Goal: Information Seeking & Learning: Learn about a topic

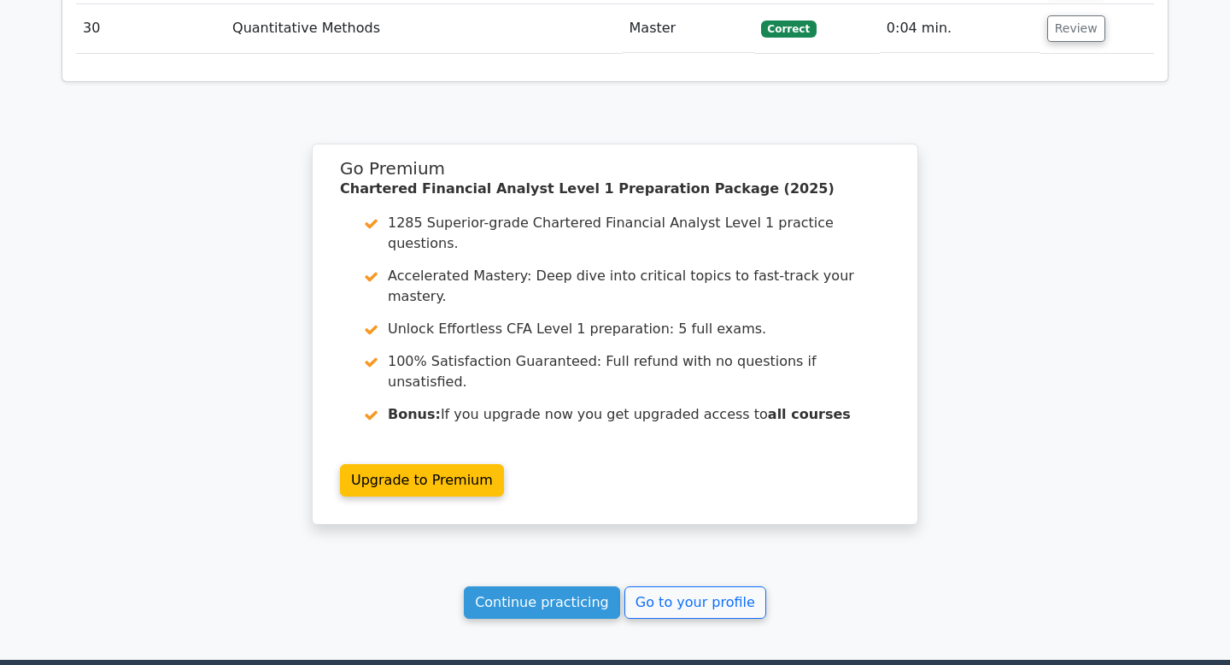
scroll to position [3571, 0]
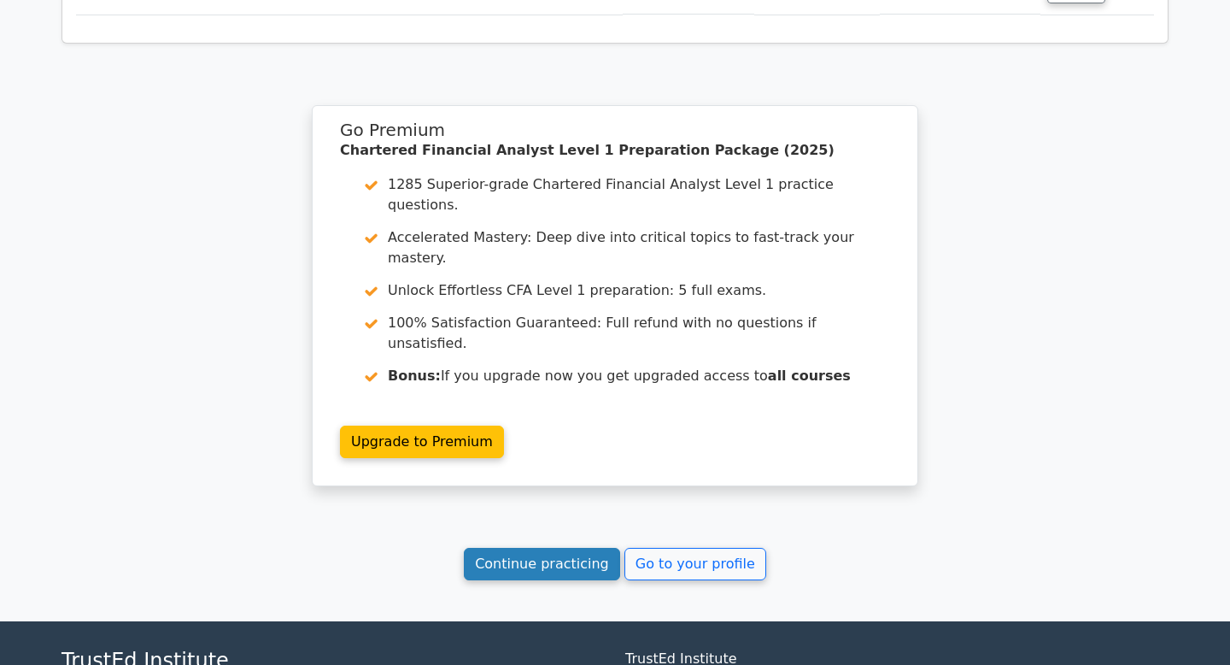
click at [548, 548] on link "Continue practicing" at bounding box center [542, 564] width 156 height 32
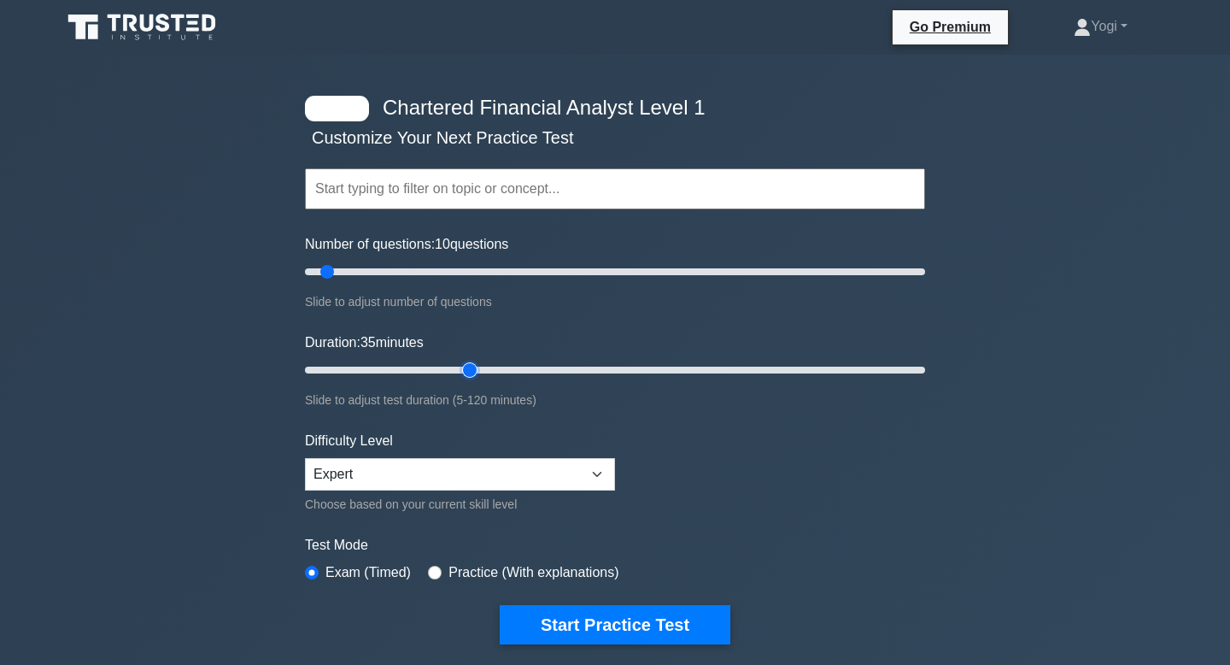
type input "35"
click at [467, 373] on input "Duration: 35 minutes" at bounding box center [615, 370] width 620 height 21
click at [516, 273] on input "Number of questions: 10 questions" at bounding box center [615, 271] width 620 height 21
type input "50"
click at [450, 267] on input "Number of questions: 50 questions" at bounding box center [615, 271] width 620 height 21
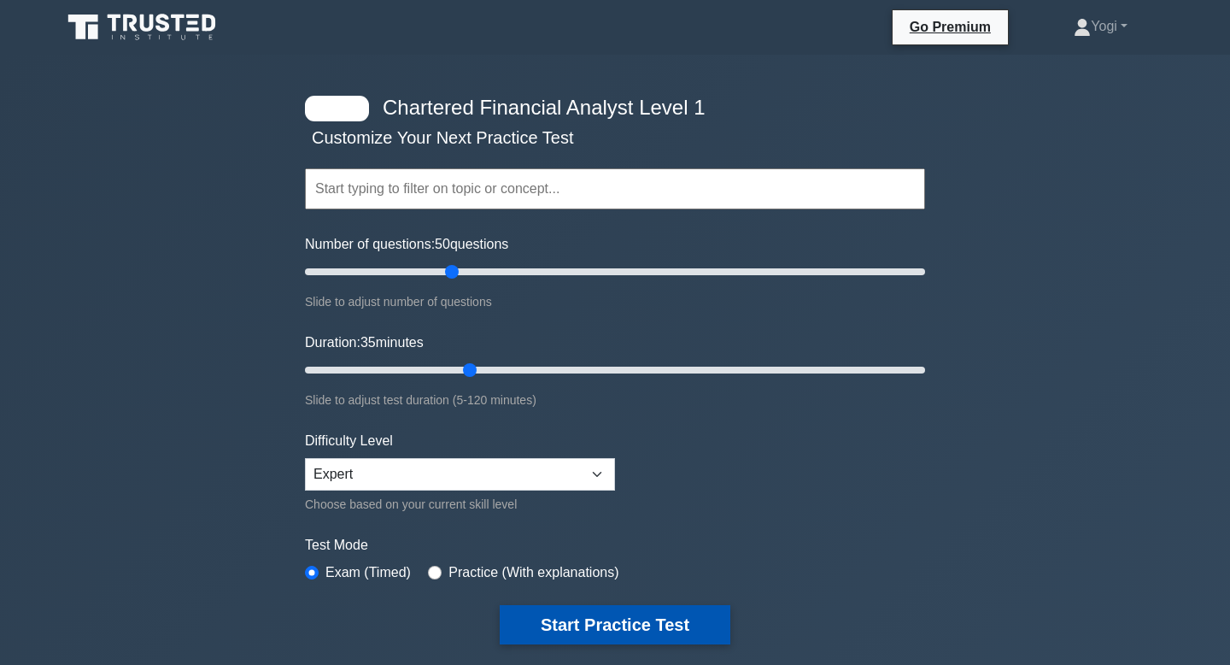
click at [642, 609] on button "Start Practice Test" at bounding box center [615, 624] width 231 height 39
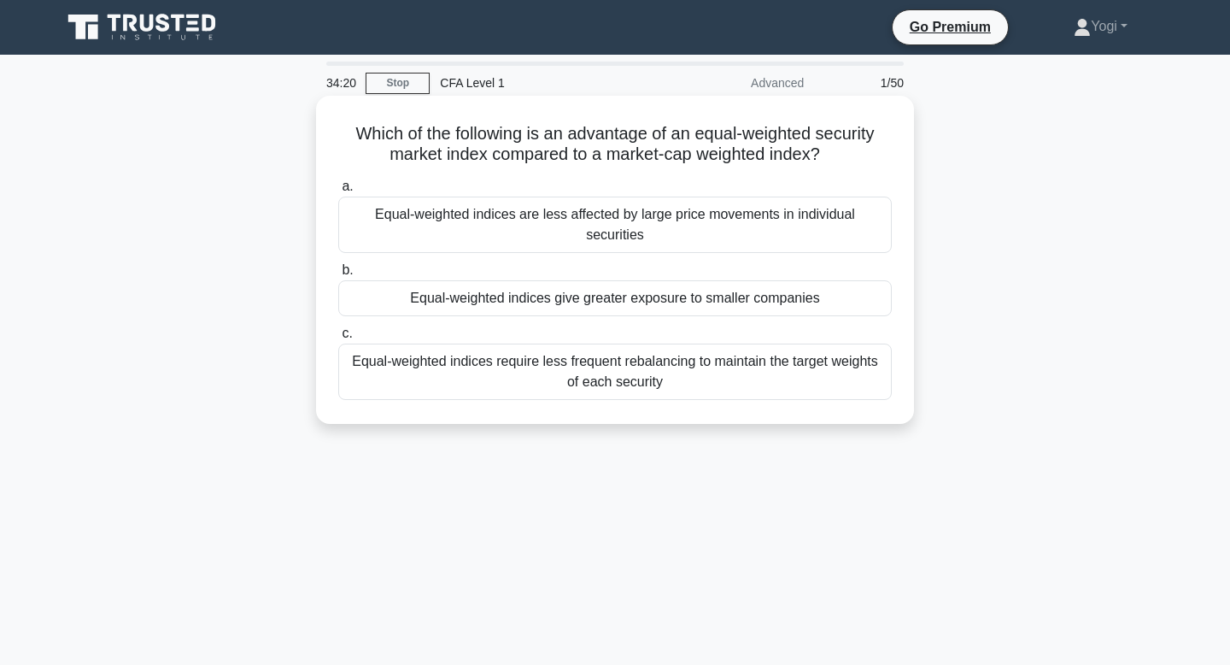
click at [581, 280] on div "Equal-weighted indices give greater exposure to smaller companies" at bounding box center [615, 298] width 554 height 36
click at [338, 275] on input "b. Equal-weighted indices give greater exposure to smaller companies" at bounding box center [338, 270] width 0 height 11
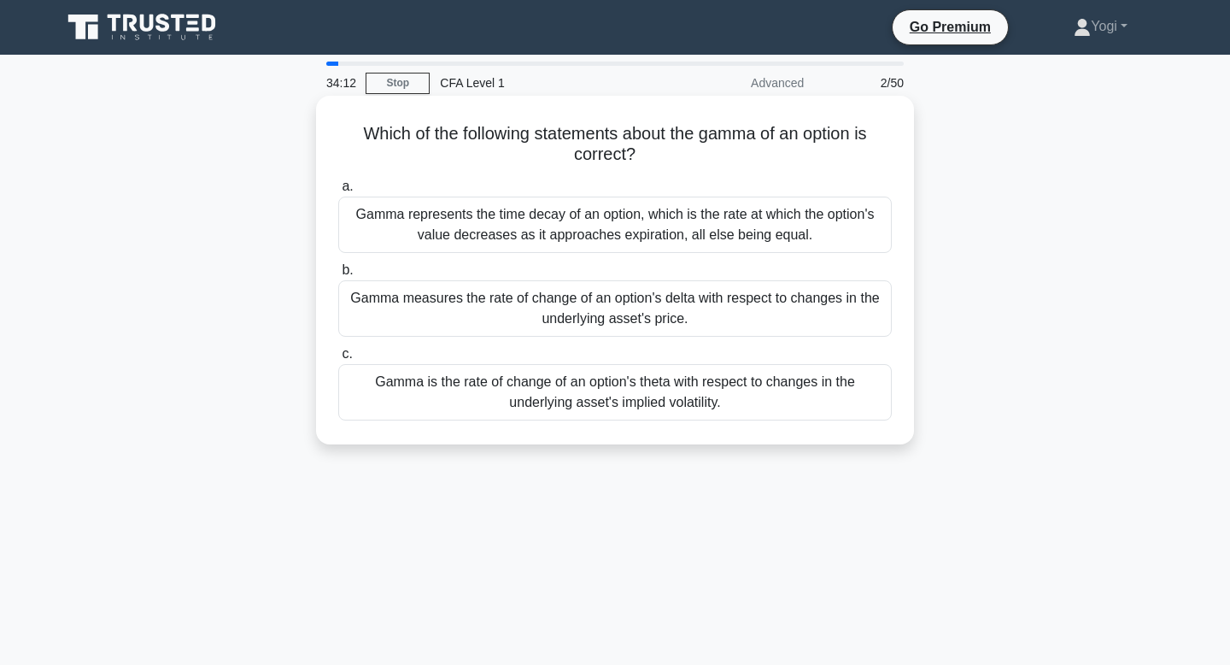
click at [588, 326] on div "Gamma measures the rate of change of an option's delta with respect to changes …" at bounding box center [615, 308] width 554 height 56
click at [338, 276] on input "b. Gamma measures the rate of change of an option's delta with respect to chang…" at bounding box center [338, 270] width 0 height 11
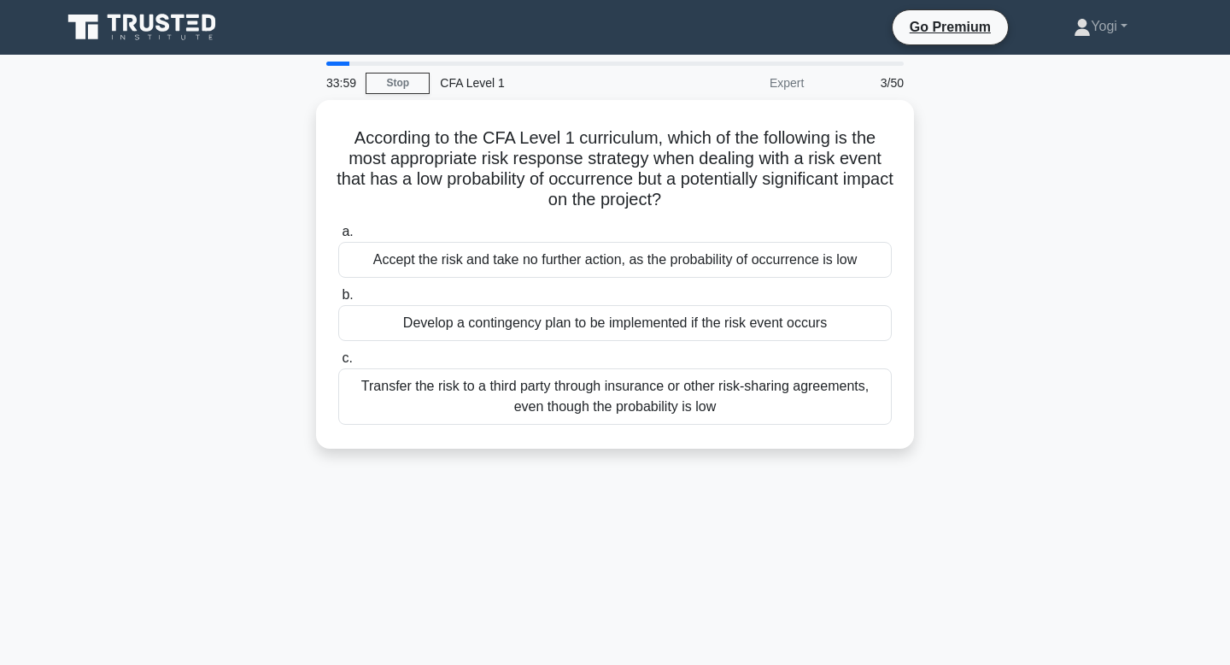
click at [588, 326] on div "Develop a contingency plan to be implemented if the risk event occurs" at bounding box center [615, 323] width 554 height 36
click at [338, 301] on input "b. Develop a contingency plan to be implemented if the risk event occurs" at bounding box center [338, 295] width 0 height 11
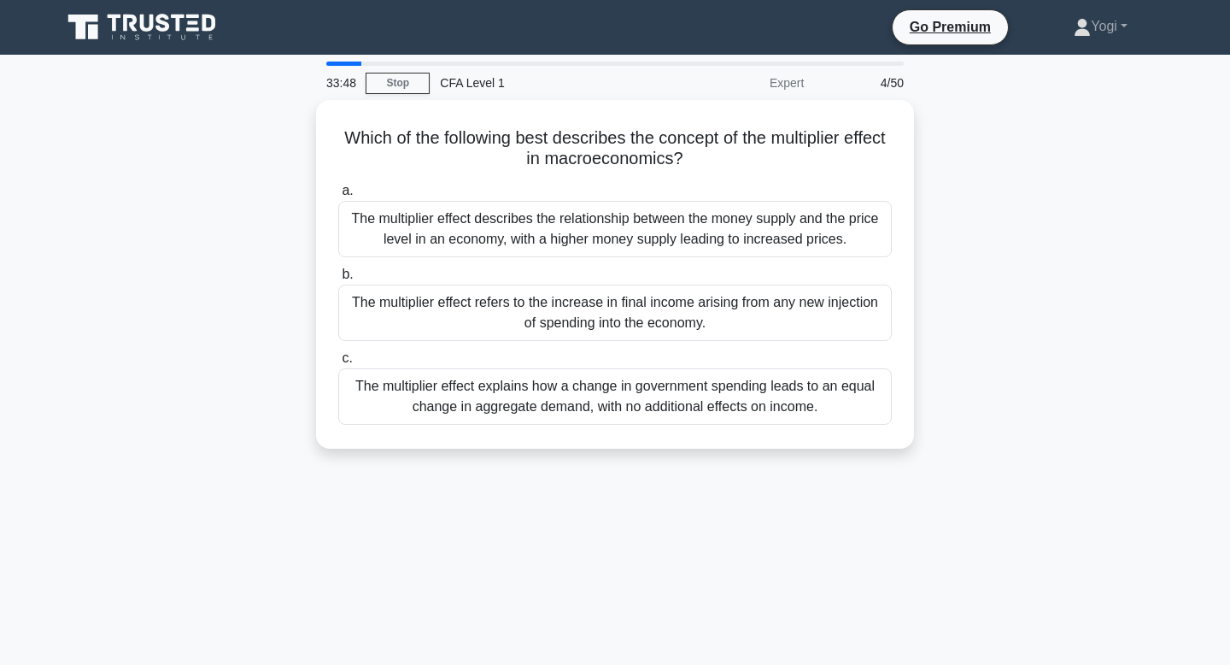
click at [588, 326] on div "The multiplier effect refers to the increase in final income arising from any n…" at bounding box center [615, 313] width 554 height 56
click at [338, 280] on input "b. The multiplier effect refers to the increase in final income arising from an…" at bounding box center [338, 274] width 0 height 11
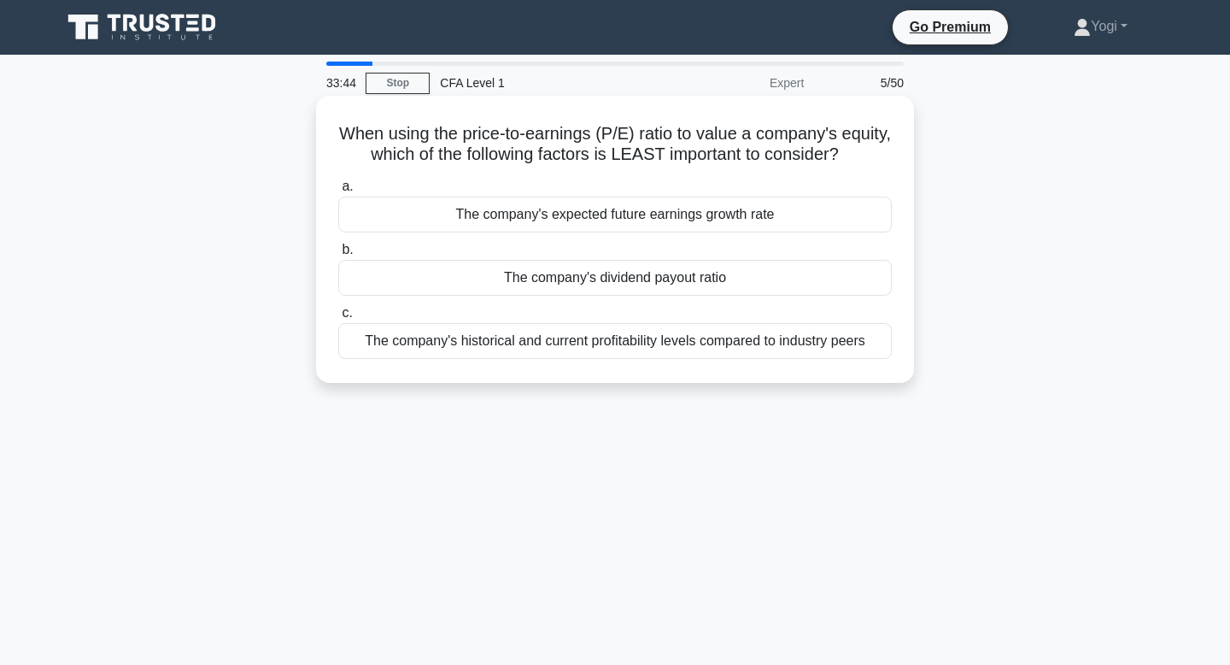
click at [584, 279] on div "The company's dividend payout ratio" at bounding box center [615, 278] width 554 height 36
click at [338, 255] on input "b. The company's dividend payout ratio" at bounding box center [338, 249] width 0 height 11
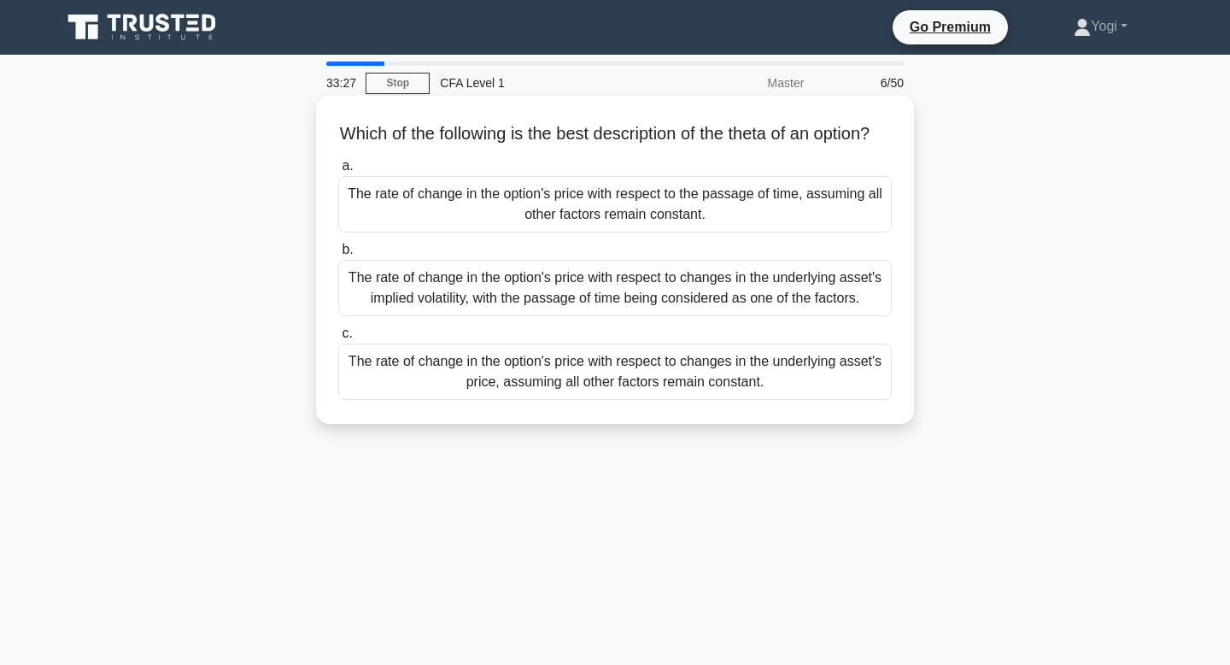
click at [607, 226] on div "The rate of change in the option's price with respect to the passage of time, a…" at bounding box center [615, 204] width 554 height 56
click at [338, 172] on input "a. The rate of change in the option's price with respect to the passage of time…" at bounding box center [338, 166] width 0 height 11
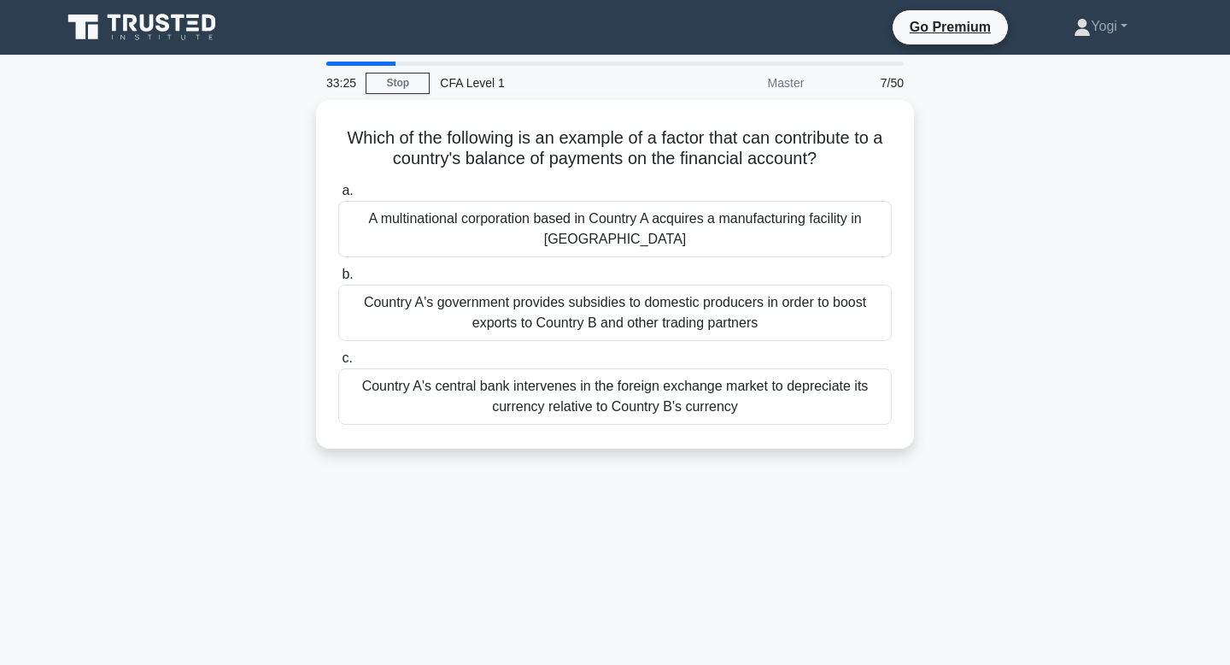
click at [607, 226] on div "A multinational corporation based in Country A acquires a manufacturing facilit…" at bounding box center [615, 229] width 554 height 56
click at [338, 197] on input "a. A multinational corporation based in Country A acquires a manufacturing faci…" at bounding box center [338, 190] width 0 height 11
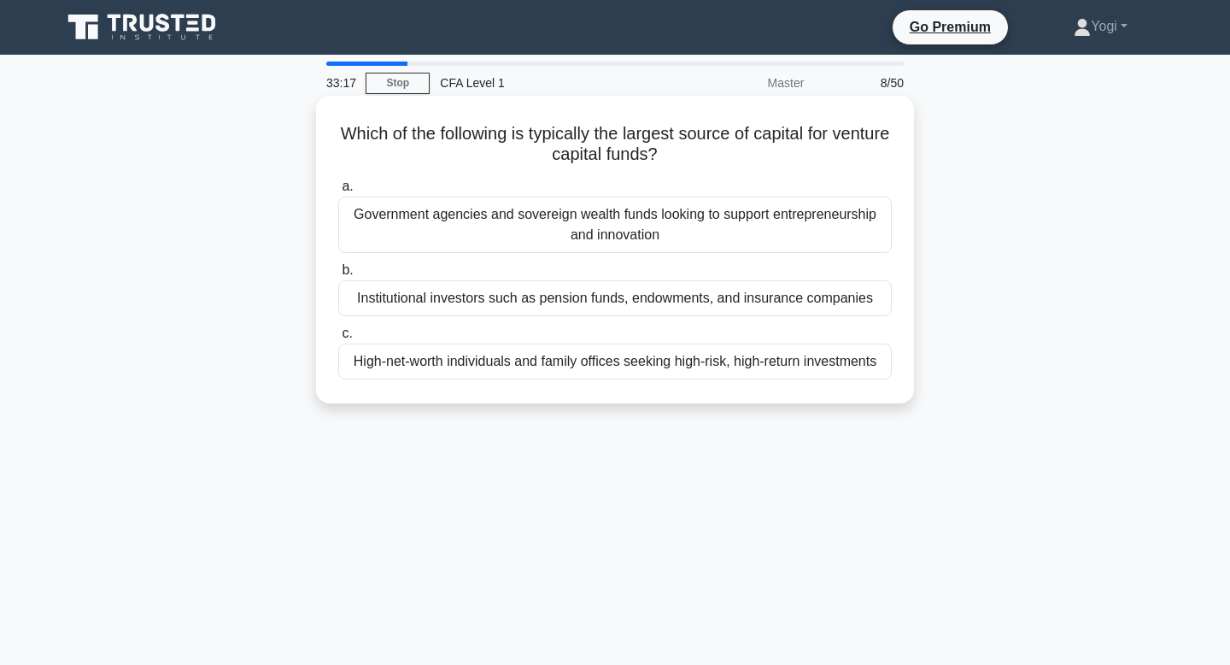
click at [588, 302] on div "Institutional investors such as pension funds, endowments, and insurance compan…" at bounding box center [615, 298] width 554 height 36
click at [338, 276] on input "b. Institutional investors such as pension funds, endowments, and insurance com…" at bounding box center [338, 270] width 0 height 11
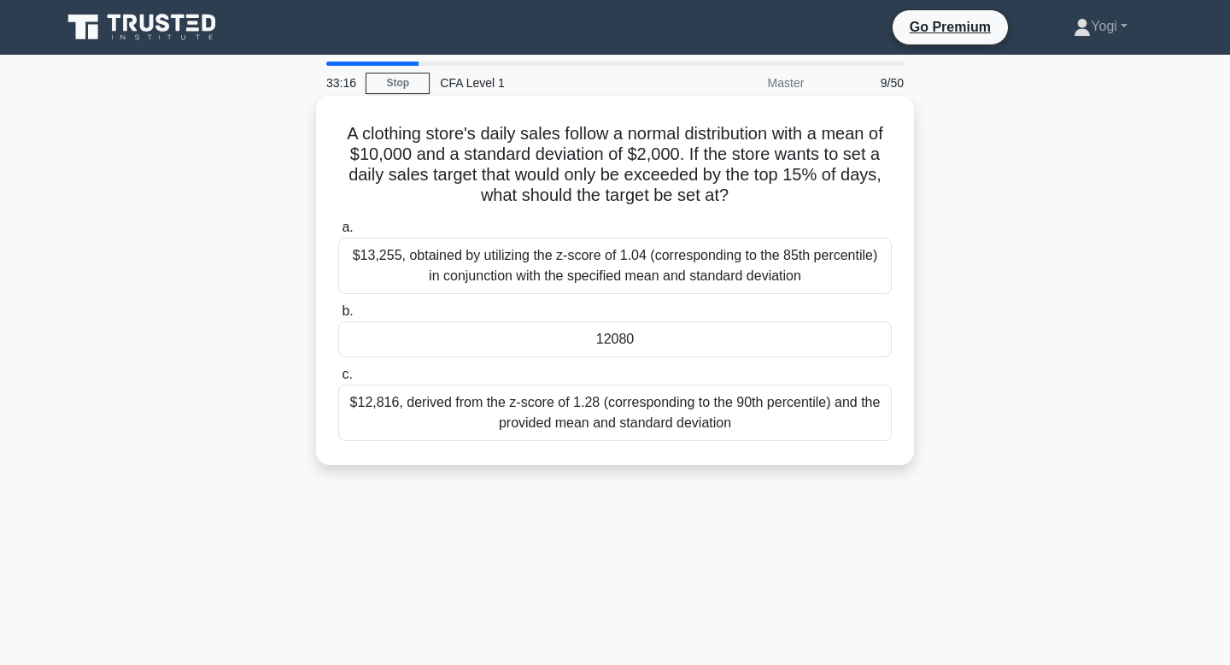
click at [588, 338] on div "12080" at bounding box center [615, 339] width 554 height 36
click at [338, 317] on input "b. 12080" at bounding box center [338, 311] width 0 height 11
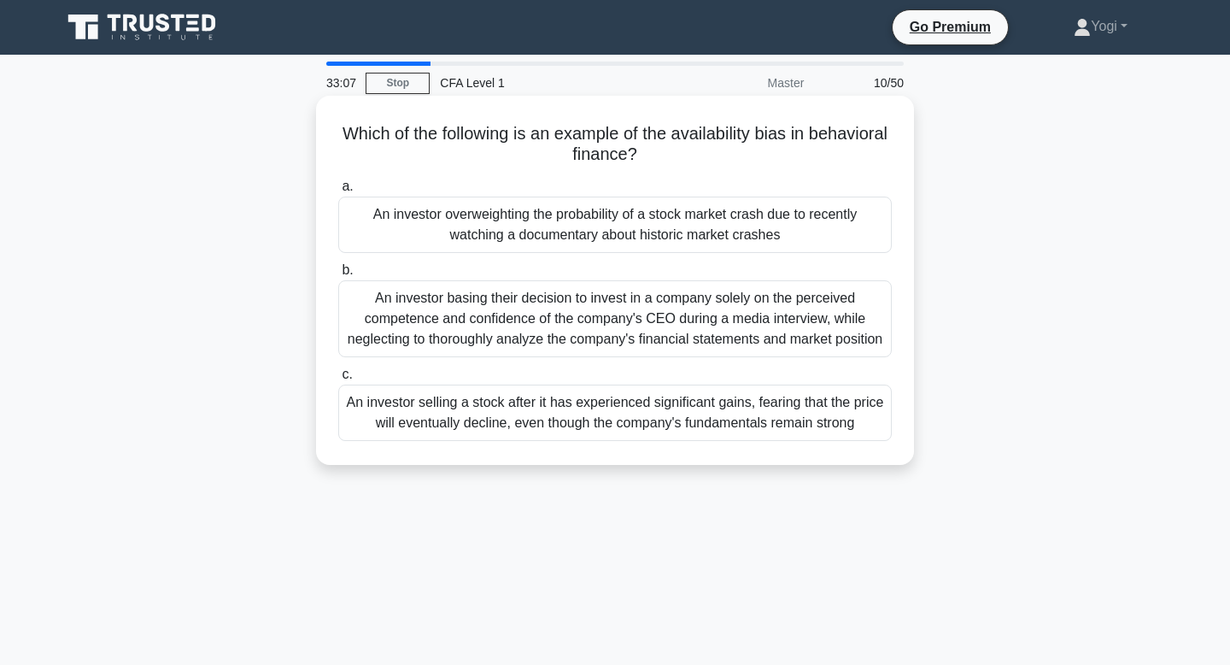
click at [607, 224] on div "An investor overweighting the probability of a stock market crash due to recent…" at bounding box center [615, 225] width 554 height 56
click at [338, 192] on input "a. An investor overweighting the probability of a stock market crash due to rec…" at bounding box center [338, 186] width 0 height 11
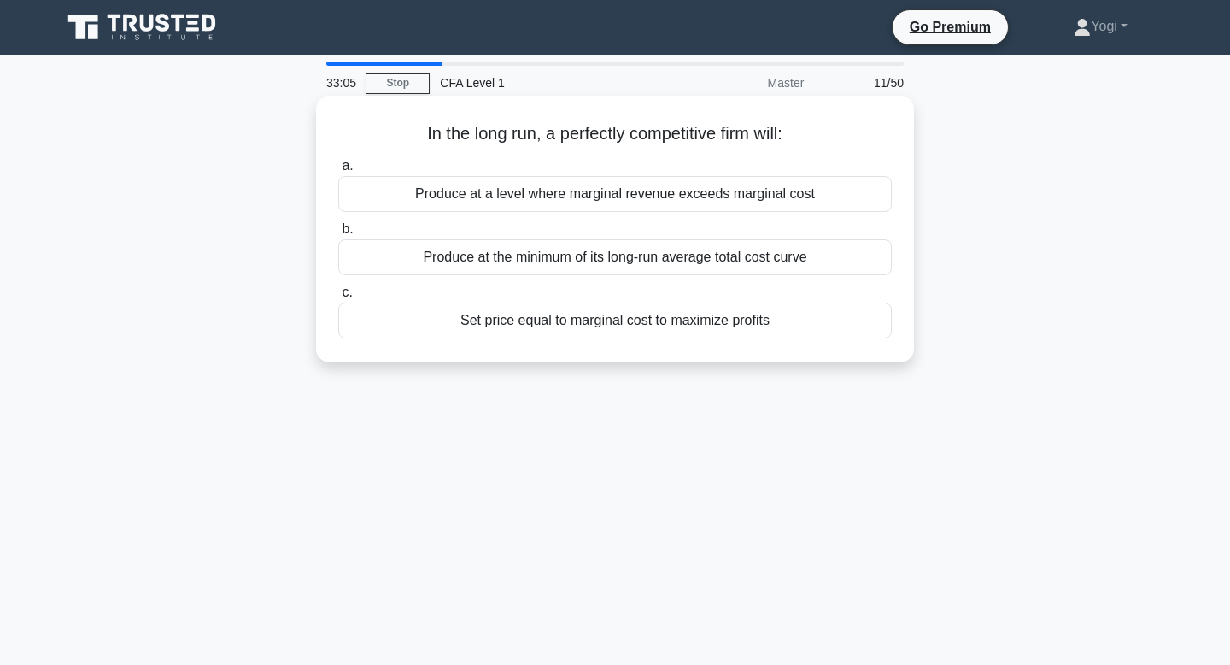
click at [601, 271] on div "Produce at the minimum of its long-run average total cost curve" at bounding box center [615, 257] width 554 height 36
click at [338, 235] on input "b. Produce at the minimum of its long-run average total cost curve" at bounding box center [338, 229] width 0 height 11
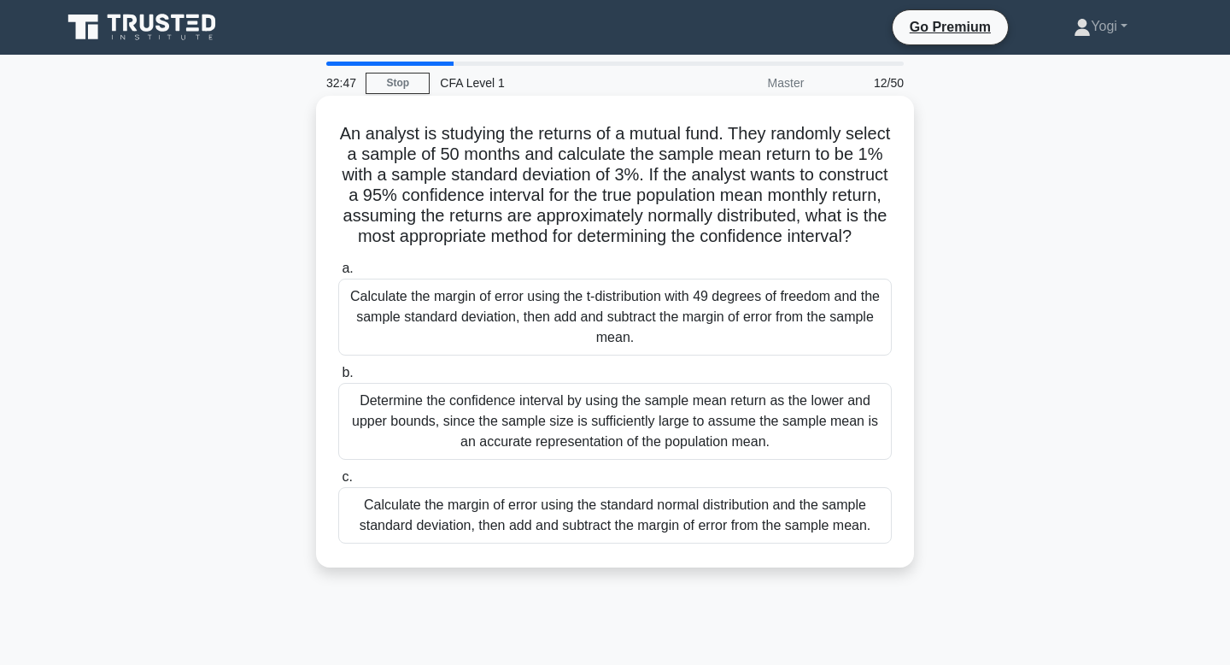
click at [627, 508] on div "Calculate the margin of error using the standard normal distribution and the sa…" at bounding box center [615, 515] width 554 height 56
click at [338, 483] on input "c. Calculate the margin of error using the standard normal distribution and the…" at bounding box center [338, 477] width 0 height 11
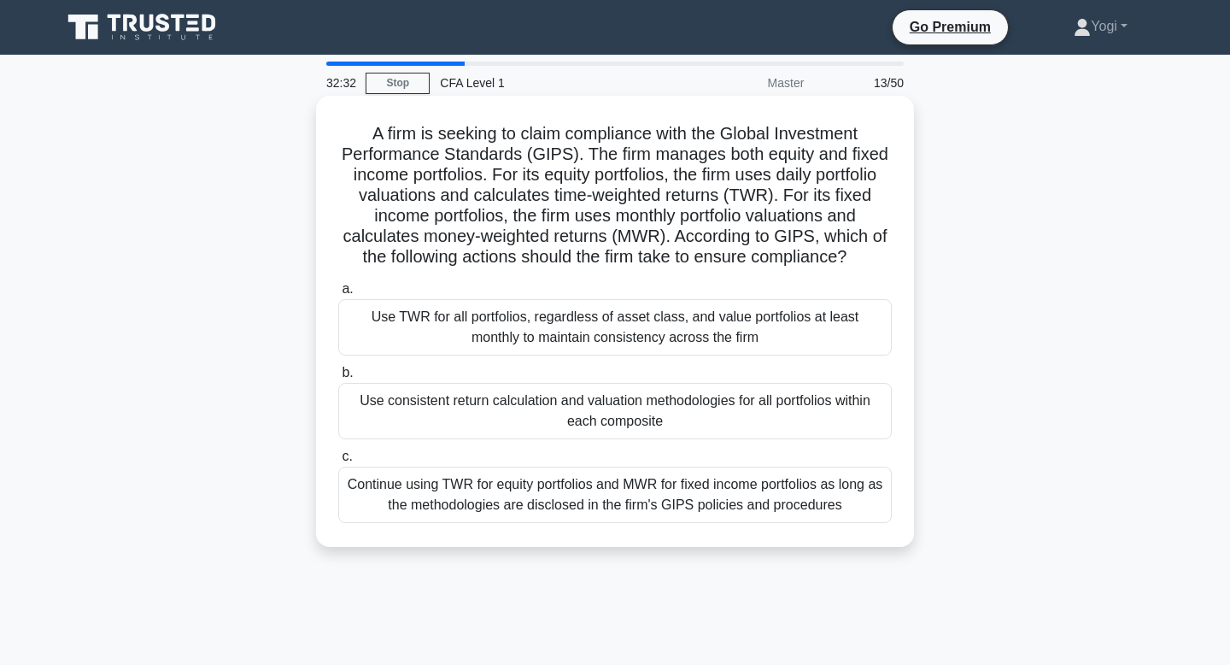
click at [463, 426] on div "Use consistent return calculation and valuation methodologies for all portfolio…" at bounding box center [615, 411] width 554 height 56
click at [338, 379] on input "b. Use consistent return calculation and valuation methodologies for all portfo…" at bounding box center [338, 372] width 0 height 11
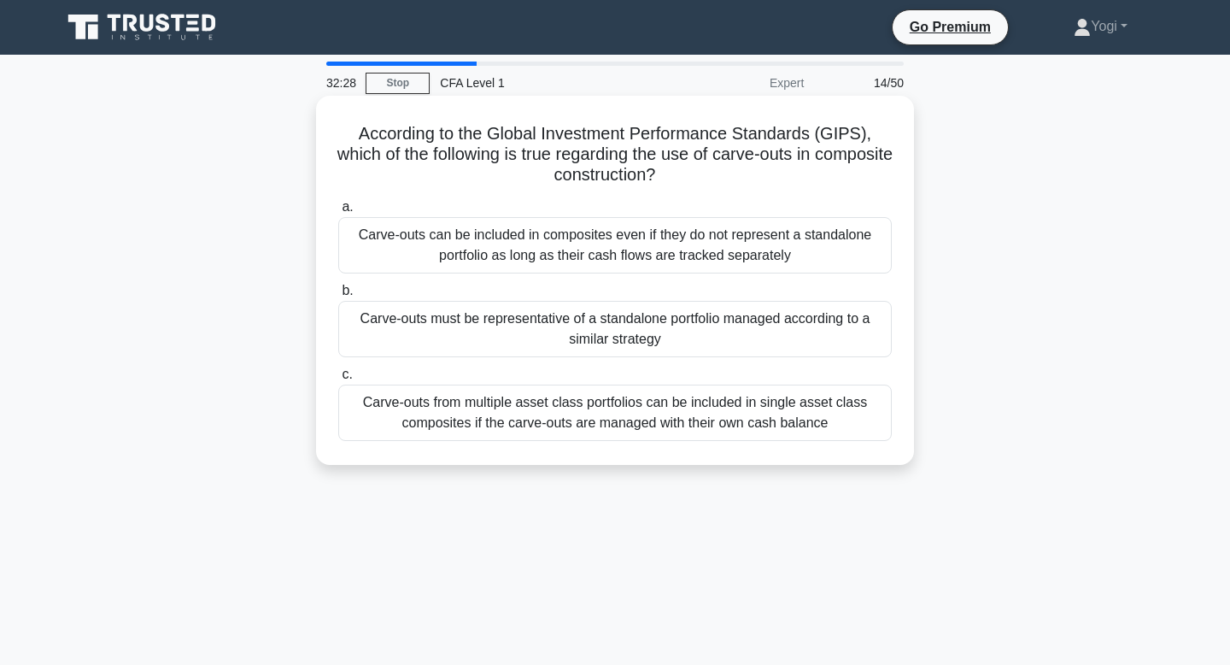
click at [493, 336] on div "Carve-outs must be representative of a standalone portfolio managed according t…" at bounding box center [615, 329] width 554 height 56
click at [338, 296] on input "b. Carve-outs must be representative of a standalone portfolio managed accordin…" at bounding box center [338, 290] width 0 height 11
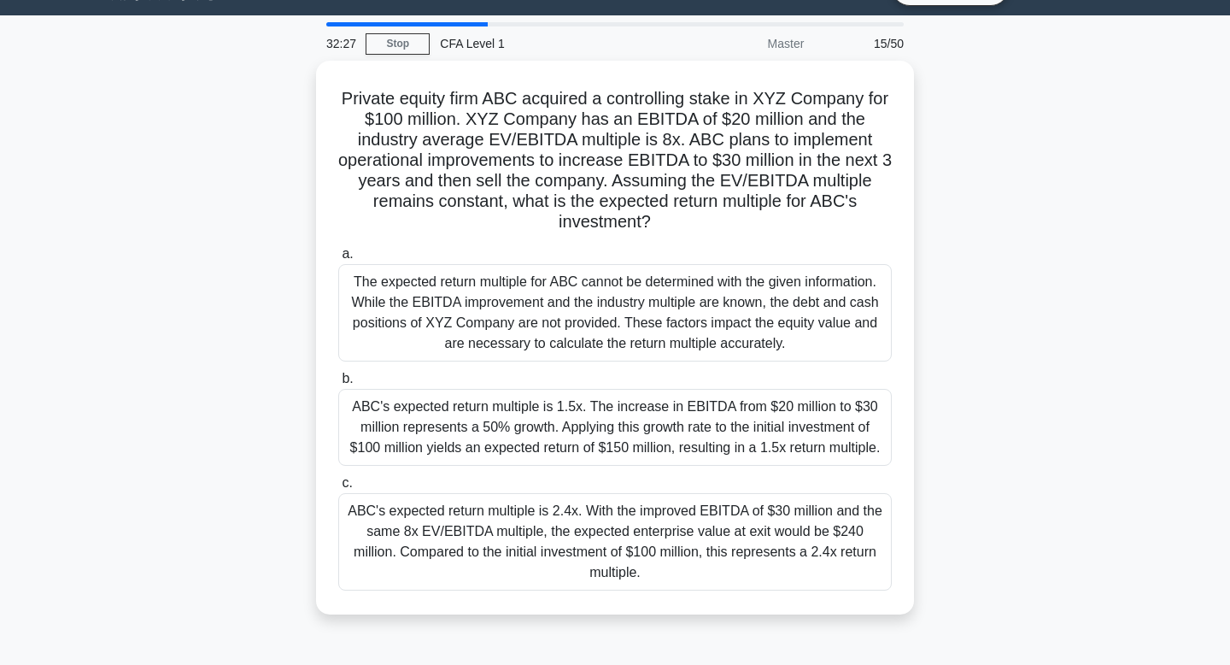
scroll to position [43, 0]
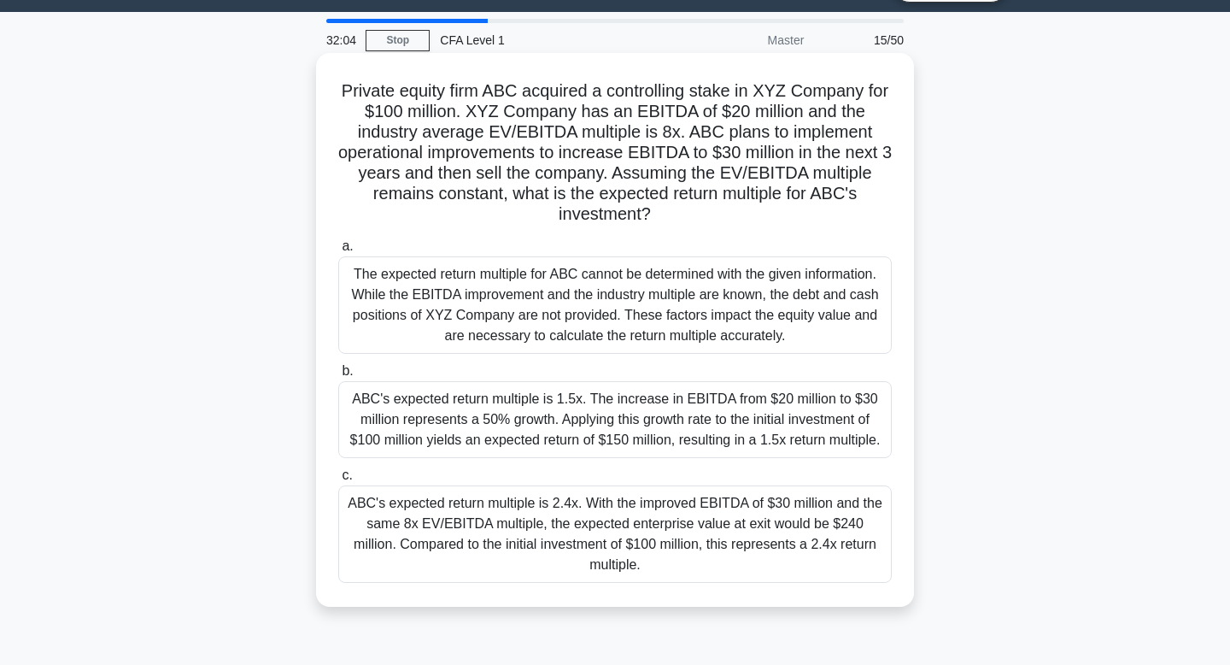
click at [492, 509] on div "ABC's expected return multiple is 2.4x. With the improved EBITDA of $30 million…" at bounding box center [615, 533] width 554 height 97
click at [338, 481] on input "c. ABC's expected return multiple is 2.4x. With the improved EBITDA of $30 mill…" at bounding box center [338, 475] width 0 height 11
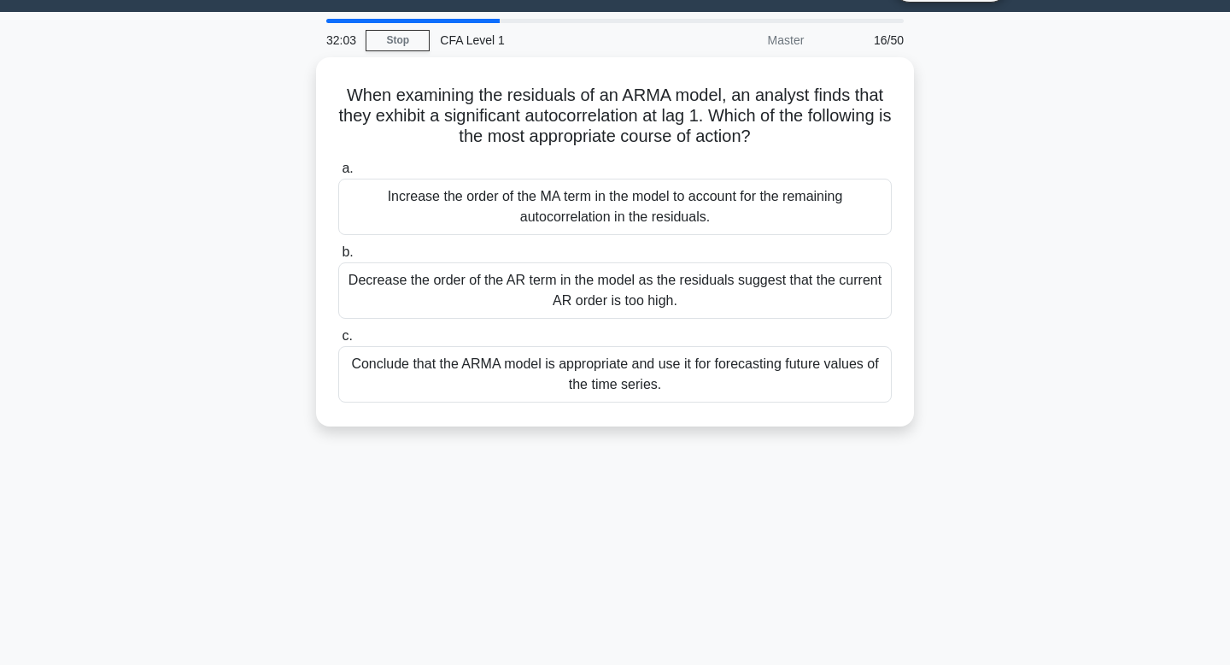
scroll to position [0, 0]
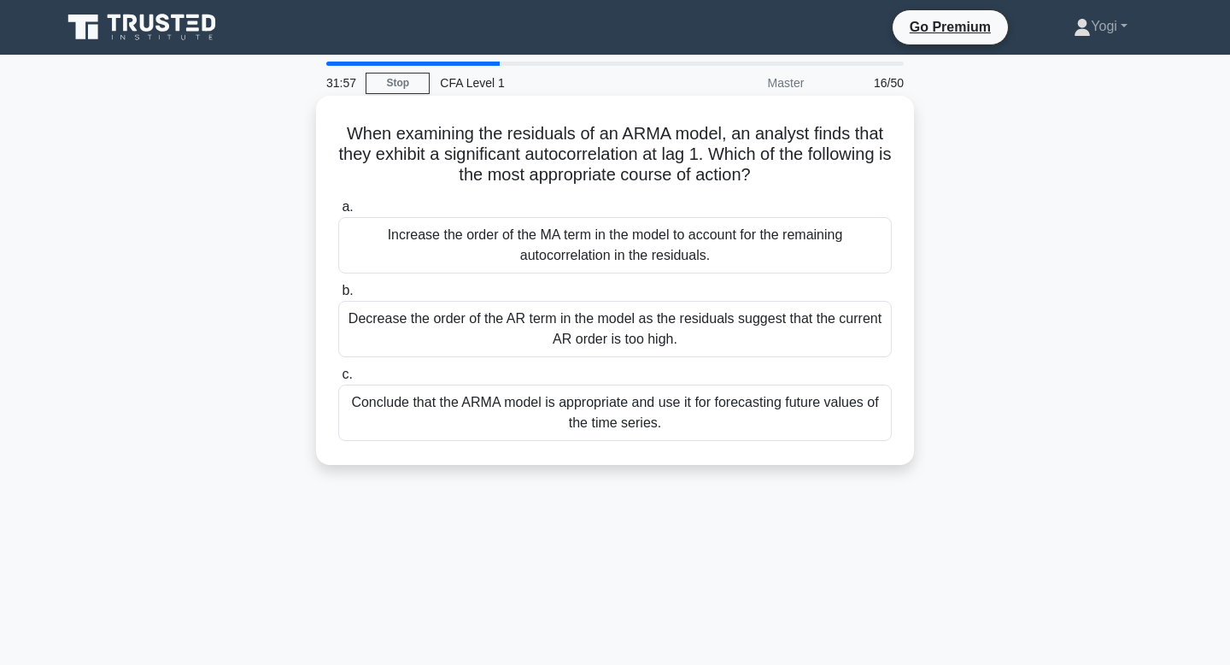
click at [523, 255] on div "Increase the order of the MA term in the model to account for the remaining aut…" at bounding box center [615, 245] width 554 height 56
click at [338, 213] on input "a. Increase the order of the MA term in the model to account for the remaining …" at bounding box center [338, 207] width 0 height 11
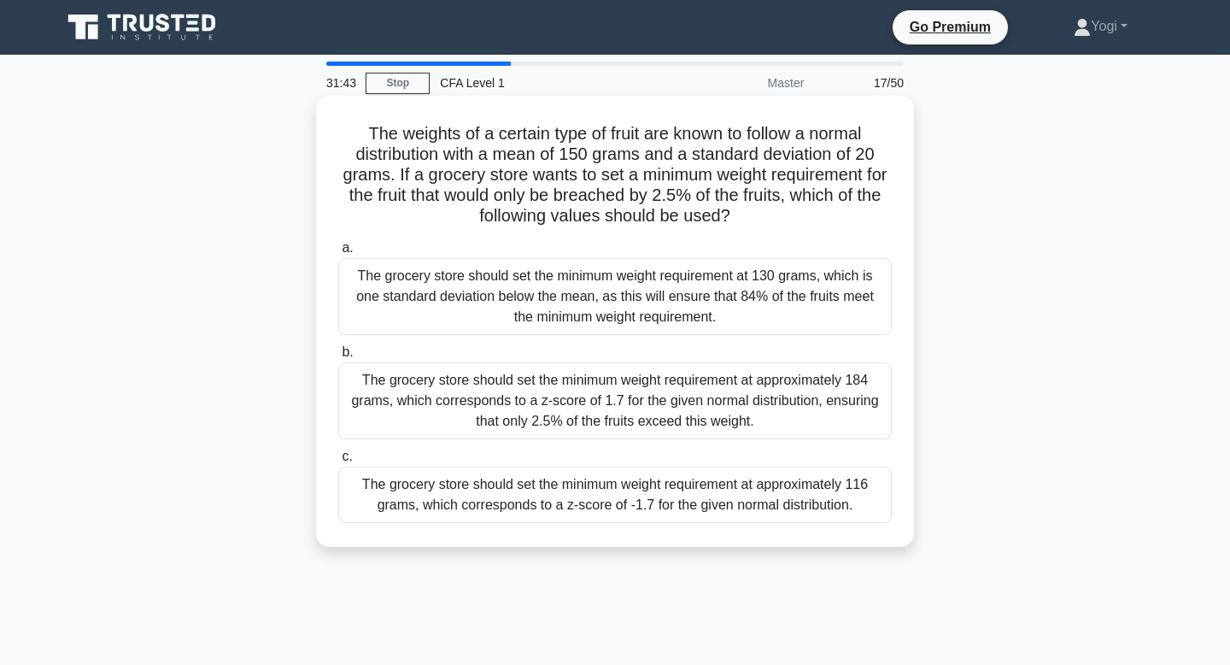
click at [538, 506] on div "The grocery store should set the minimum weight requirement at approximately 11…" at bounding box center [615, 495] width 554 height 56
click at [338, 462] on input "c. The grocery store should set the minimum weight requirement at approximately…" at bounding box center [338, 456] width 0 height 11
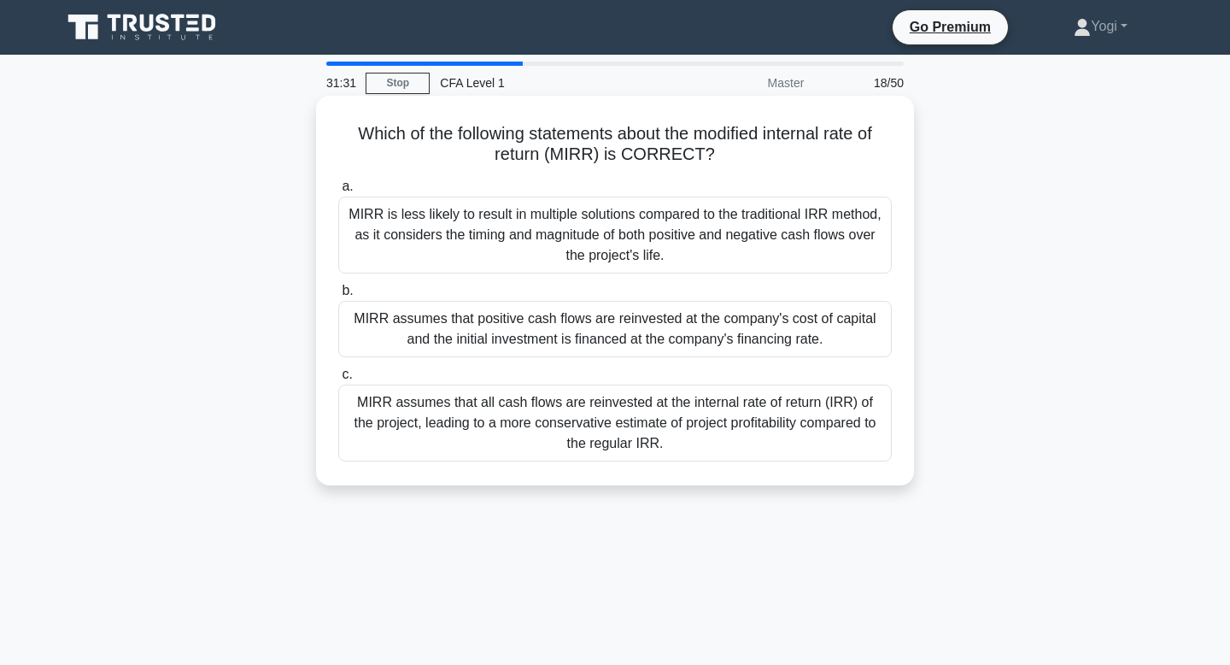
click at [508, 329] on div "MIRR assumes that positive cash flows are reinvested at the company's cost of c…" at bounding box center [615, 329] width 554 height 56
click at [338, 296] on input "b. MIRR assumes that positive cash flows are reinvested at the company's cost o…" at bounding box center [338, 290] width 0 height 11
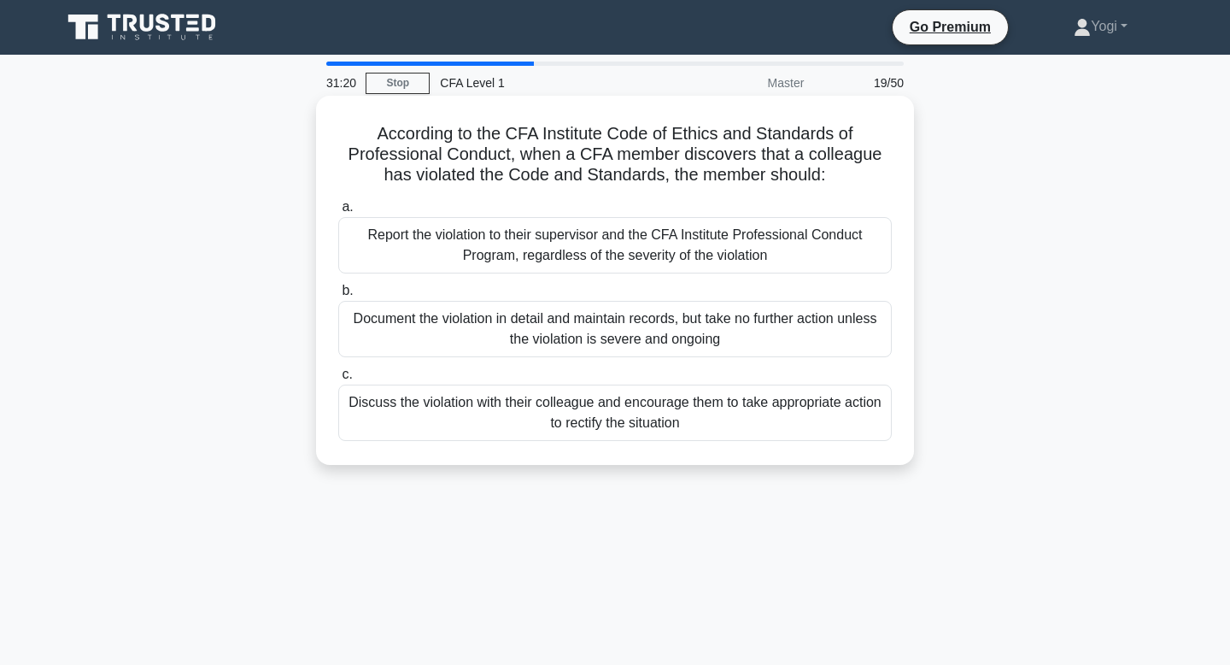
click at [525, 413] on div "Discuss the violation with their colleague and encourage them to take appropria…" at bounding box center [615, 412] width 554 height 56
click at [338, 380] on input "c. Discuss the violation with their colleague and encourage them to take approp…" at bounding box center [338, 374] width 0 height 11
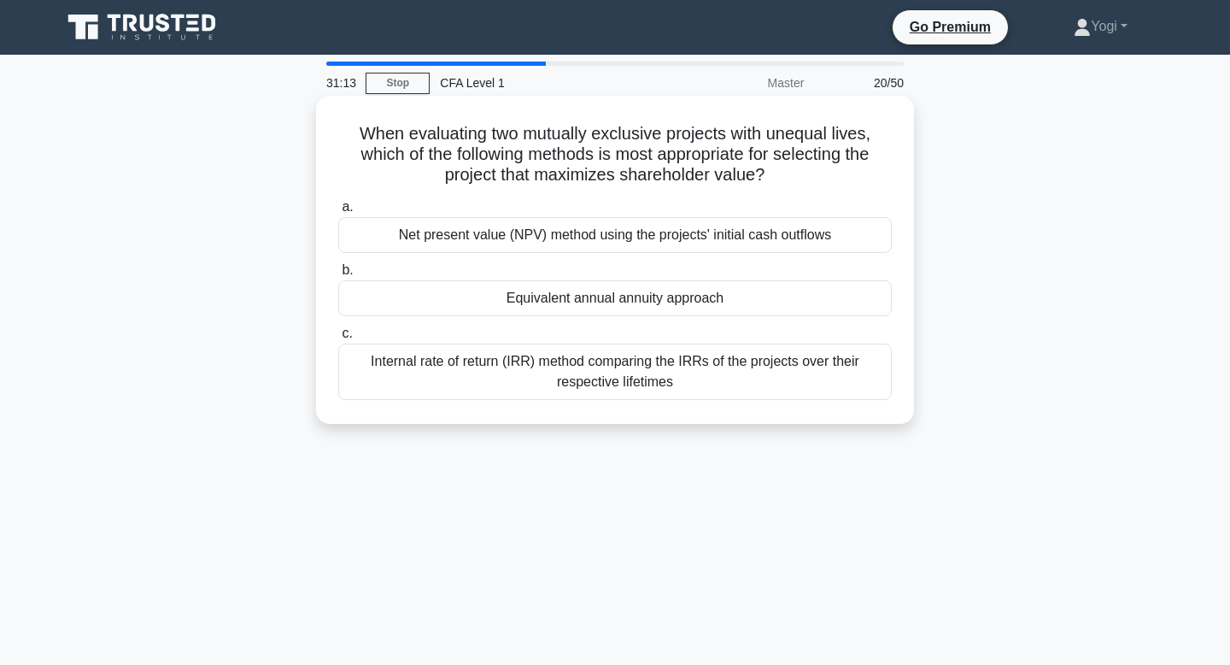
click at [542, 285] on div "Equivalent annual annuity approach" at bounding box center [615, 298] width 554 height 36
click at [338, 276] on input "b. Equivalent annual annuity approach" at bounding box center [338, 270] width 0 height 11
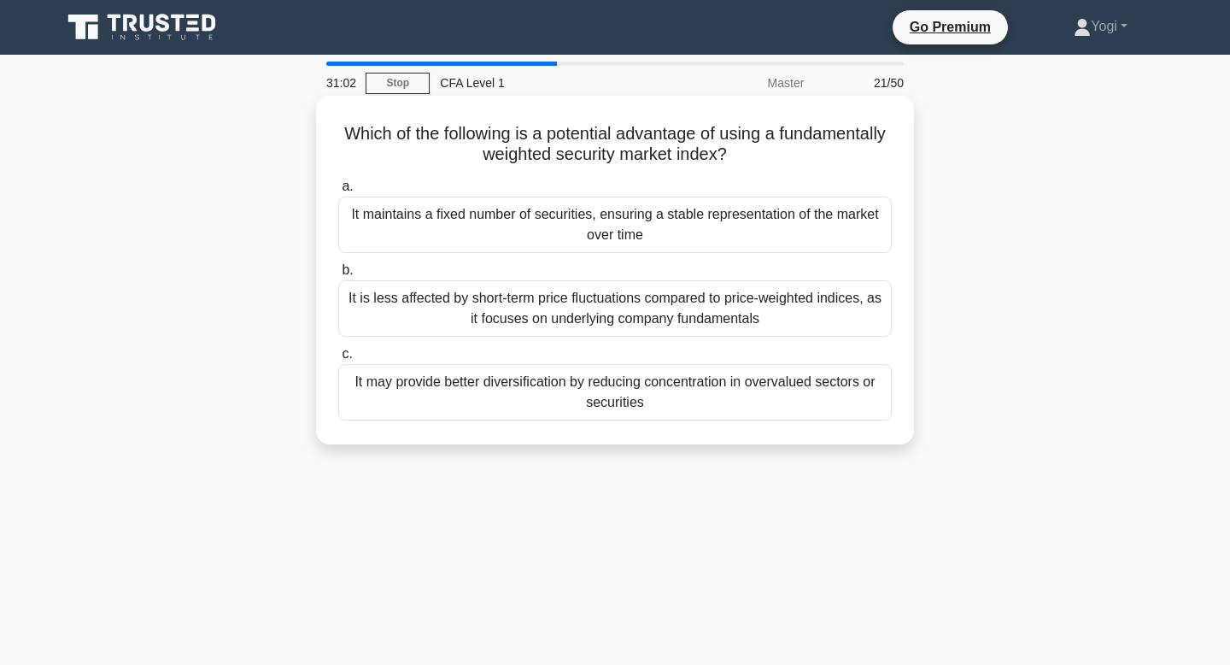
click at [543, 396] on div "It may provide better diversification by reducing concentration in overvalued s…" at bounding box center [615, 392] width 554 height 56
click at [338, 360] on input "c. It may provide better diversification by reducing concentration in overvalue…" at bounding box center [338, 354] width 0 height 11
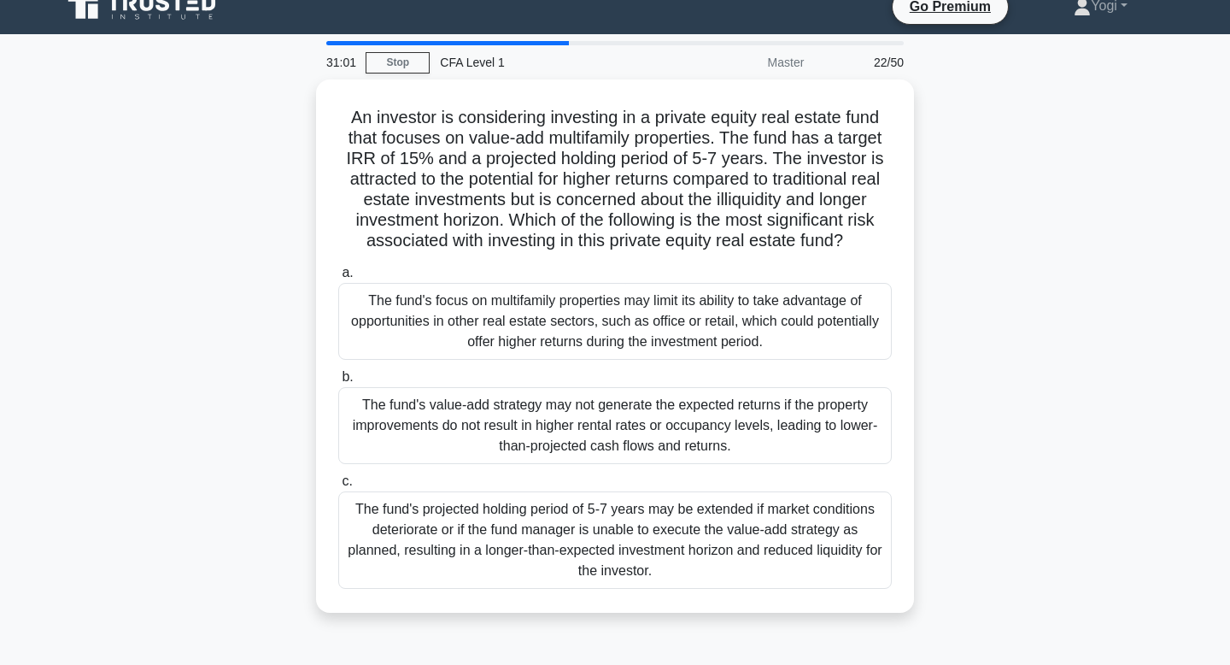
scroll to position [23, 0]
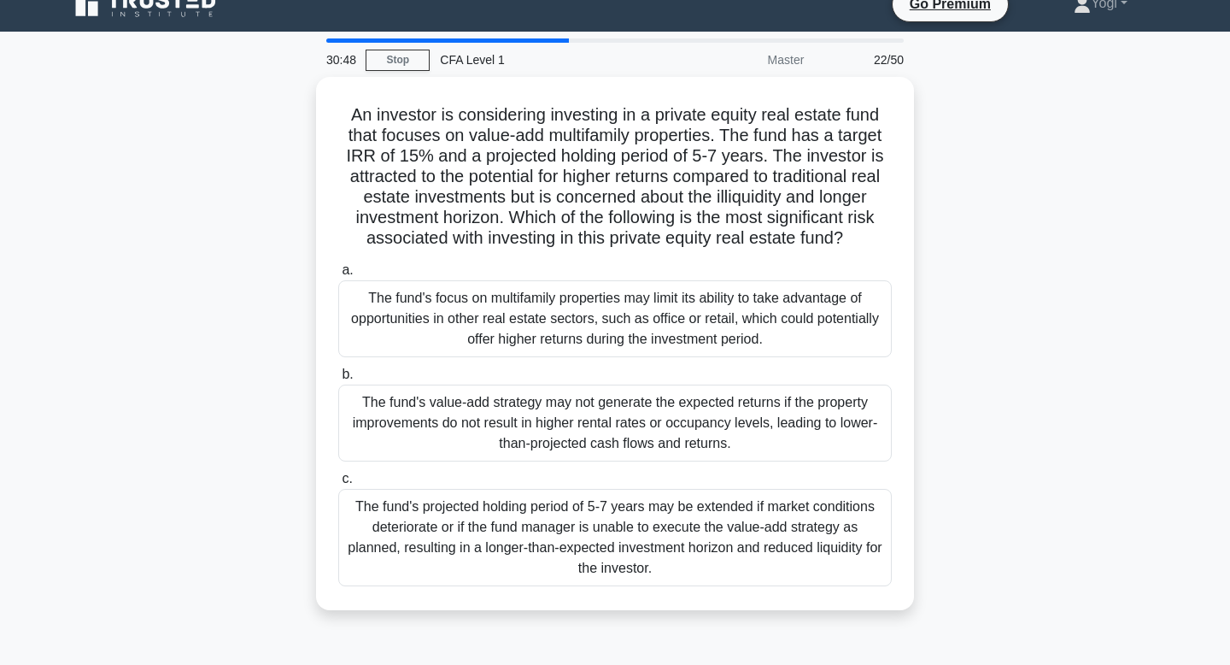
click at [543, 396] on div "The fund's value-add strategy may not generate the expected returns if the prop…" at bounding box center [615, 422] width 554 height 77
click at [338, 380] on input "b. The fund's value-add strategy may not generate the expected returns if the p…" at bounding box center [338, 374] width 0 height 11
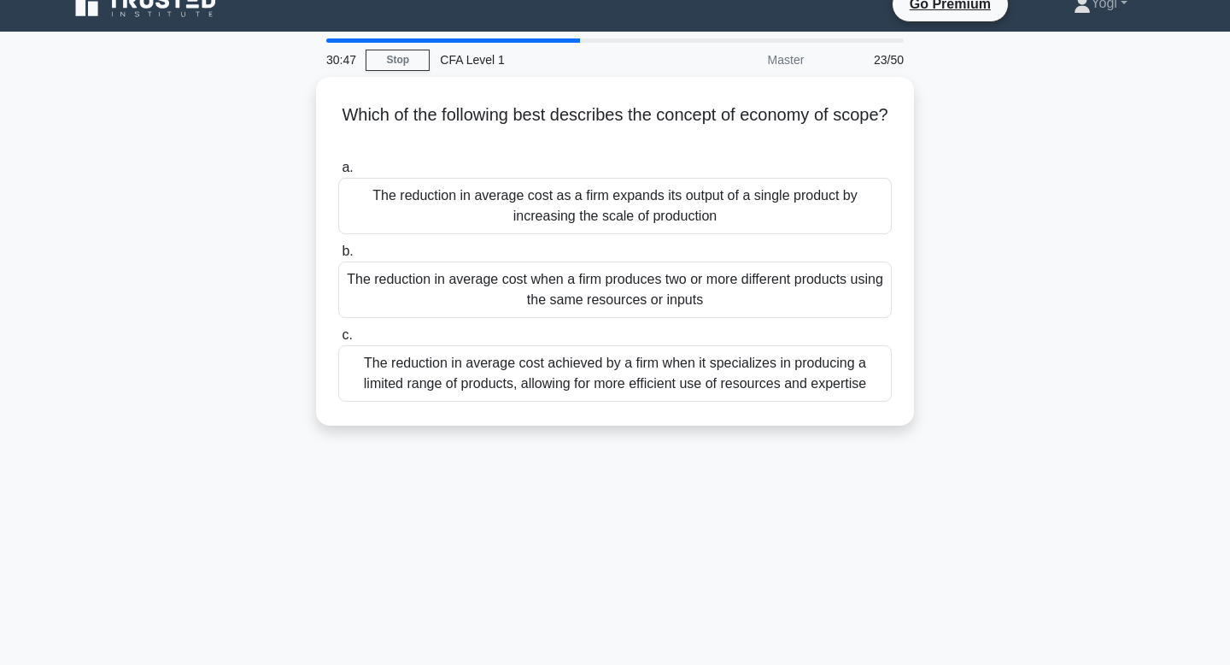
scroll to position [0, 0]
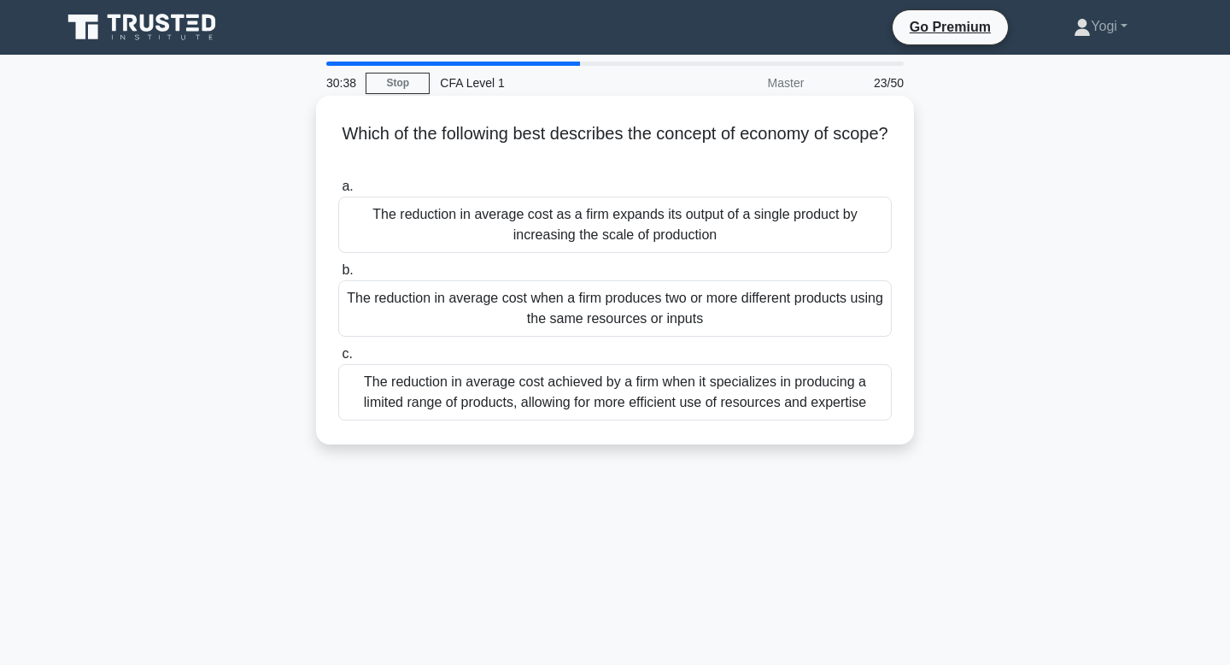
click at [539, 313] on div "The reduction in average cost when a firm produces two or more different produc…" at bounding box center [615, 308] width 554 height 56
click at [338, 276] on input "b. The reduction in average cost when a firm produces two or more different pro…" at bounding box center [338, 270] width 0 height 11
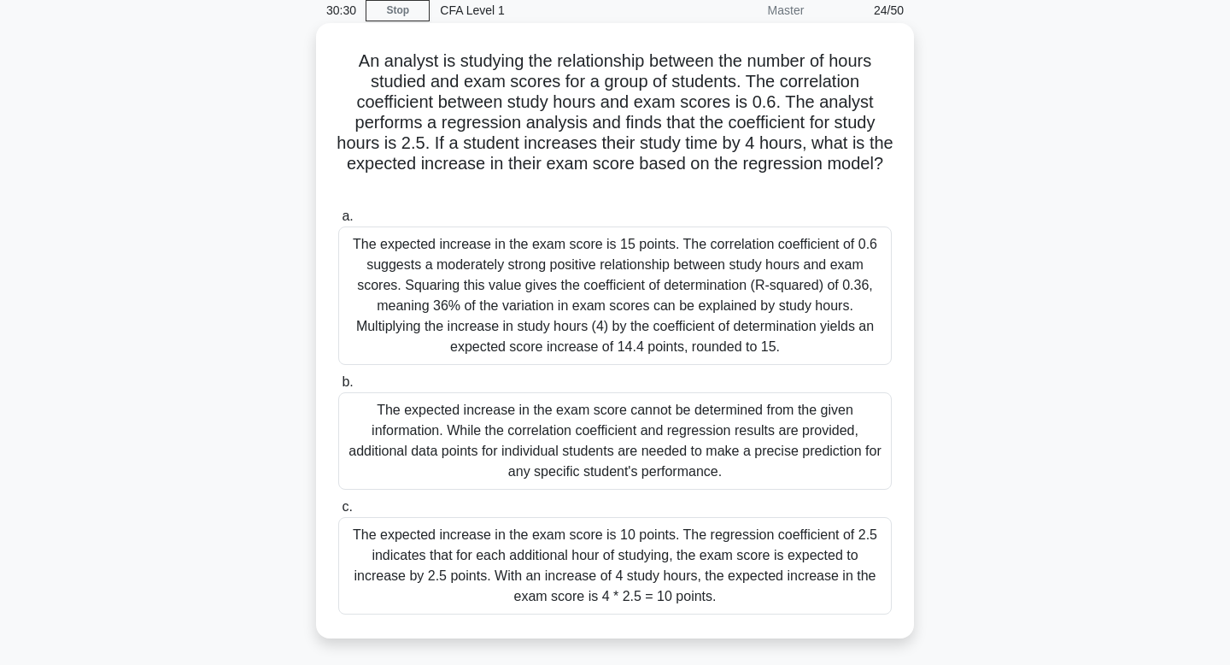
scroll to position [73, 0]
click at [531, 547] on div "The expected increase in the exam score is 10 points. The regression coefficien…" at bounding box center [615, 564] width 554 height 97
click at [338, 512] on input "c. The expected increase in the exam score is 10 points. The regression coeffic…" at bounding box center [338, 506] width 0 height 11
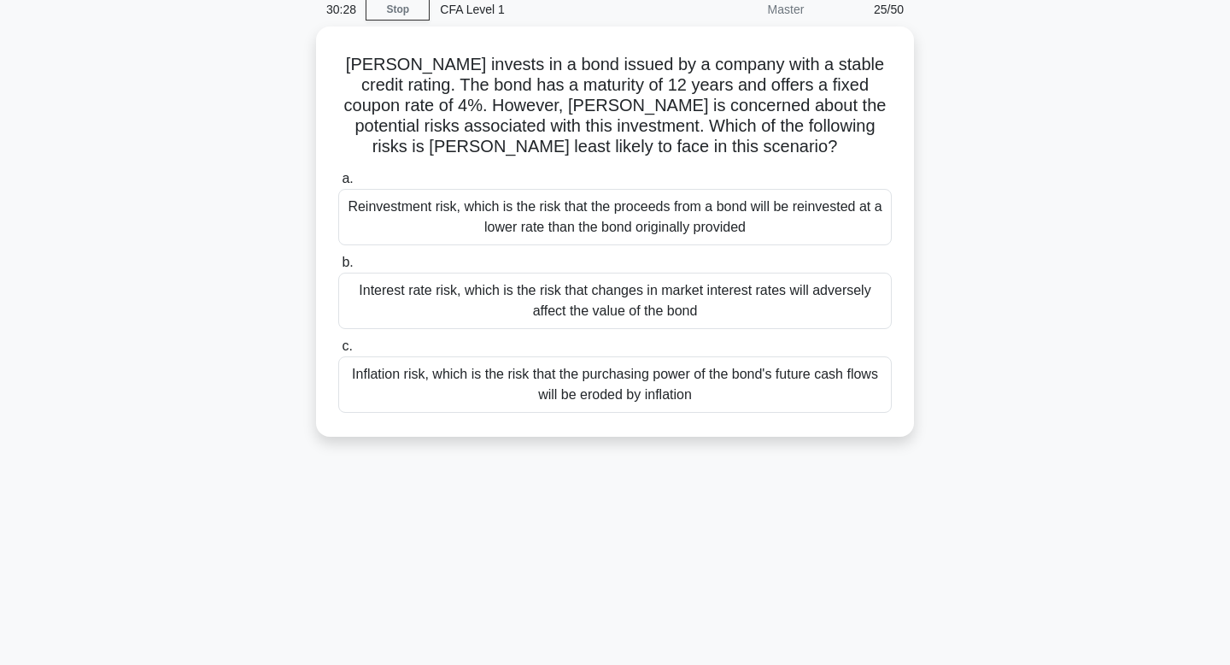
scroll to position [0, 0]
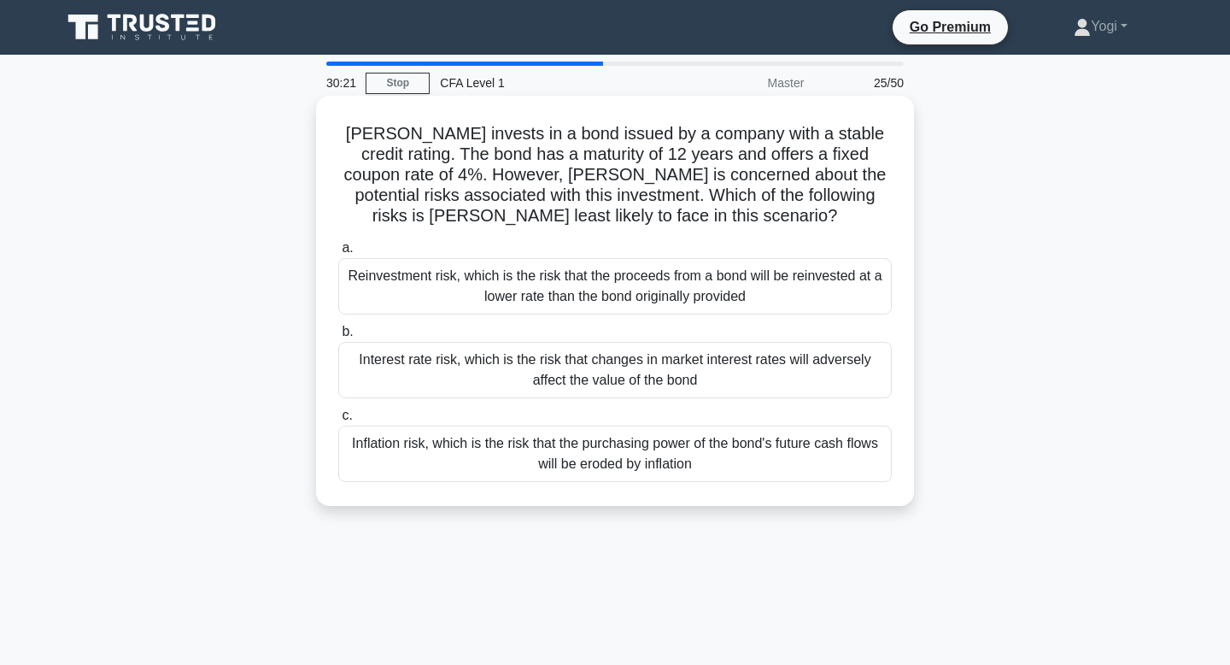
click at [525, 306] on div "Reinvestment risk, which is the risk that the proceeds from a bond will be rein…" at bounding box center [615, 286] width 554 height 56
click at [338, 254] on input "a. Reinvestment risk, which is the risk that the proceeds from a bond will be r…" at bounding box center [338, 248] width 0 height 11
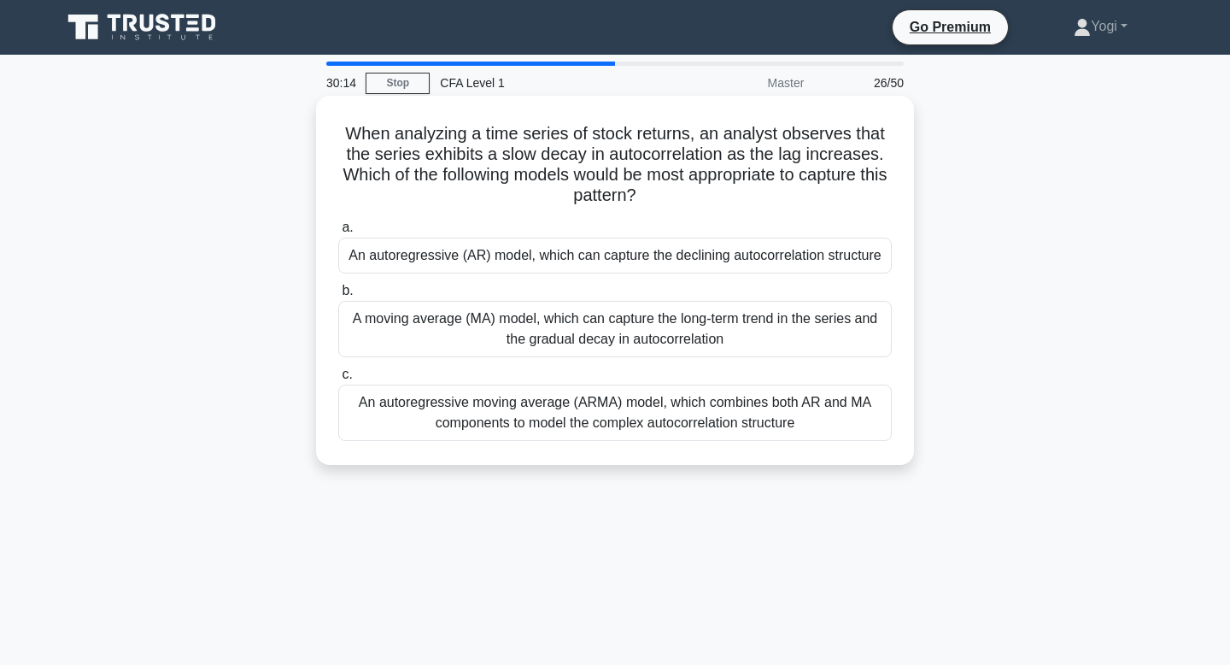
click at [542, 258] on div "An autoregressive (AR) model, which can capture the declining autocorrelation s…" at bounding box center [615, 256] width 554 height 36
click at [338, 233] on input "a. An autoregressive (AR) model, which can capture the declining autocorrelatio…" at bounding box center [338, 227] width 0 height 11
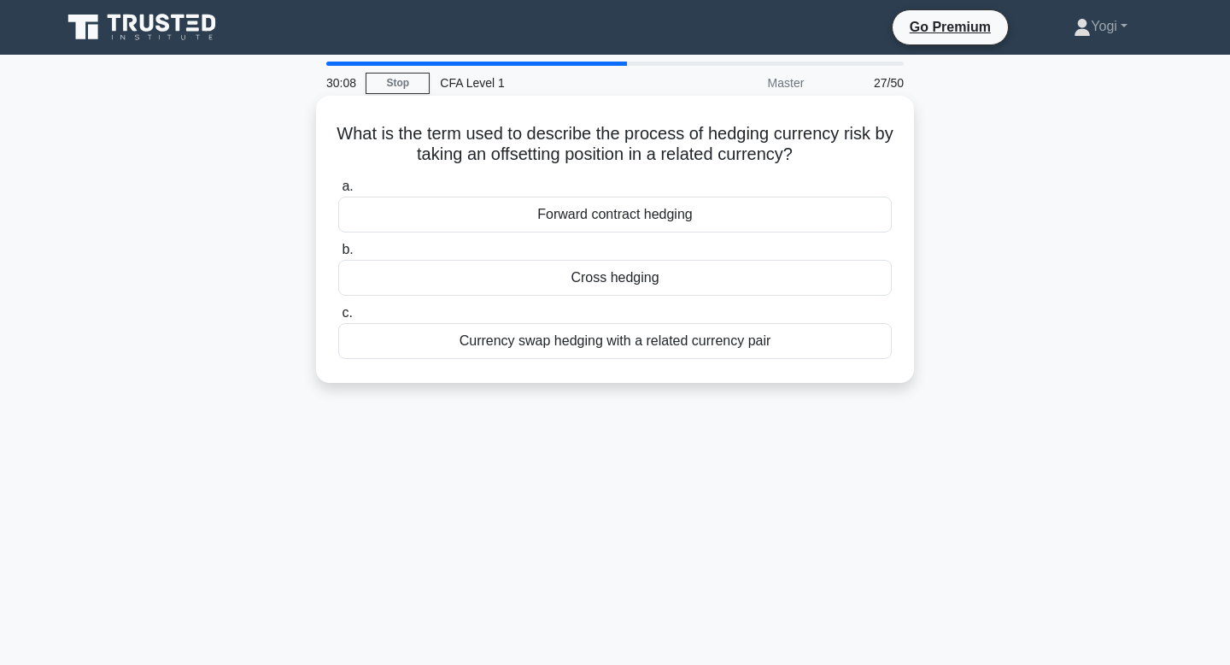
click at [542, 282] on div "Cross hedging" at bounding box center [615, 278] width 554 height 36
click at [338, 255] on input "b. Cross hedging" at bounding box center [338, 249] width 0 height 11
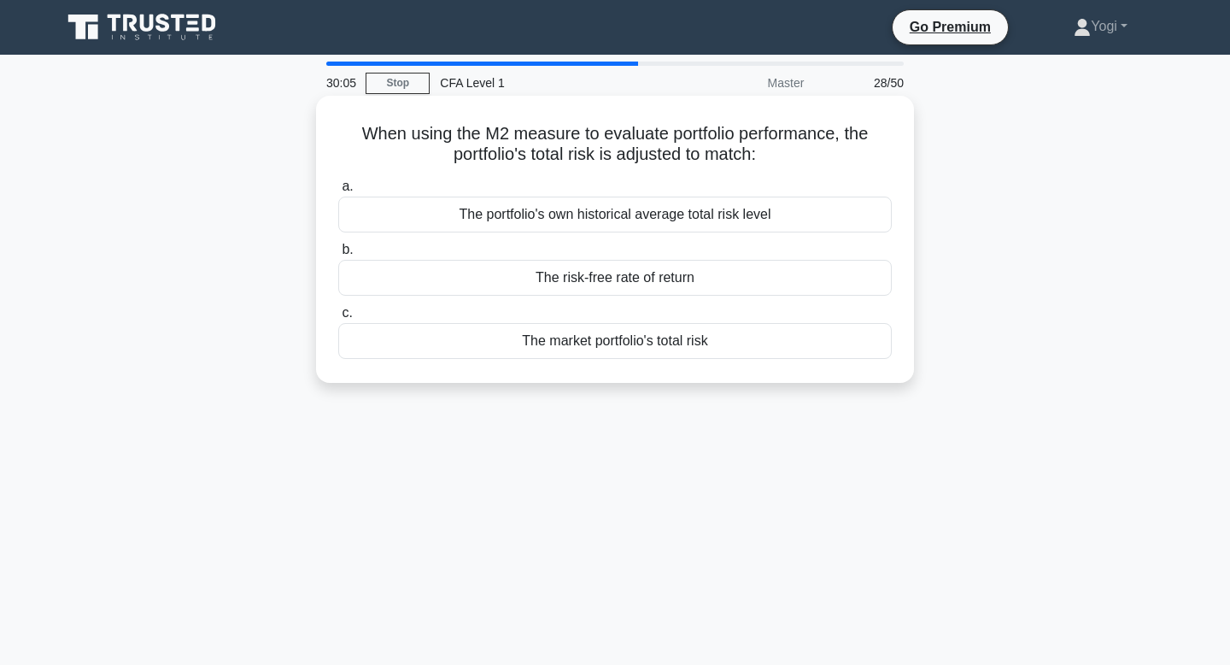
click at [537, 344] on div "The market portfolio's total risk" at bounding box center [615, 341] width 554 height 36
click at [338, 319] on input "c. The market portfolio's total risk" at bounding box center [338, 313] width 0 height 11
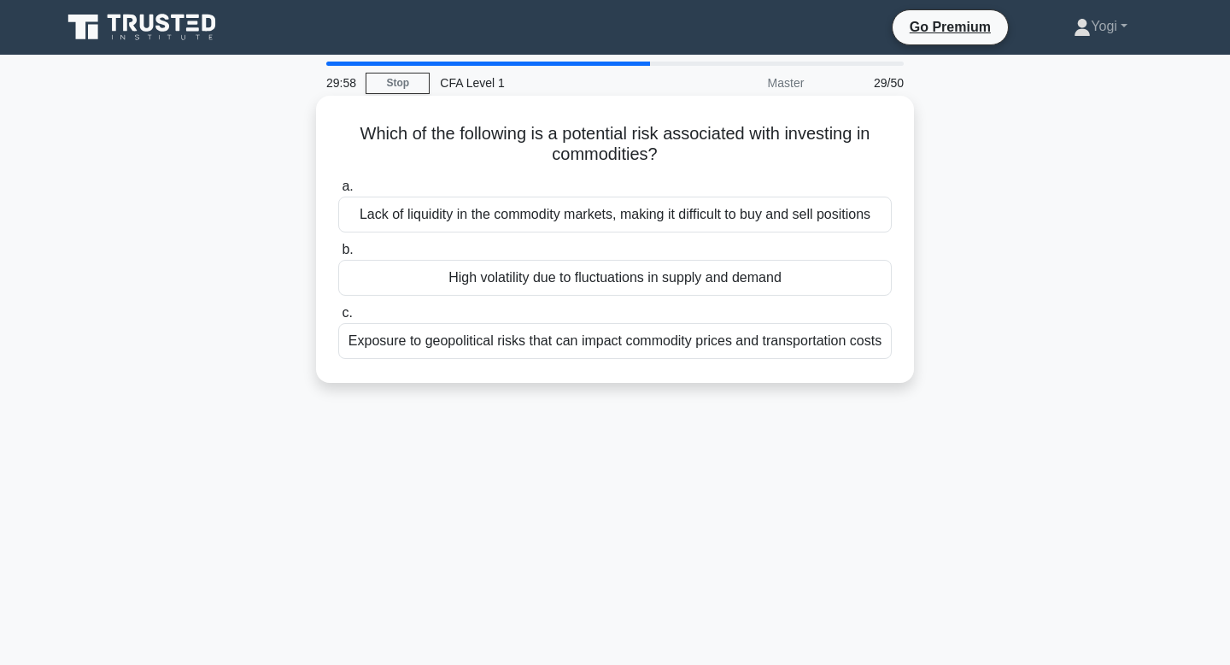
click at [540, 278] on div "High volatility due to fluctuations in supply and demand" at bounding box center [615, 278] width 554 height 36
click at [338, 255] on input "b. High volatility due to fluctuations in supply and demand" at bounding box center [338, 249] width 0 height 11
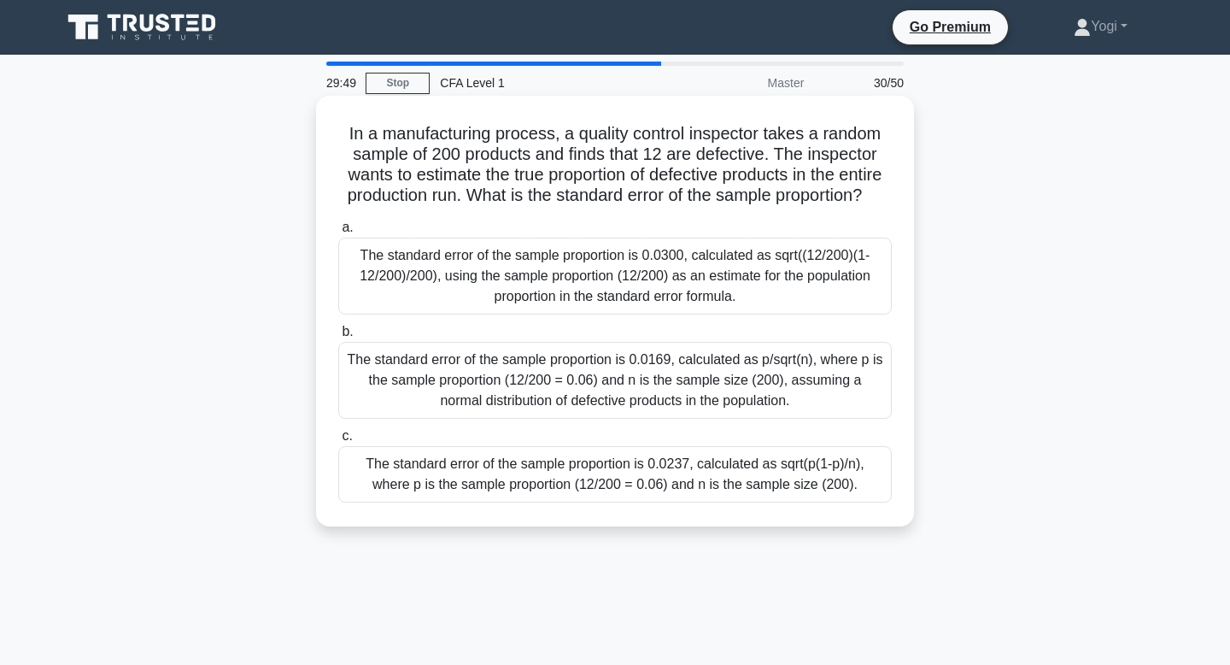
click at [534, 477] on div "The standard error of the sample proportion is 0.0237, calculated as sqrt(p(1-p…" at bounding box center [615, 474] width 554 height 56
click at [338, 442] on input "c. The standard error of the sample proportion is 0.0237, calculated as sqrt(p(…" at bounding box center [338, 436] width 0 height 11
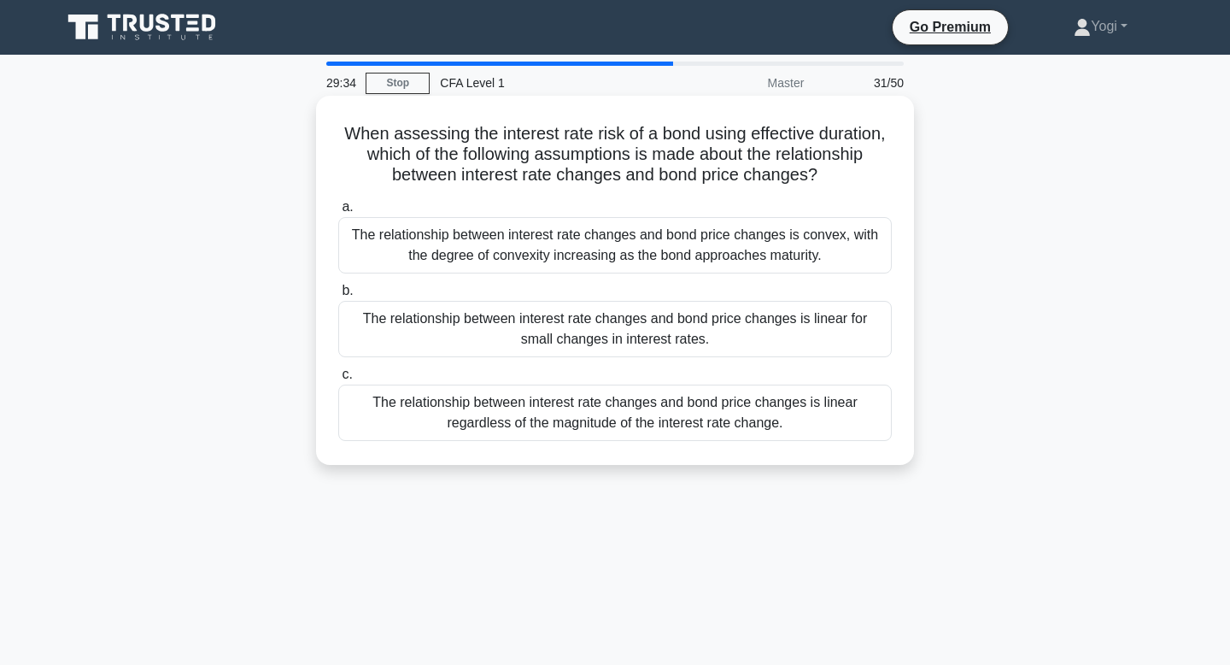
click at [541, 343] on div "The relationship between interest rate changes and bond price changes is linear…" at bounding box center [615, 329] width 554 height 56
click at [338, 296] on input "b. The relationship between interest rate changes and bond price changes is lin…" at bounding box center [338, 290] width 0 height 11
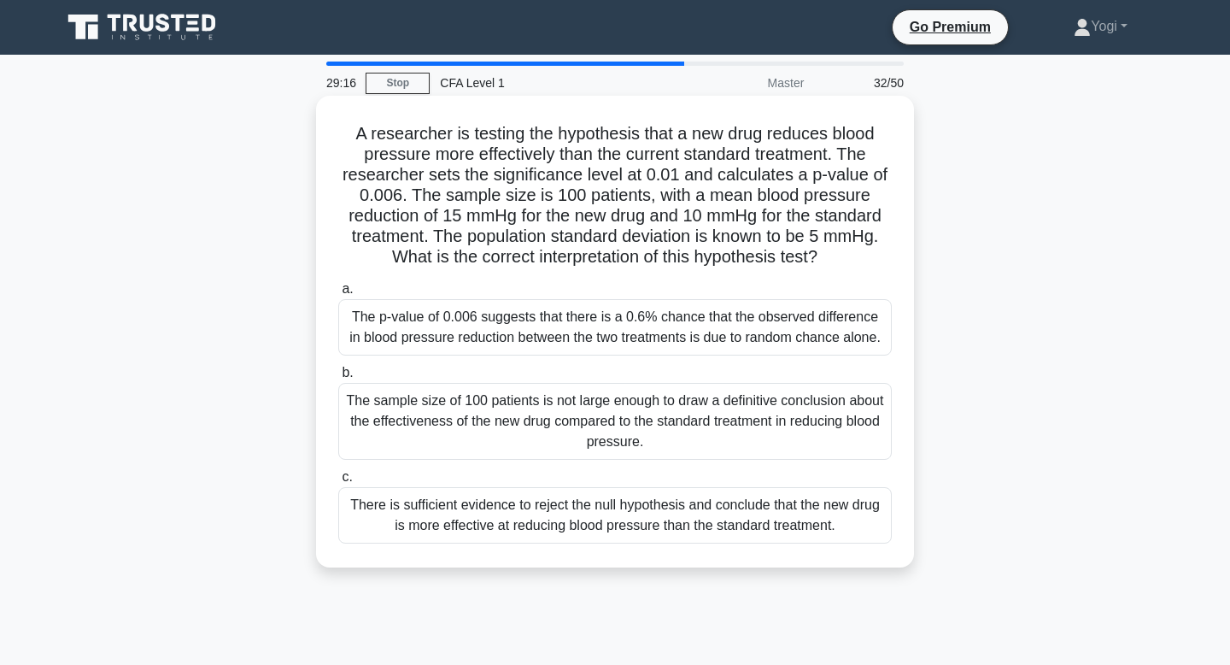
click at [539, 514] on div "There is sufficient evidence to reject the null hypothesis and conclude that th…" at bounding box center [615, 515] width 554 height 56
click at [338, 483] on input "c. There is sufficient evidence to reject the null hypothesis and conclude that…" at bounding box center [338, 477] width 0 height 11
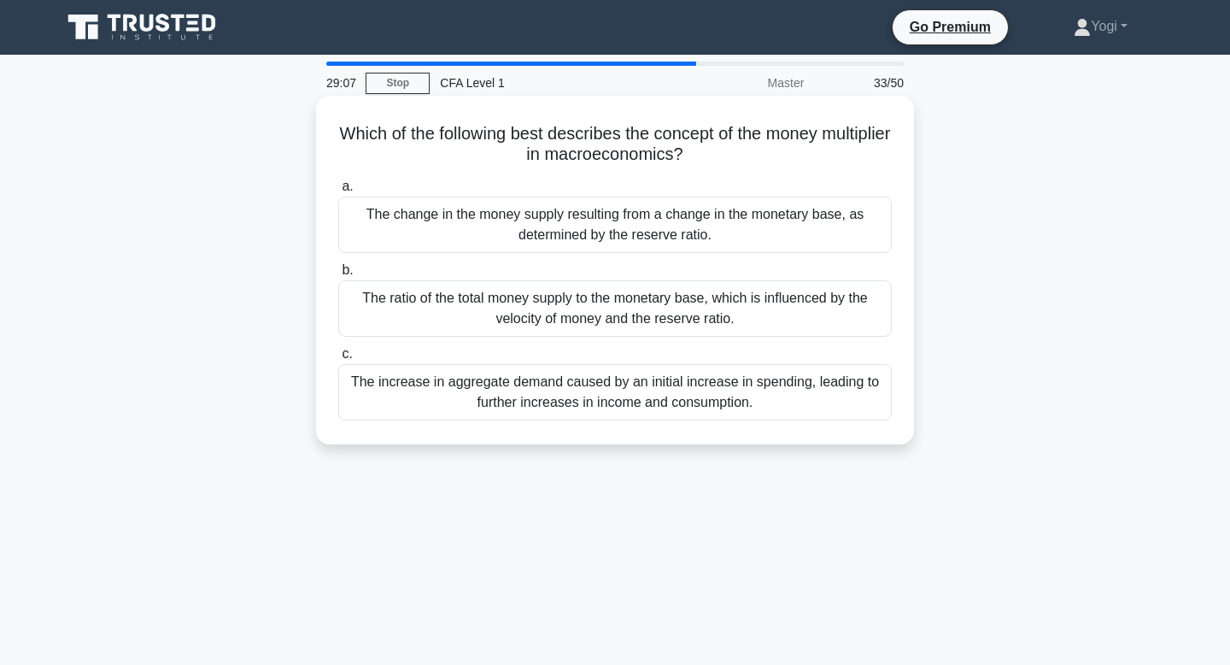
click at [598, 227] on div "The change in the money supply resulting from a change in the monetary base, as…" at bounding box center [615, 225] width 554 height 56
click at [338, 192] on input "a. The change in the money supply resulting from a change in the monetary base,…" at bounding box center [338, 186] width 0 height 11
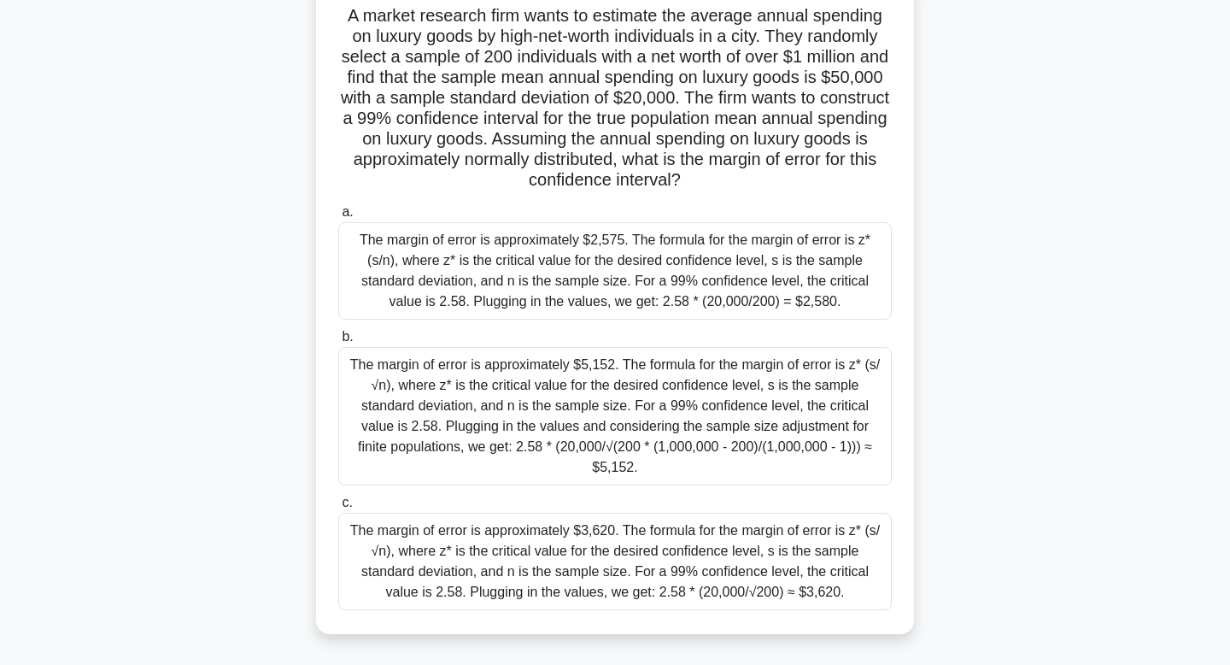
scroll to position [121, 0]
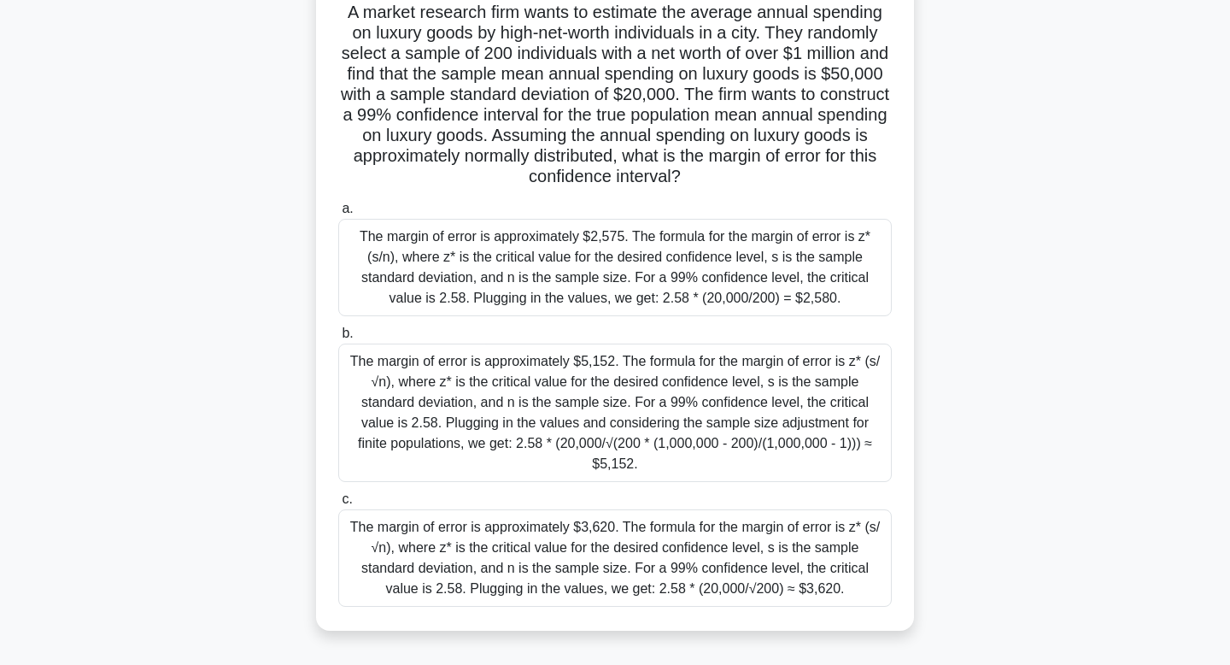
click at [597, 251] on div "The margin of error is approximately $2,575. The formula for the margin of erro…" at bounding box center [615, 267] width 554 height 97
click at [338, 214] on input "a. The margin of error is approximately $2,575. The formula for the margin of e…" at bounding box center [338, 208] width 0 height 11
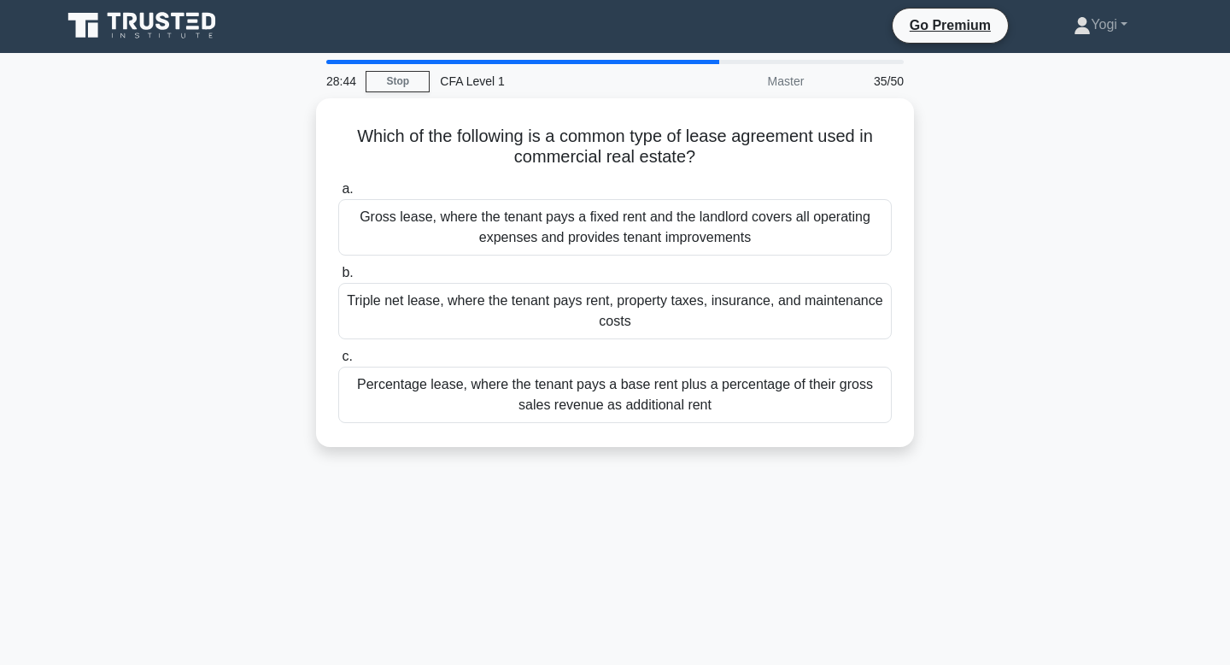
scroll to position [0, 0]
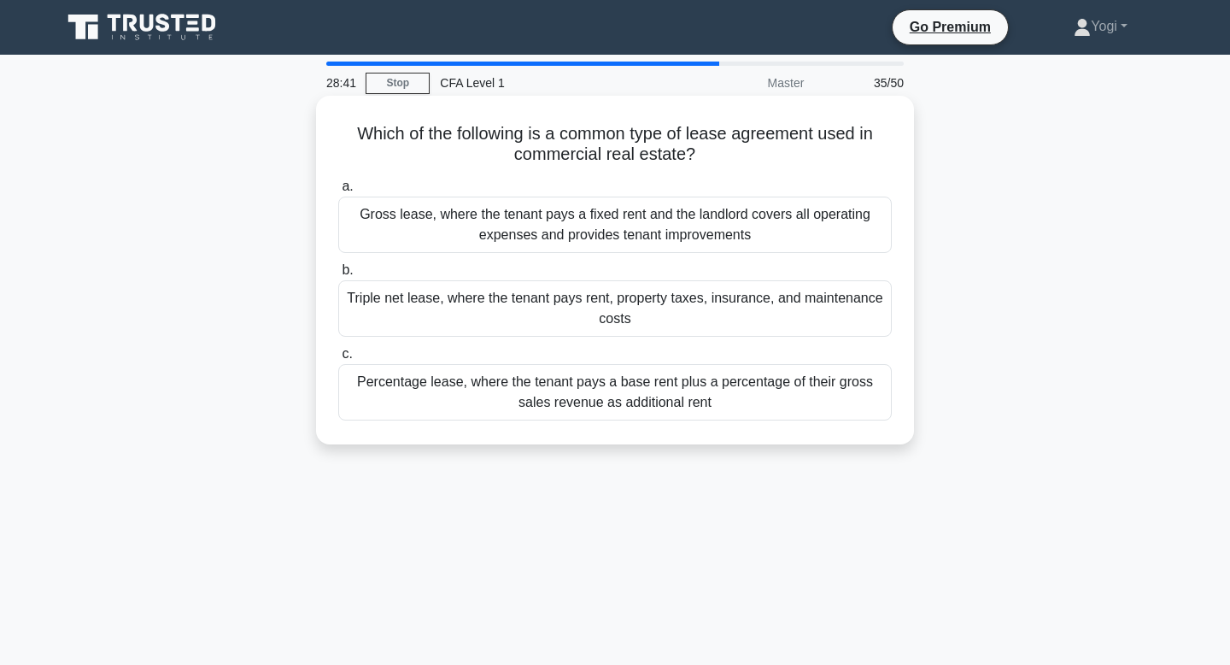
click at [587, 301] on div "Triple net lease, where the tenant pays rent, property taxes, insurance, and ma…" at bounding box center [615, 308] width 554 height 56
click at [338, 276] on input "b. Triple net lease, where the tenant pays rent, property taxes, insurance, and…" at bounding box center [338, 270] width 0 height 11
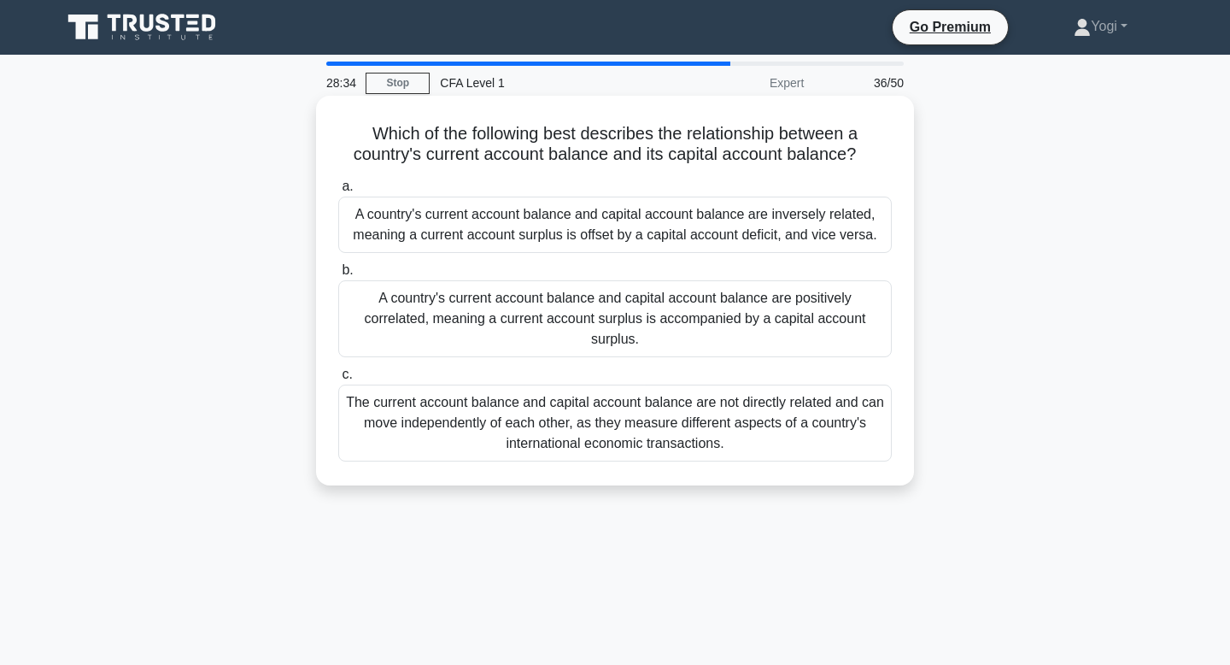
click at [594, 225] on div "A country's current account balance and capital account balance are inversely r…" at bounding box center [615, 225] width 554 height 56
click at [338, 192] on input "a. A country's current account balance and capital account balance are inversel…" at bounding box center [338, 186] width 0 height 11
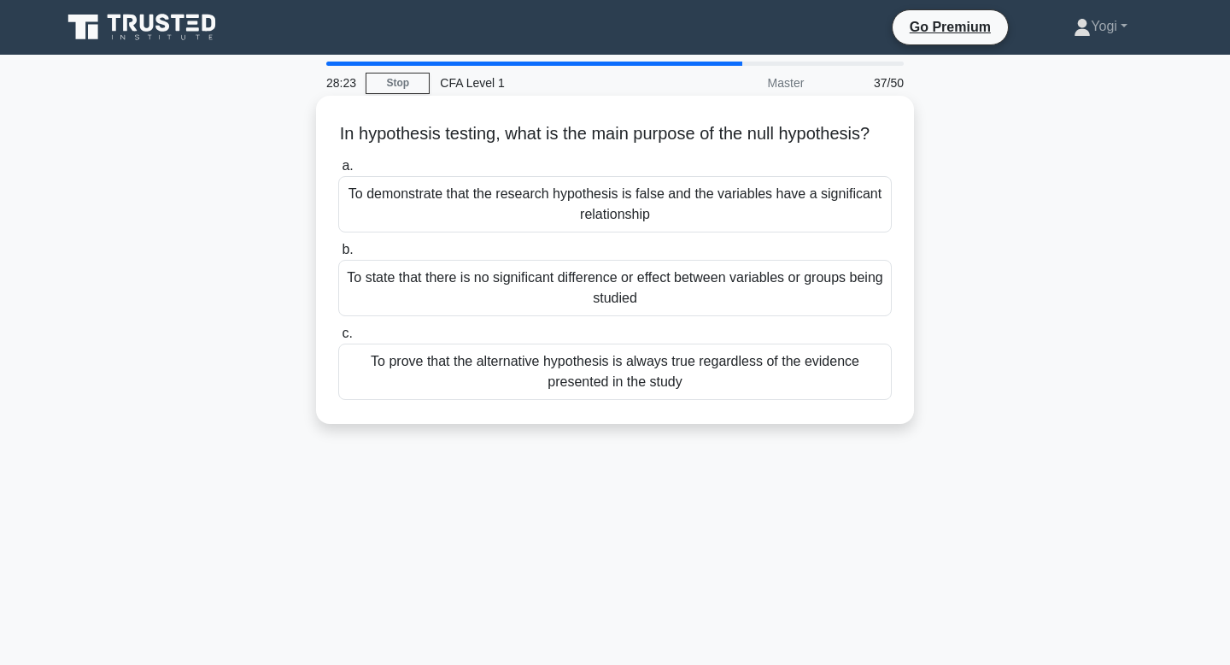
click at [574, 394] on div "To prove that the alternative hypothesis is always true regardless of the evide…" at bounding box center [615, 371] width 554 height 56
click at [338, 339] on input "c. To prove that the alternative hypothesis is always true regardless of the ev…" at bounding box center [338, 333] width 0 height 11
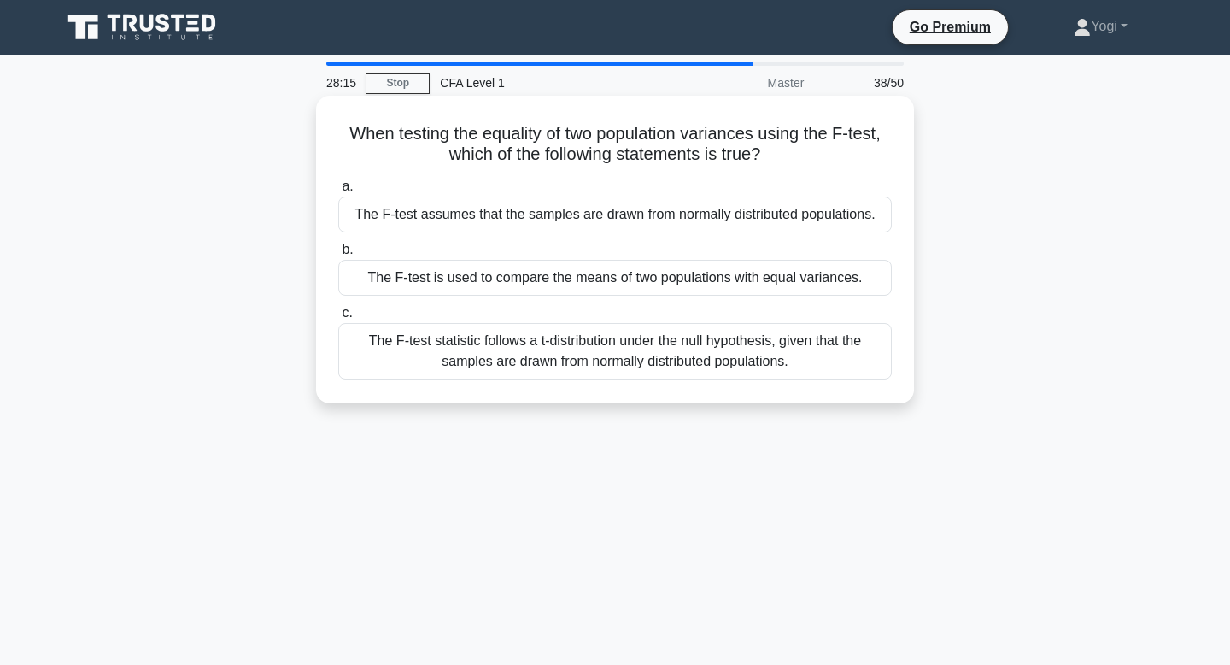
click at [554, 275] on div "The F-test is used to compare the means of two populations with equal variances." at bounding box center [615, 278] width 554 height 36
click at [338, 255] on input "b. The F-test is used to compare the means of two populations with equal varian…" at bounding box center [338, 249] width 0 height 11
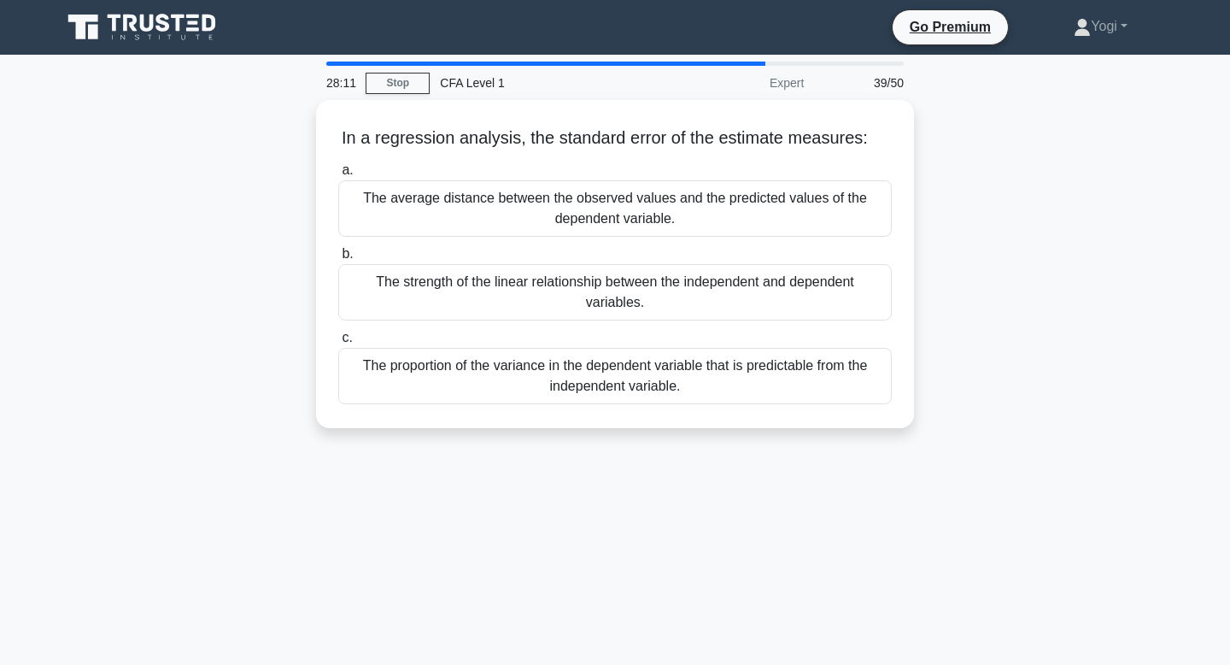
click at [554, 275] on div "The strength of the linear relationship between the independent and dependent v…" at bounding box center [615, 292] width 554 height 56
click at [338, 260] on input "b. The strength of the linear relationship between the independent and dependen…" at bounding box center [338, 254] width 0 height 11
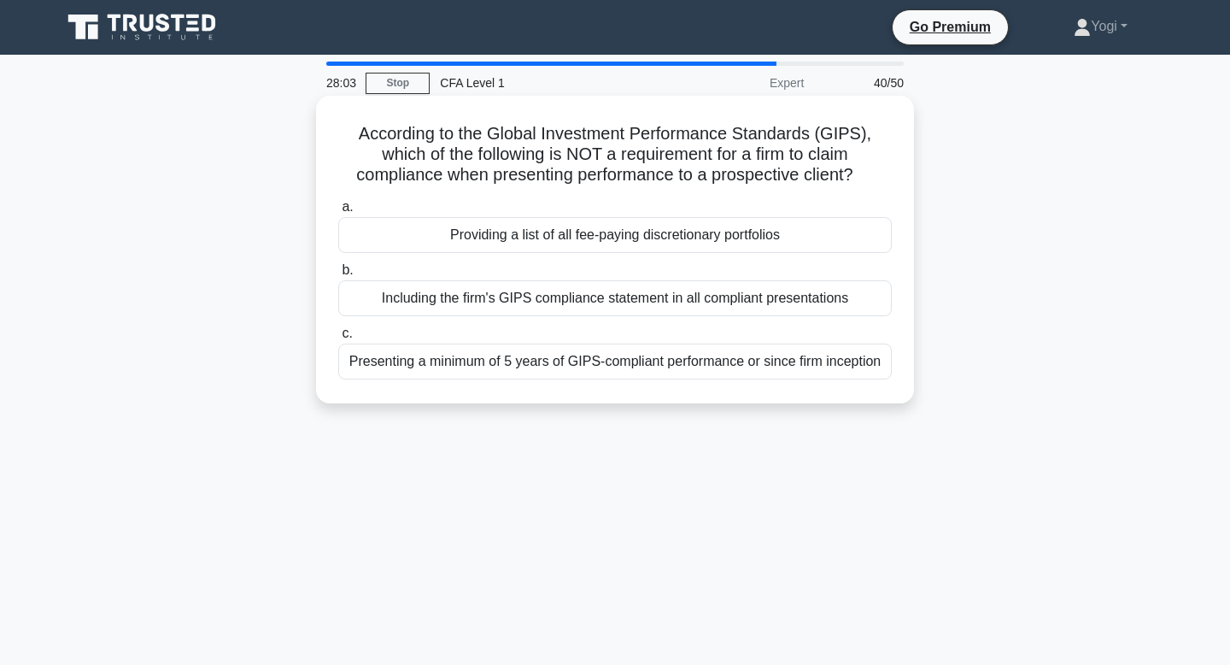
click at [560, 230] on div "Providing a list of all fee-paying discretionary portfolios" at bounding box center [615, 235] width 554 height 36
click at [338, 213] on input "a. Providing a list of all fee-paying discretionary portfolios" at bounding box center [338, 207] width 0 height 11
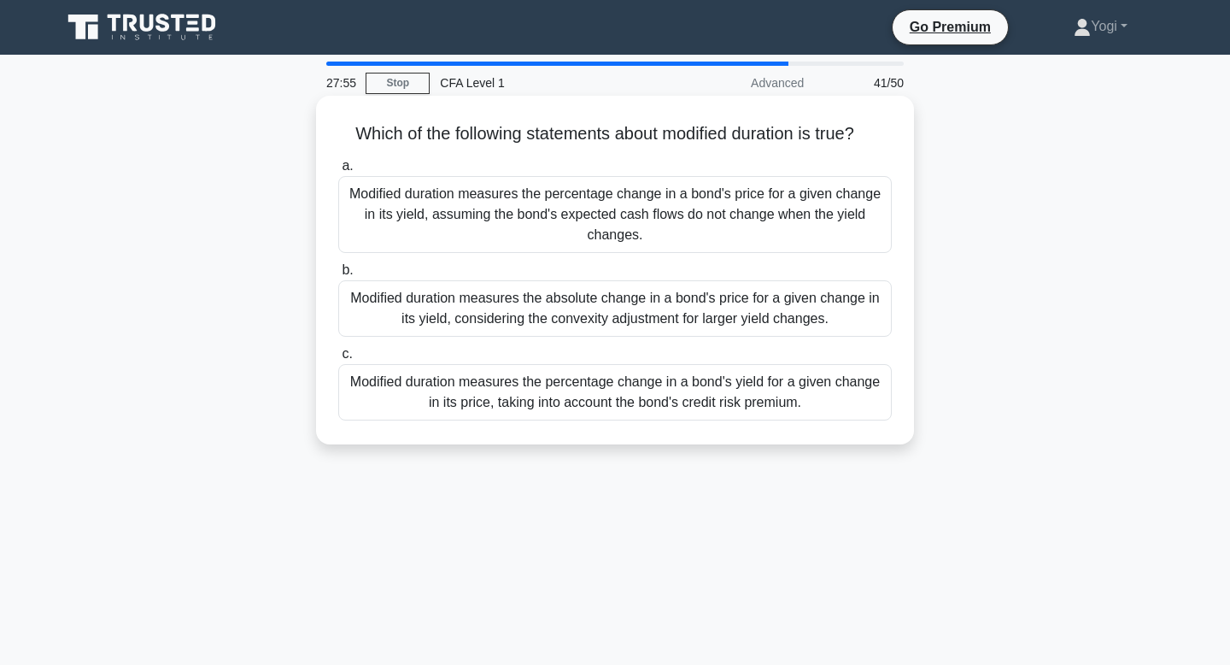
click at [560, 385] on div "Modified duration measures the percentage change in a bond's yield for a given …" at bounding box center [615, 392] width 554 height 56
click at [338, 360] on input "c. Modified duration measures the percentage change in a bond's yield for a giv…" at bounding box center [338, 354] width 0 height 11
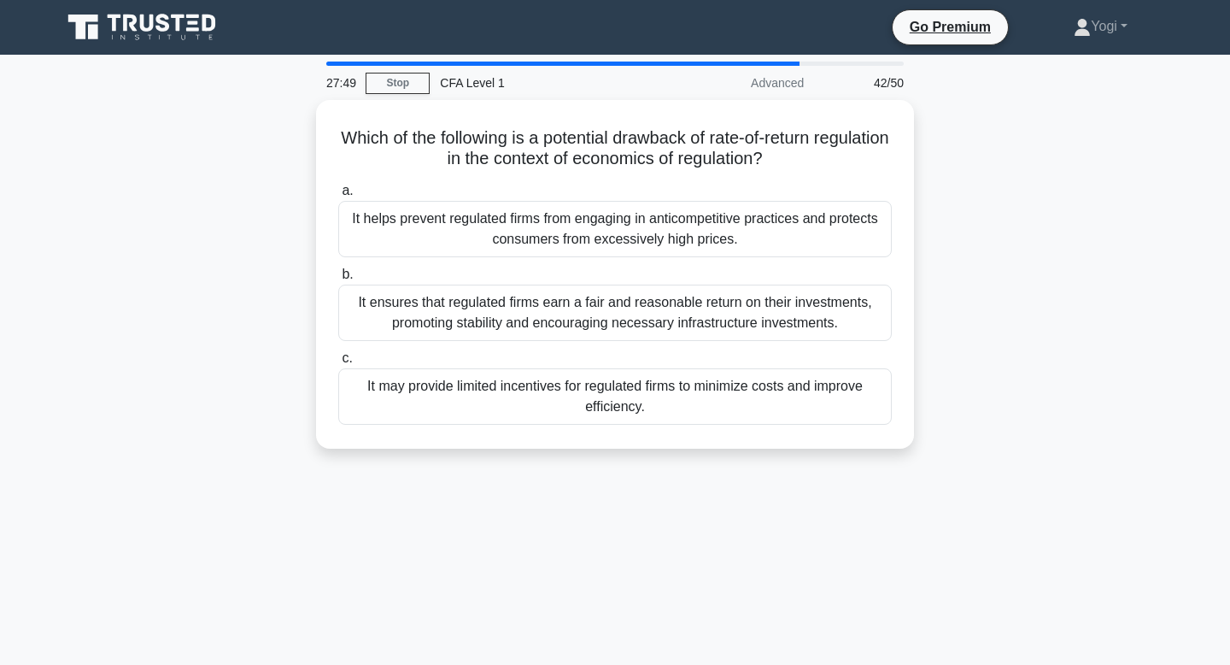
click at [560, 385] on div "It may provide limited incentives for regulated firms to minimize costs and imp…" at bounding box center [615, 396] width 554 height 56
click at [338, 364] on input "c. It may provide limited incentives for regulated firms to minimize costs and …" at bounding box center [338, 358] width 0 height 11
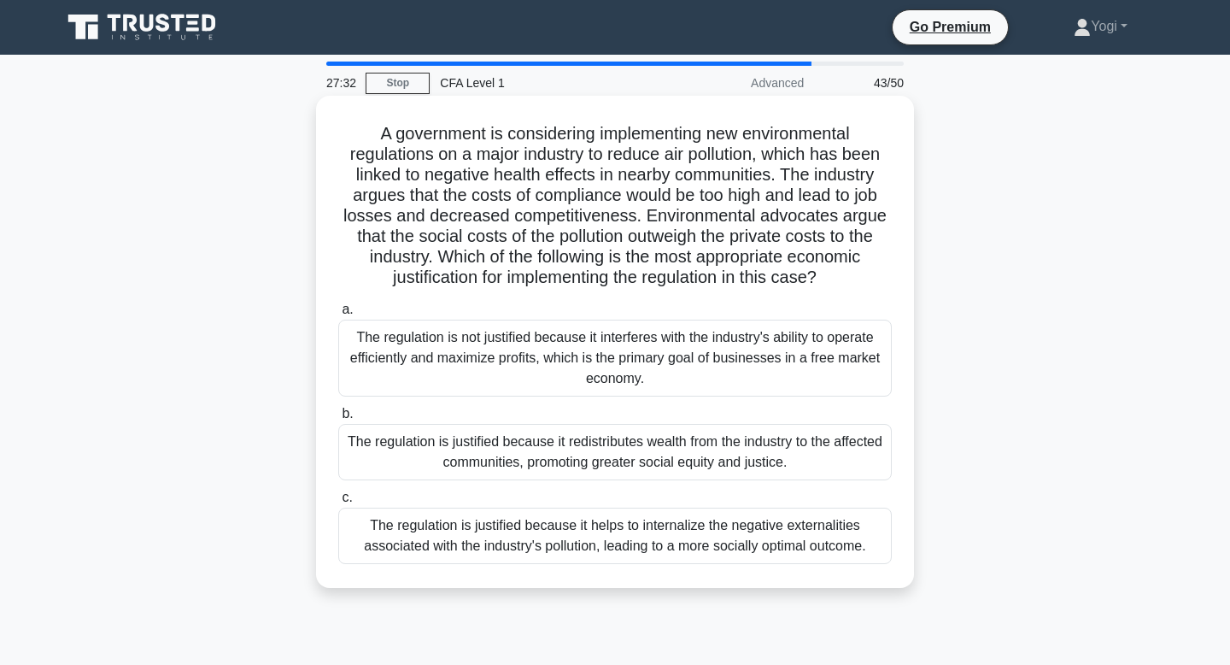
click at [654, 451] on div "The regulation is justified because it redistributes wealth from the industry t…" at bounding box center [615, 452] width 554 height 56
click at [338, 420] on input "b. The regulation is justified because it redistributes wealth from the industr…" at bounding box center [338, 413] width 0 height 11
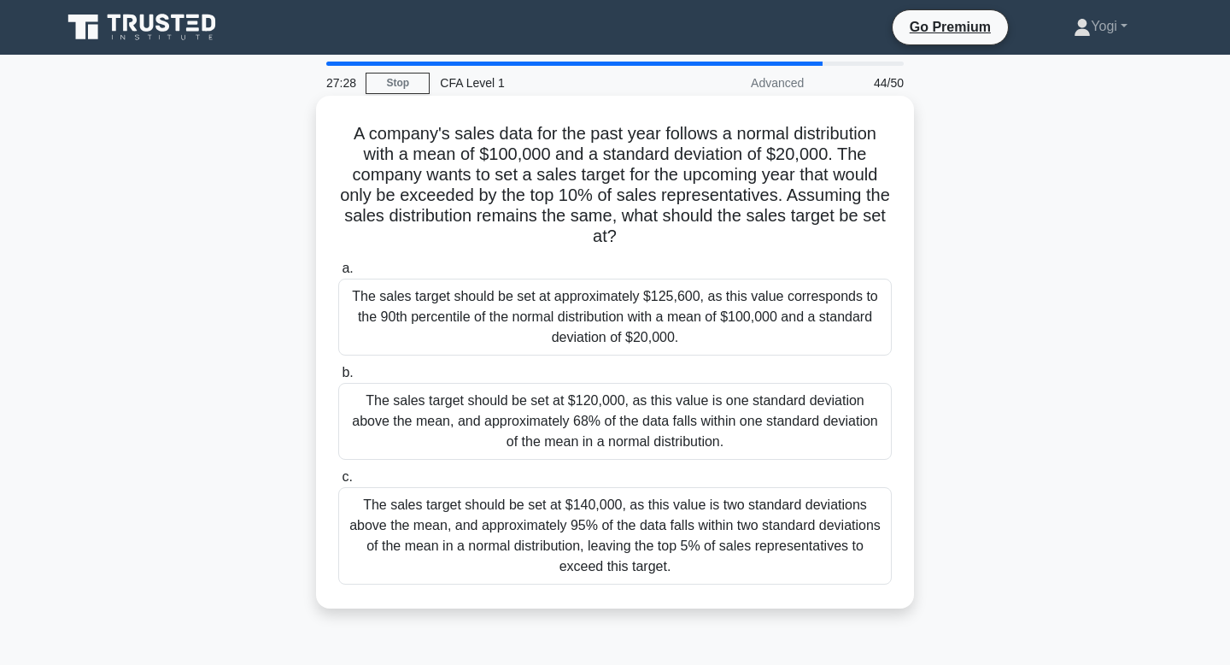
click at [636, 320] on div "The sales target should be set at approximately $125,600, as this value corresp…" at bounding box center [615, 317] width 554 height 77
click at [338, 274] on input "a. The sales target should be set at approximately $125,600, as this value corr…" at bounding box center [338, 268] width 0 height 11
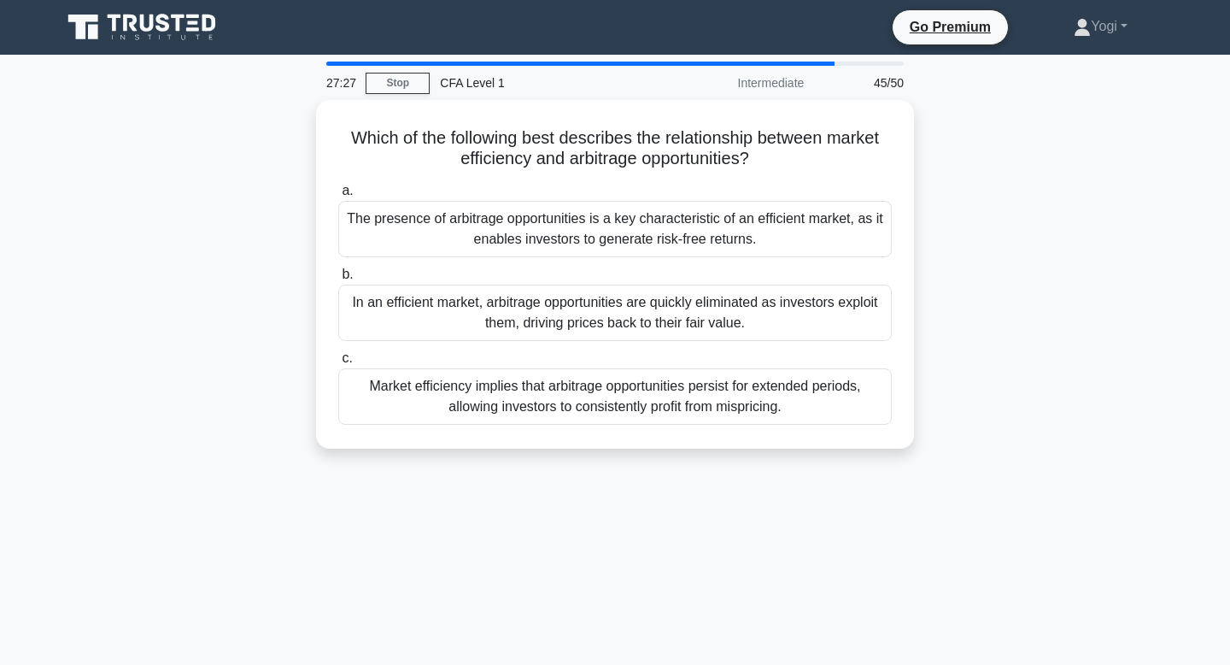
click at [636, 320] on div "In an efficient market, arbitrage opportunities are quickly eliminated as inves…" at bounding box center [615, 313] width 554 height 56
click at [338, 280] on input "b. In an efficient market, arbitrage opportunities are quickly eliminated as in…" at bounding box center [338, 274] width 0 height 11
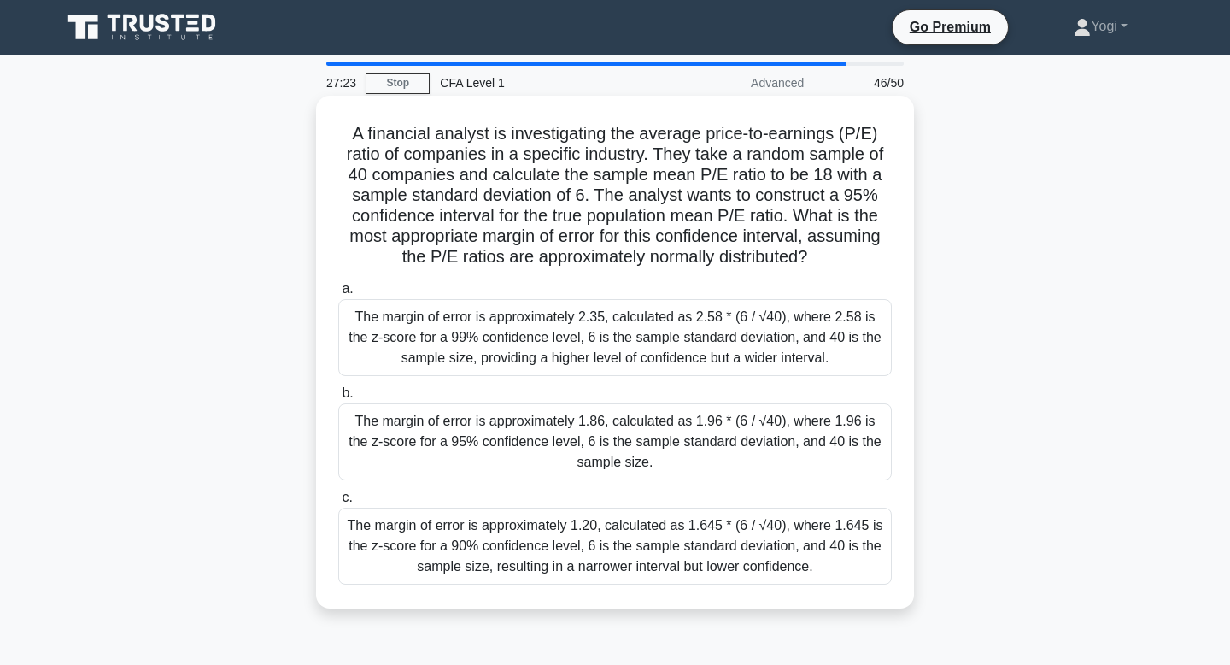
click at [625, 437] on div "The margin of error is approximately 1.86, calculated as 1.96 * (6 / √40), wher…" at bounding box center [615, 441] width 554 height 77
click at [338, 399] on input "b. The margin of error is approximately 1.86, calculated as 1.96 * (6 / √40), w…" at bounding box center [338, 393] width 0 height 11
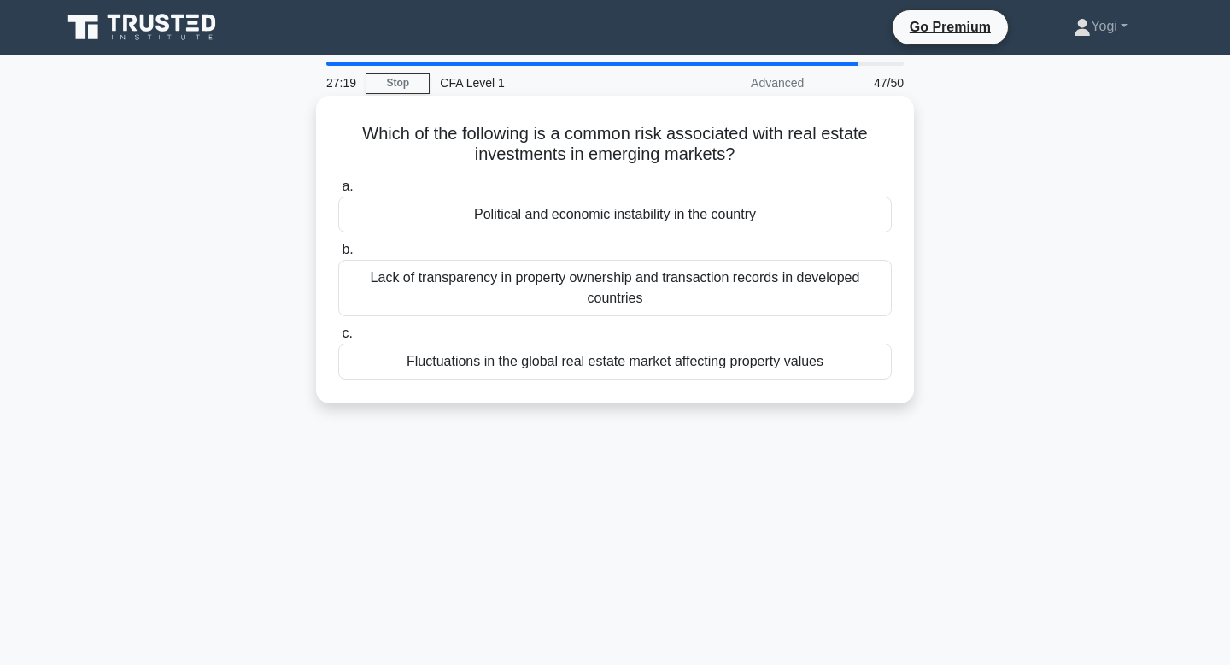
click at [659, 221] on div "Political and economic instability in the country" at bounding box center [615, 215] width 554 height 36
click at [338, 192] on input "a. Political and economic instability in the country" at bounding box center [338, 186] width 0 height 11
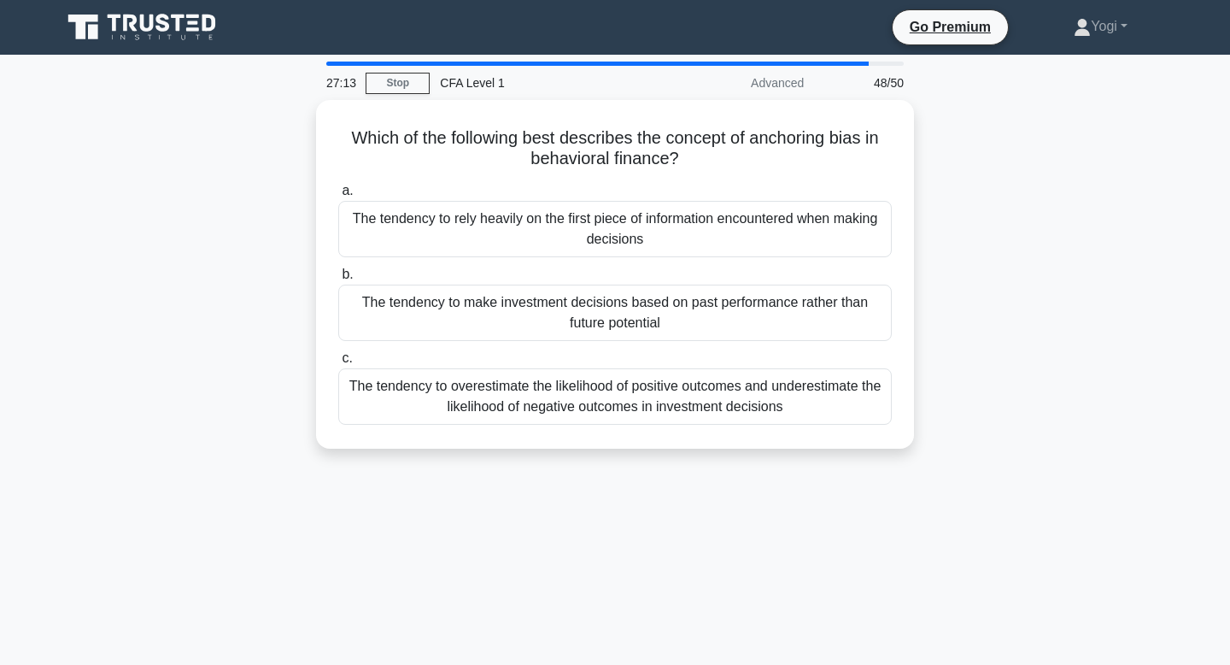
click at [659, 221] on div "The tendency to rely heavily on the first piece of information encountered when…" at bounding box center [615, 229] width 554 height 56
click at [338, 197] on input "a. The tendency to rely heavily on the first piece of information encountered w…" at bounding box center [338, 190] width 0 height 11
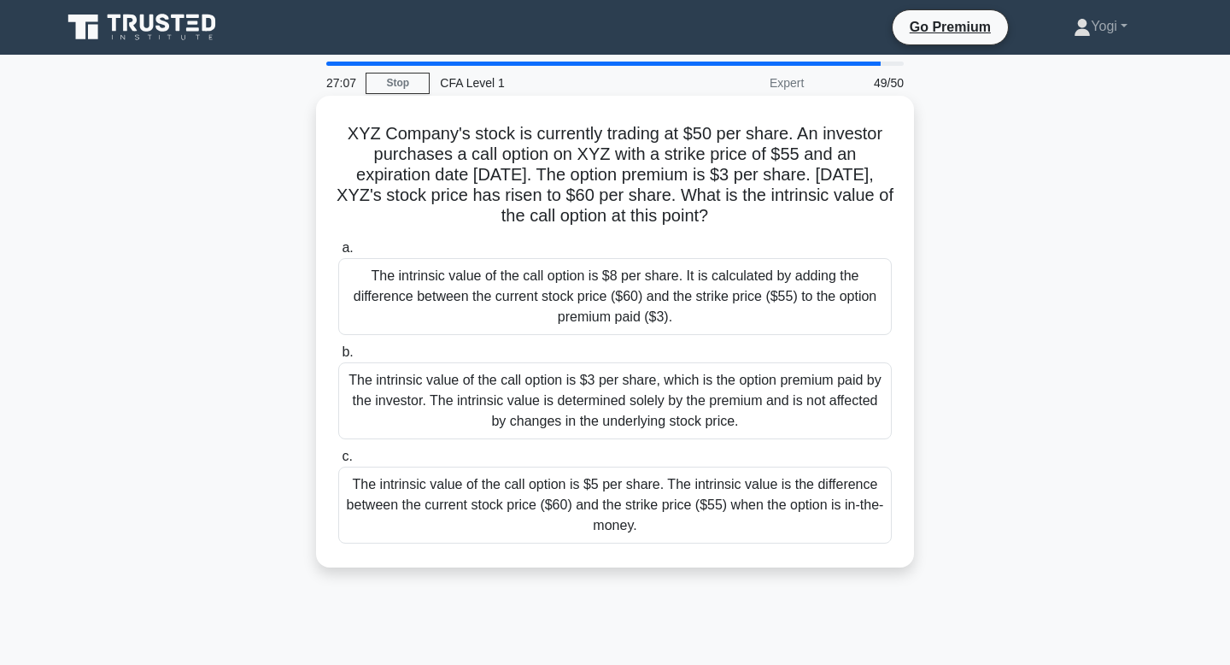
click at [620, 508] on div "The intrinsic value of the call option is $5 per share. The intrinsic value is …" at bounding box center [615, 505] width 554 height 77
click at [338, 462] on input "c. The intrinsic value of the call option is $5 per share. The intrinsic value …" at bounding box center [338, 456] width 0 height 11
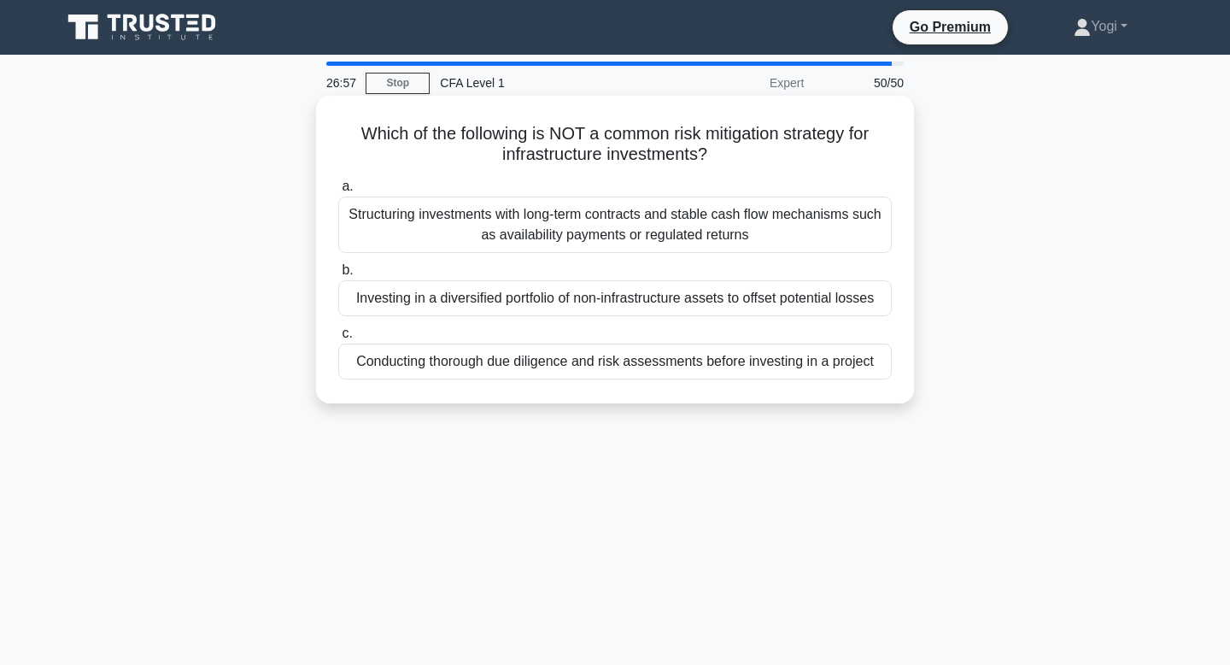
click at [606, 373] on div "Conducting thorough due diligence and risk assessments before investing in a pr…" at bounding box center [615, 361] width 554 height 36
click at [338, 339] on input "c. Conducting thorough due diligence and risk assessments before investing in a…" at bounding box center [338, 333] width 0 height 11
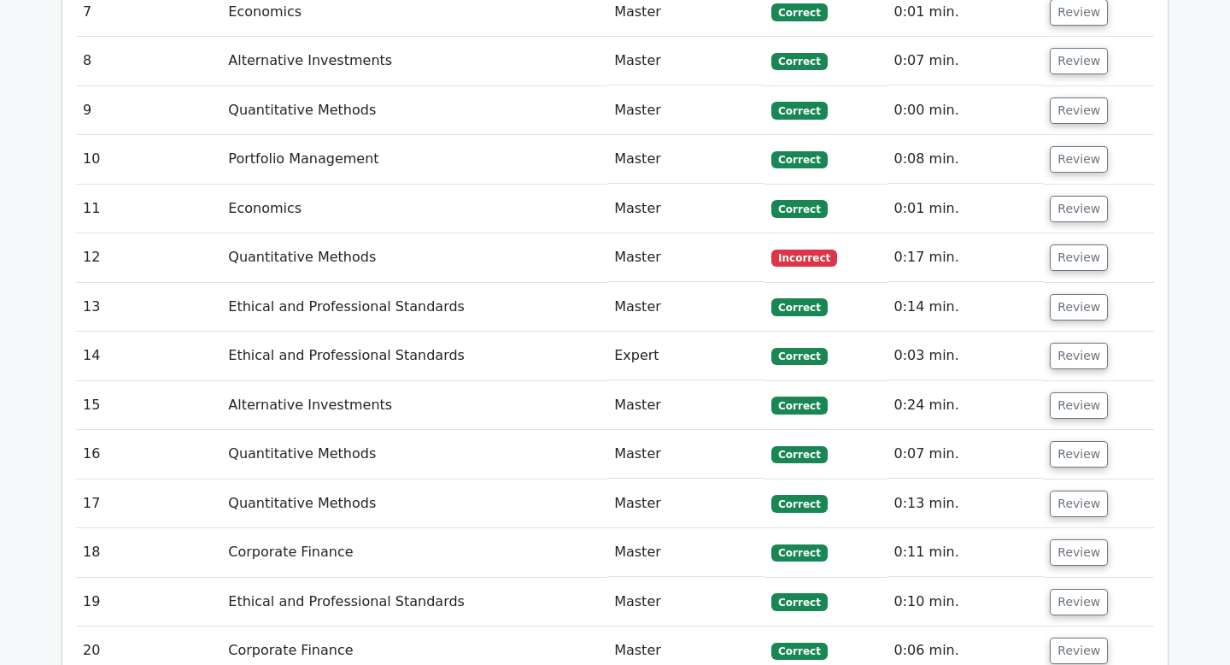
scroll to position [2621, 0]
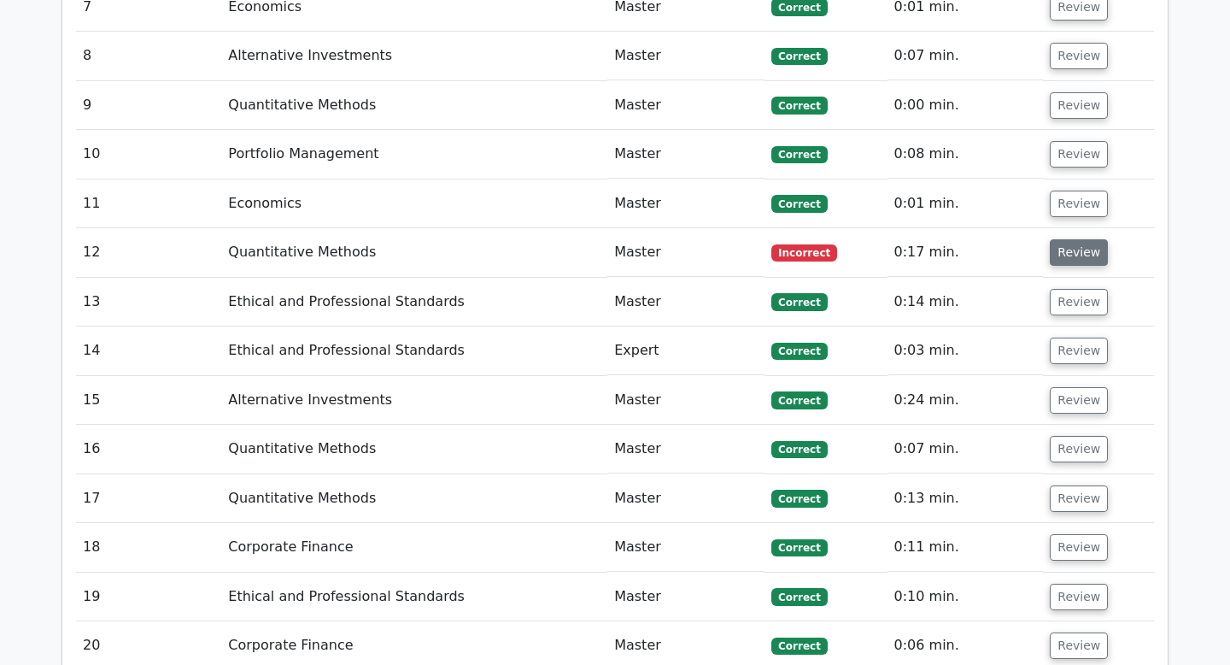
click at [1050, 239] on button "Review" at bounding box center [1079, 252] width 58 height 26
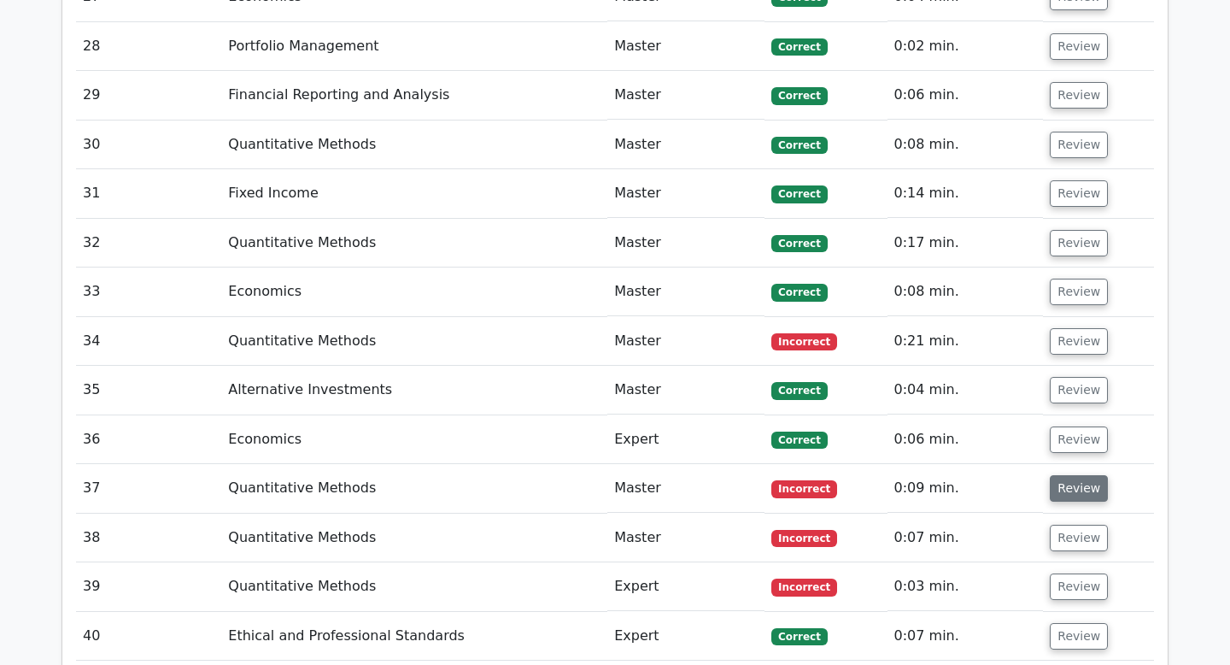
scroll to position [4583, 0]
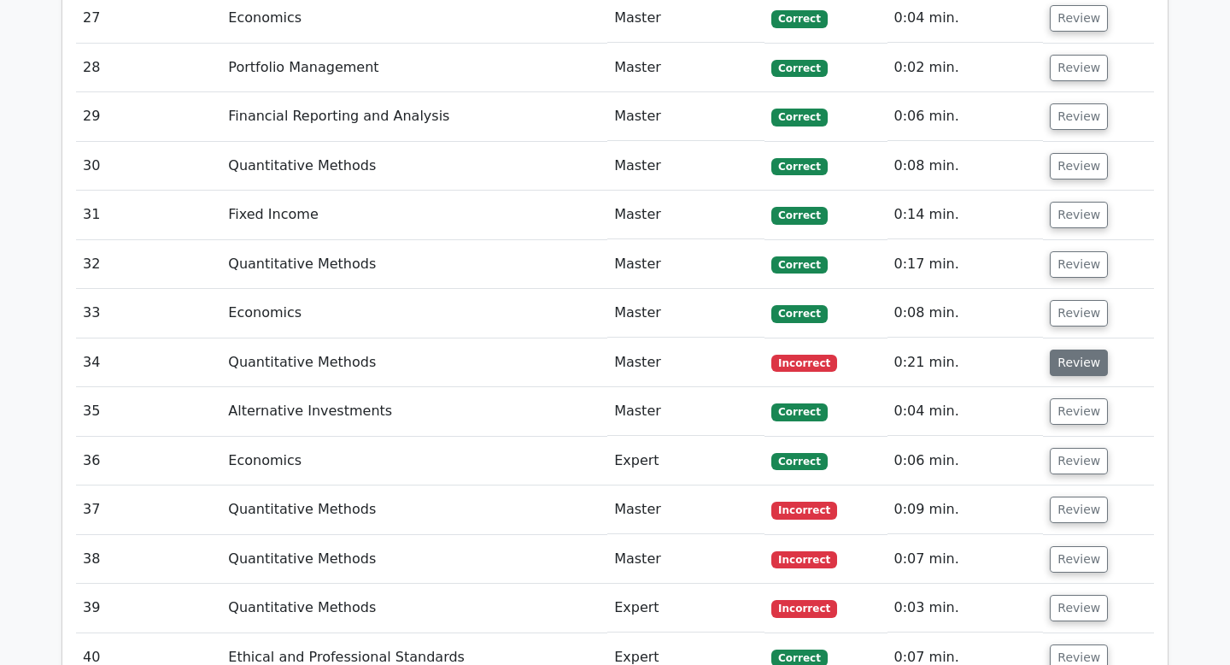
click at [1069, 349] on button "Review" at bounding box center [1079, 362] width 58 height 26
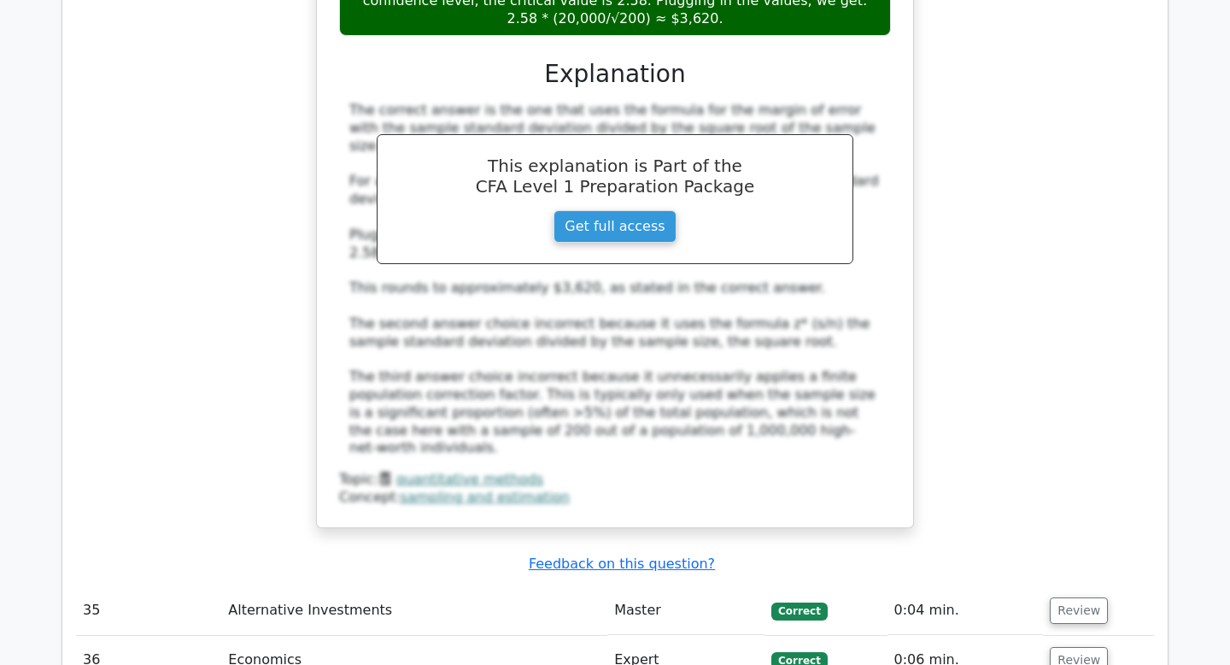
scroll to position [5601, 0]
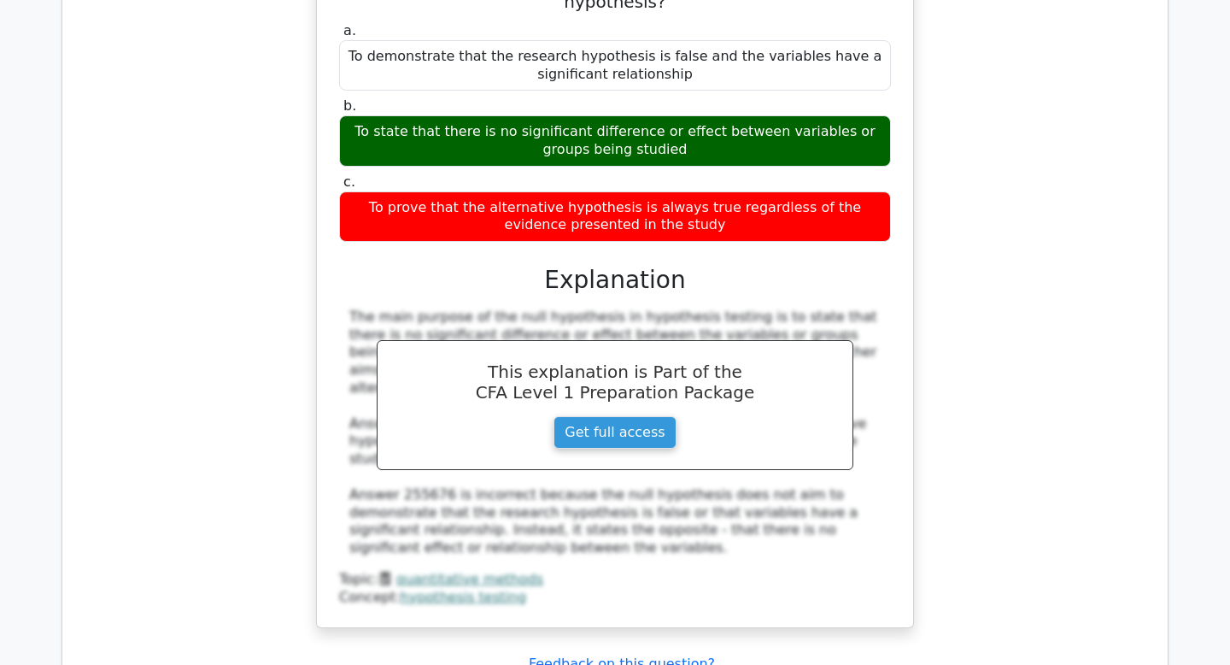
scroll to position [6399, 0]
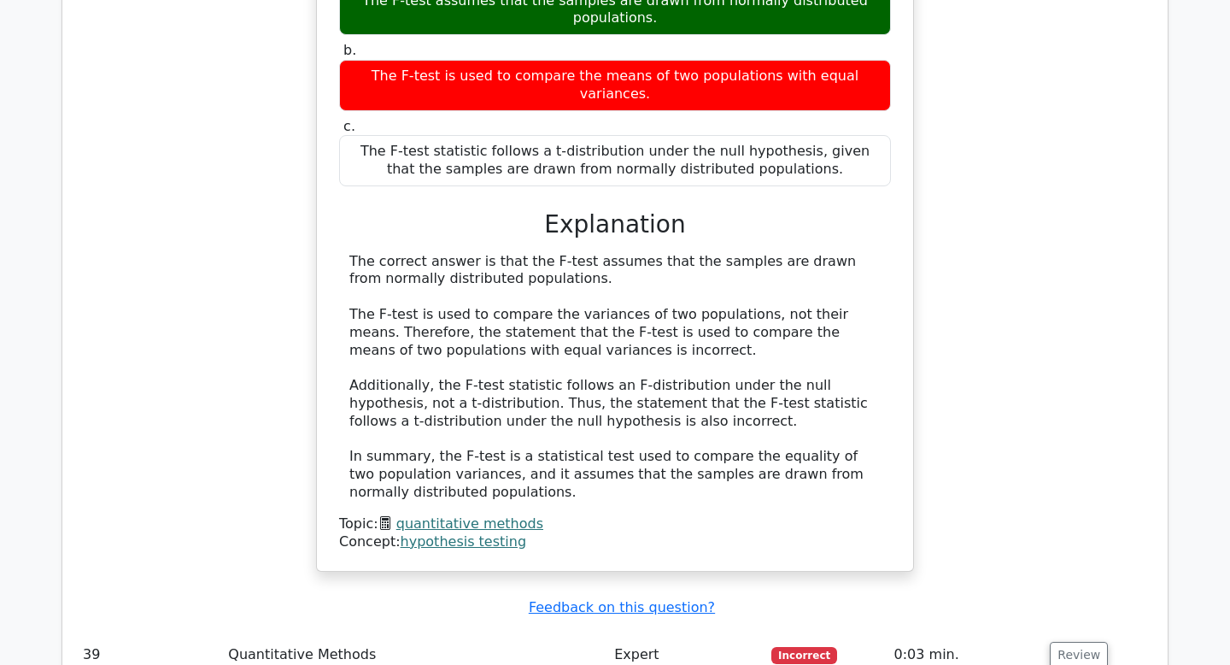
scroll to position [7237, 0]
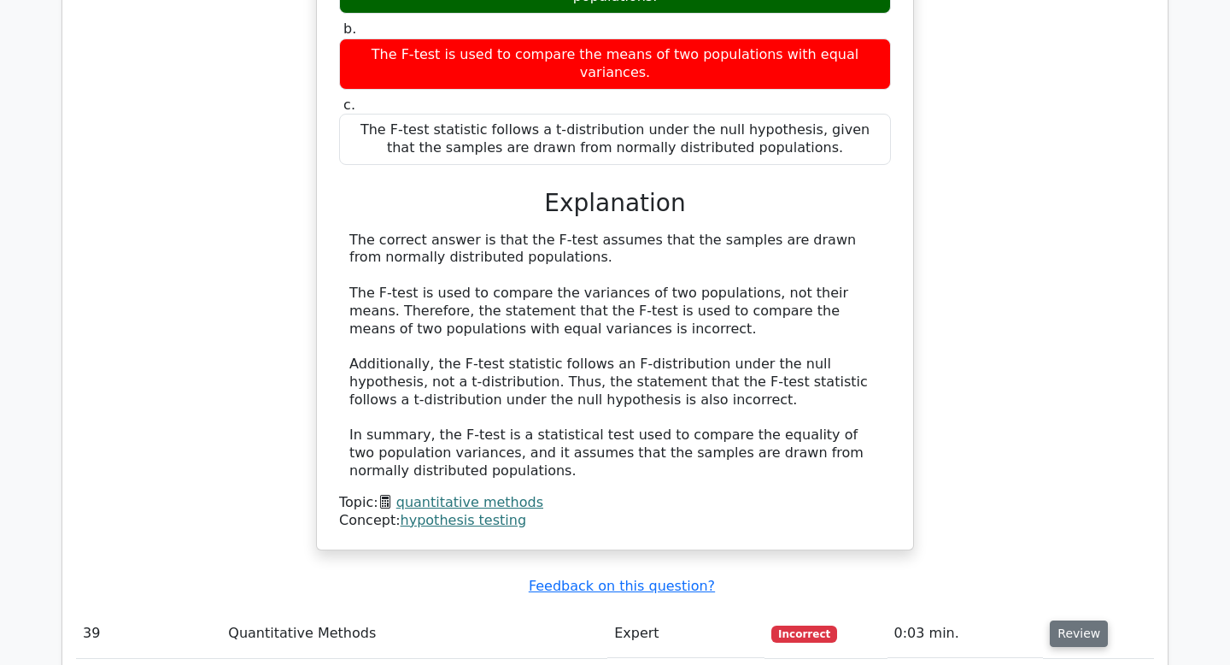
click at [1073, 620] on button "Review" at bounding box center [1079, 633] width 58 height 26
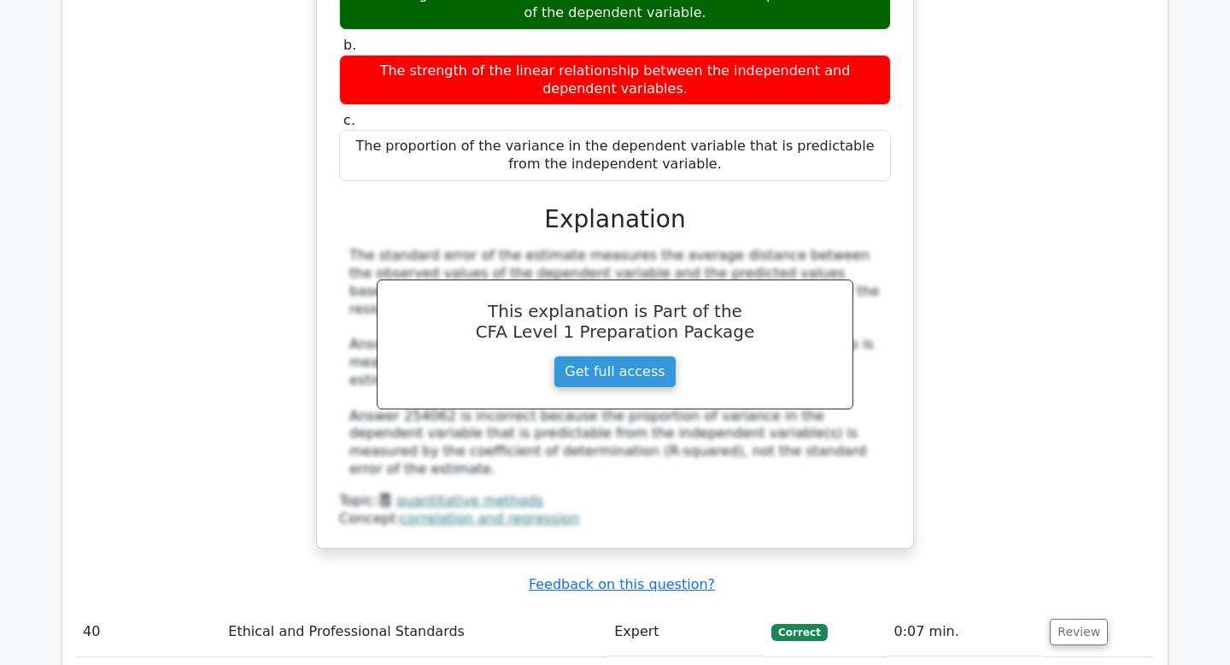
scroll to position [8027, 0]
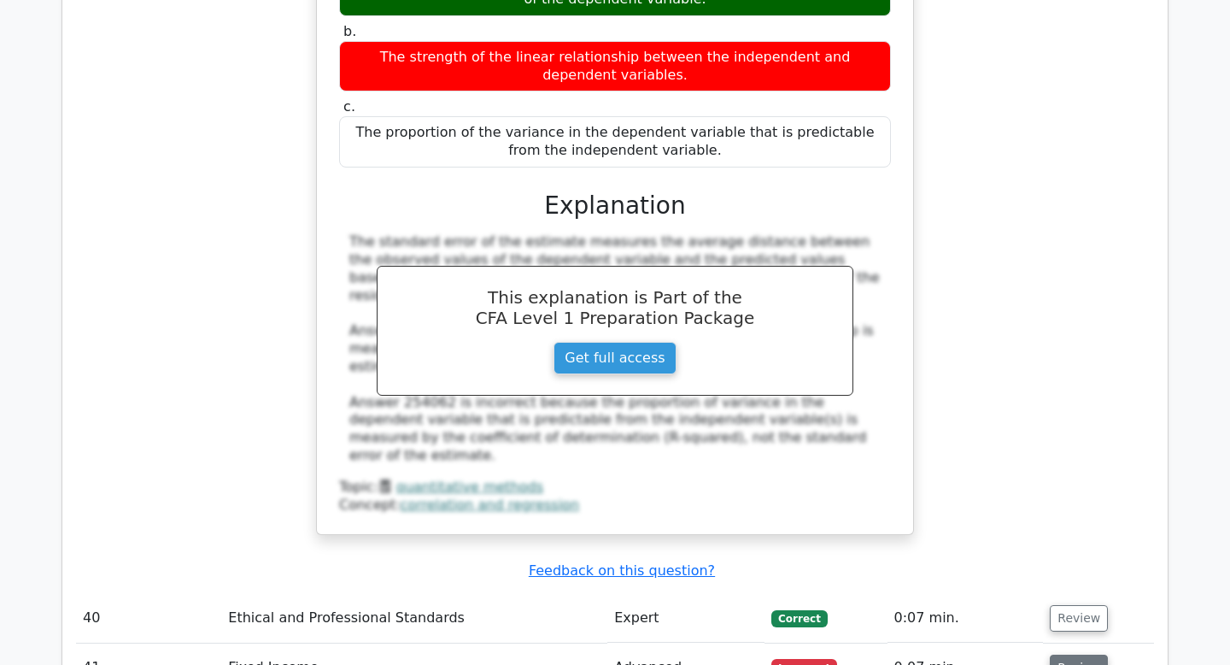
click at [1070, 654] on button "Review" at bounding box center [1079, 667] width 58 height 26
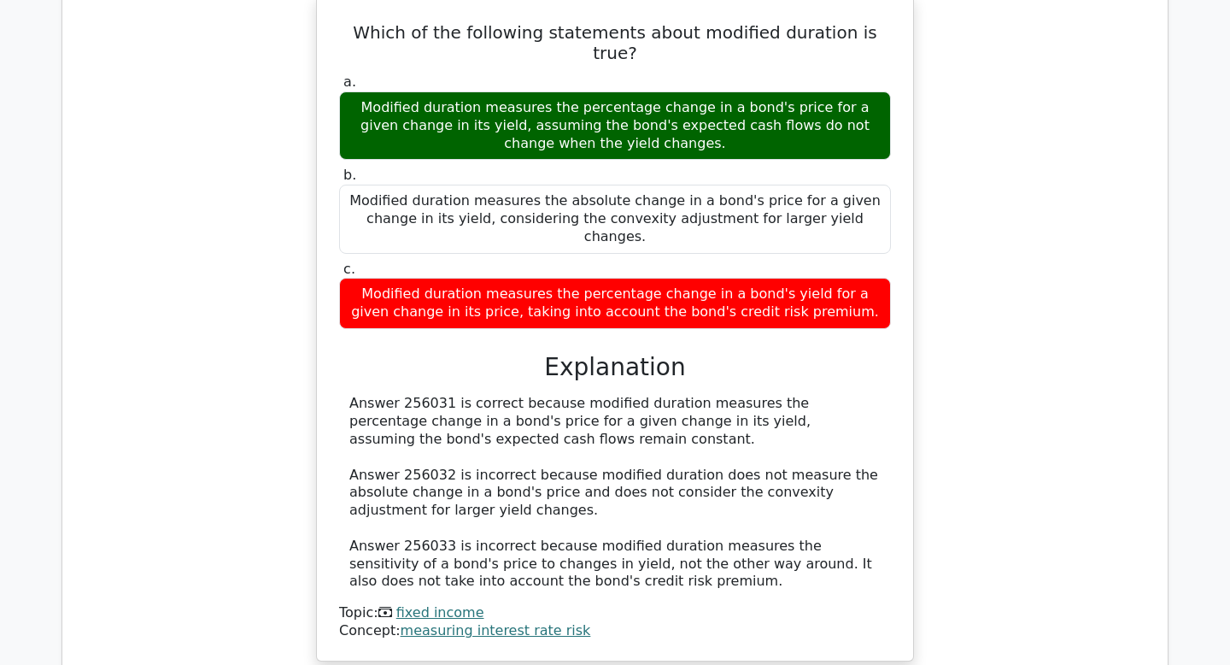
scroll to position [8805, 0]
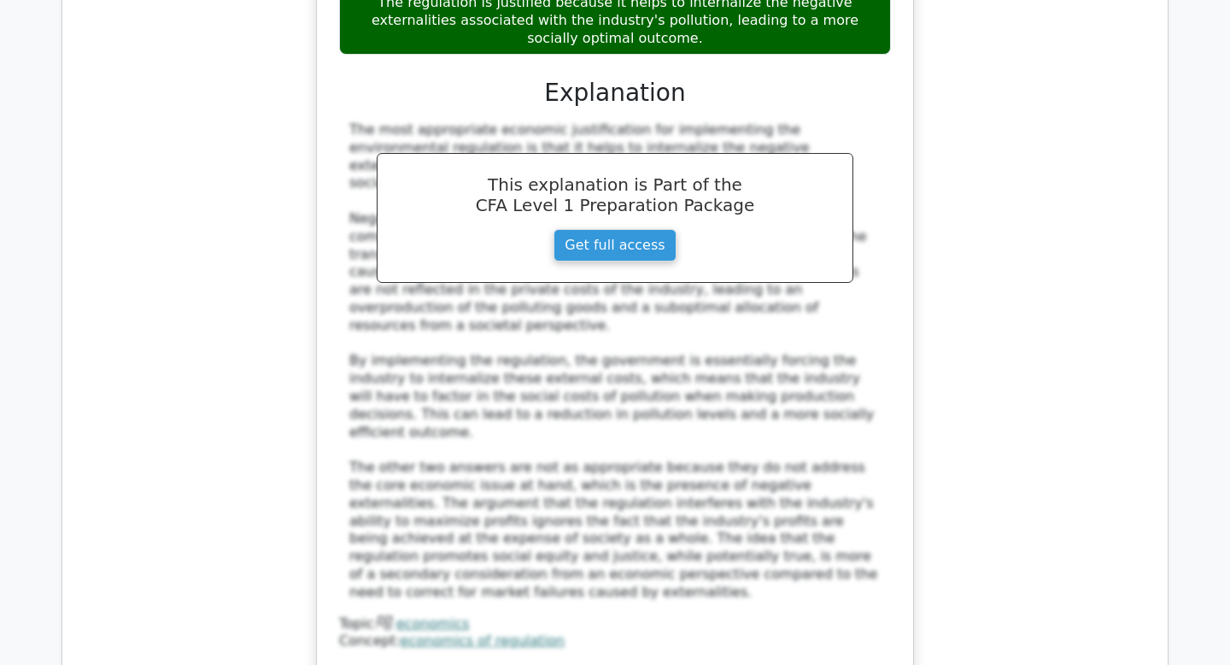
scroll to position [9983, 0]
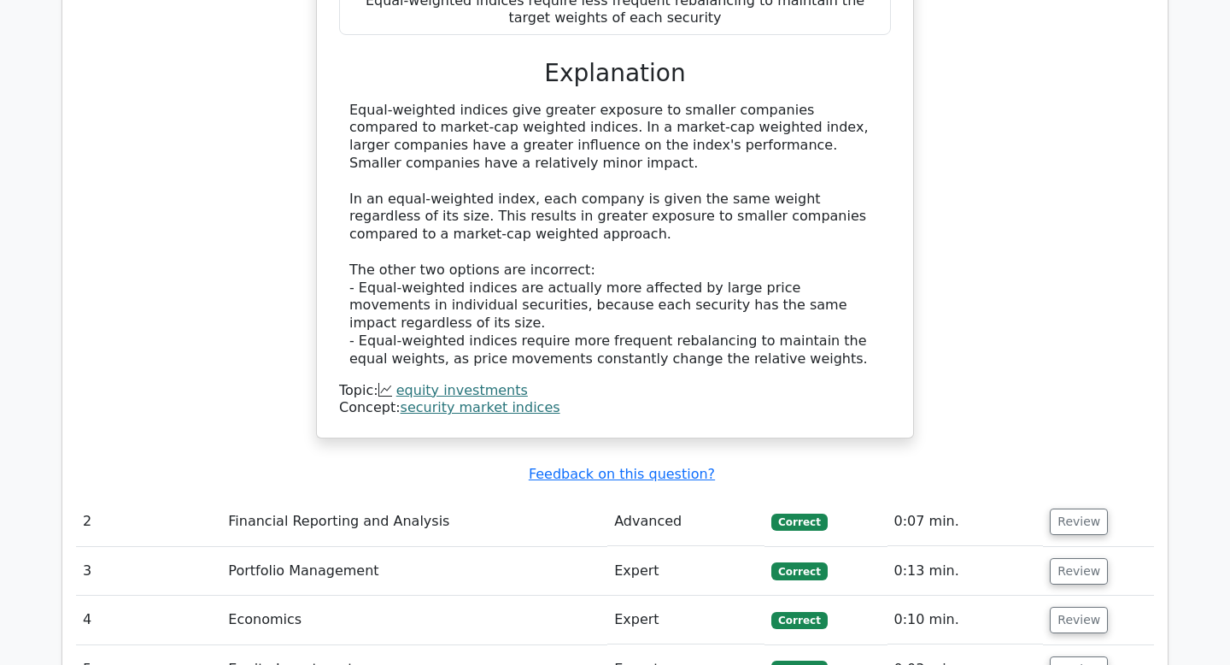
scroll to position [1884, 0]
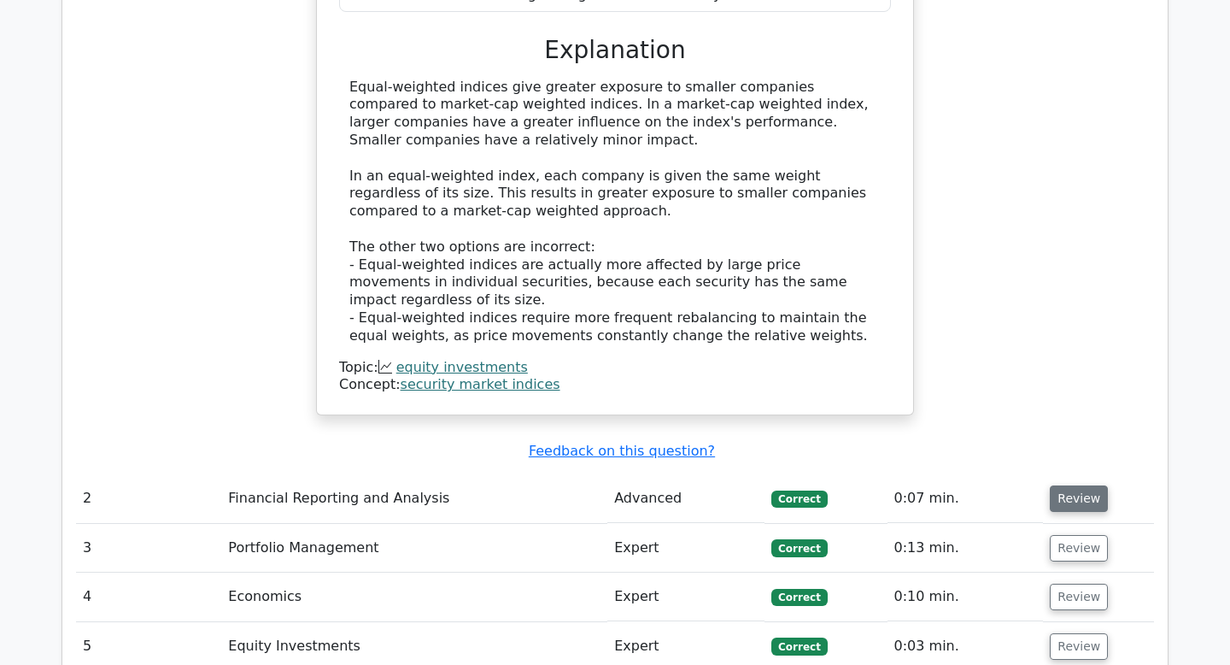
click at [1057, 485] on button "Review" at bounding box center [1079, 498] width 58 height 26
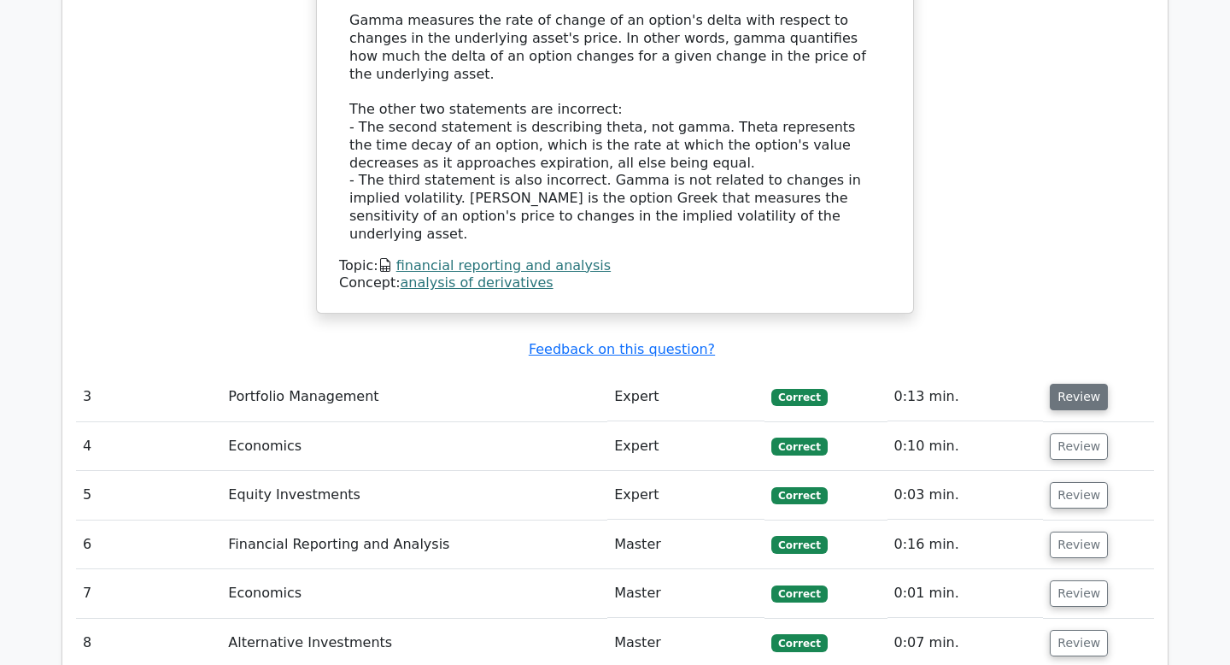
scroll to position [2761, 0]
click at [1067, 383] on button "Review" at bounding box center [1079, 396] width 58 height 26
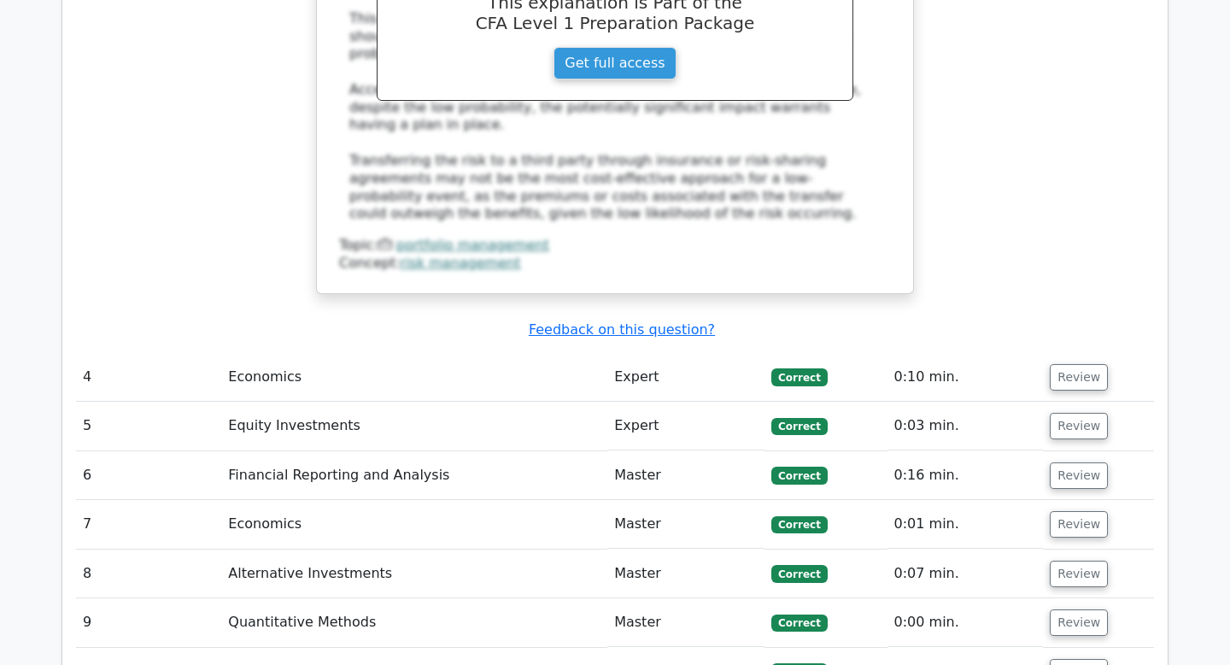
scroll to position [3627, 0]
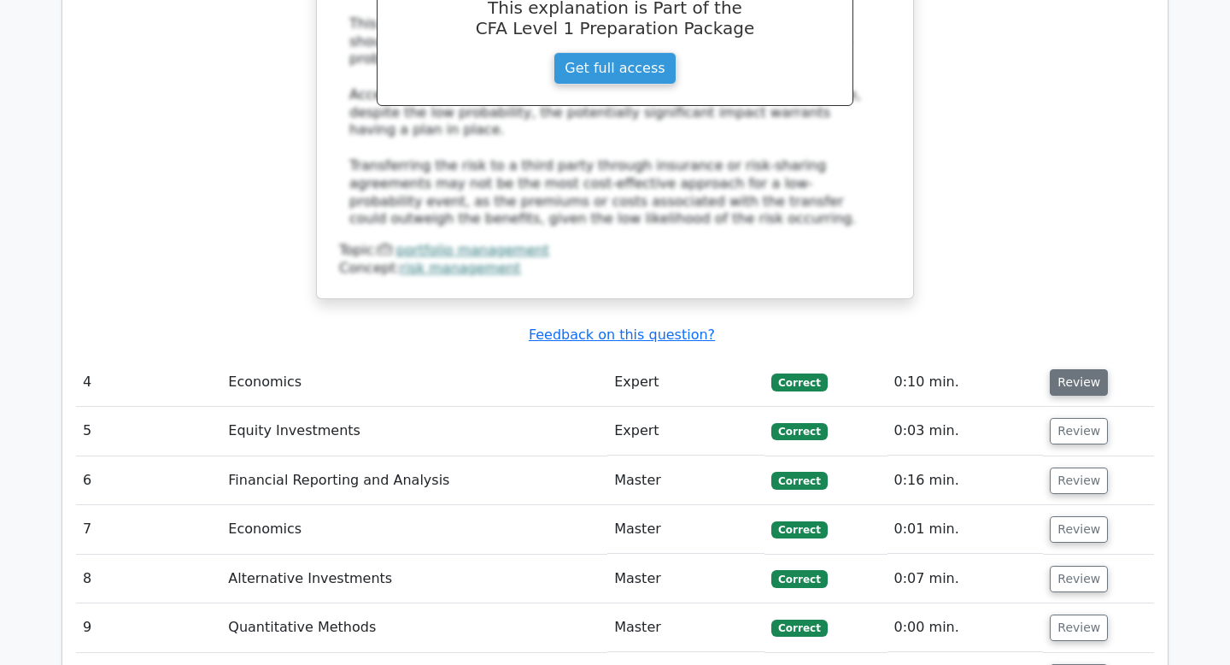
click at [1063, 369] on button "Review" at bounding box center [1079, 382] width 58 height 26
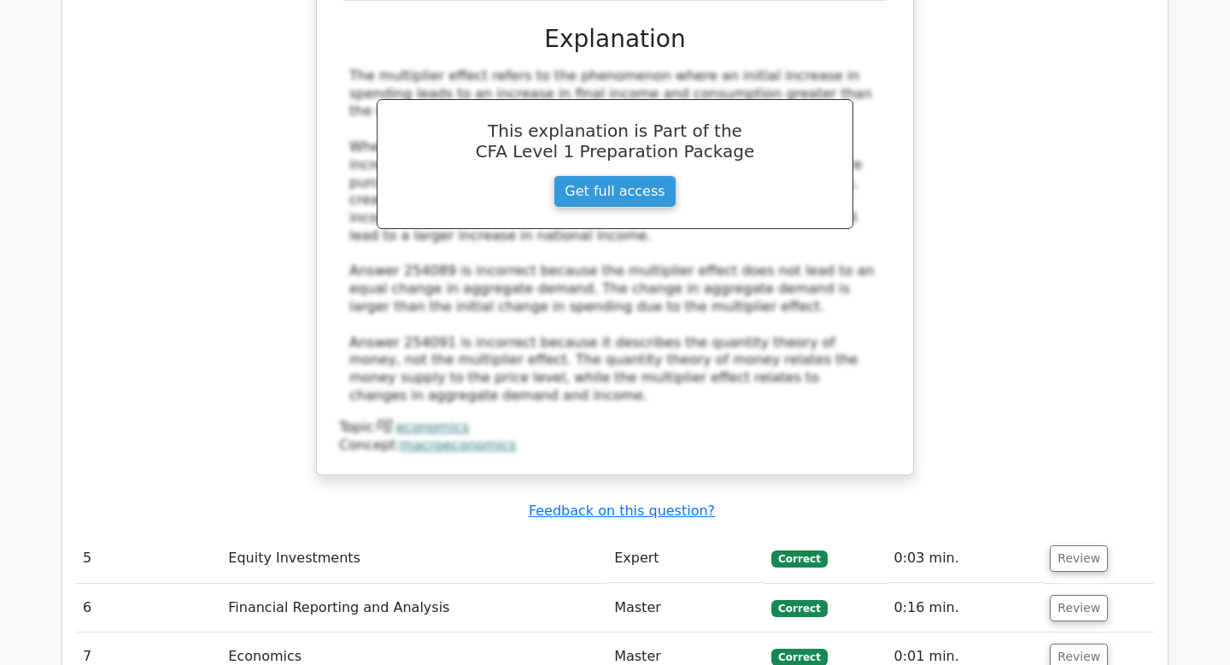
scroll to position [4351, 0]
click at [1066, 544] on button "Review" at bounding box center [1079, 557] width 58 height 26
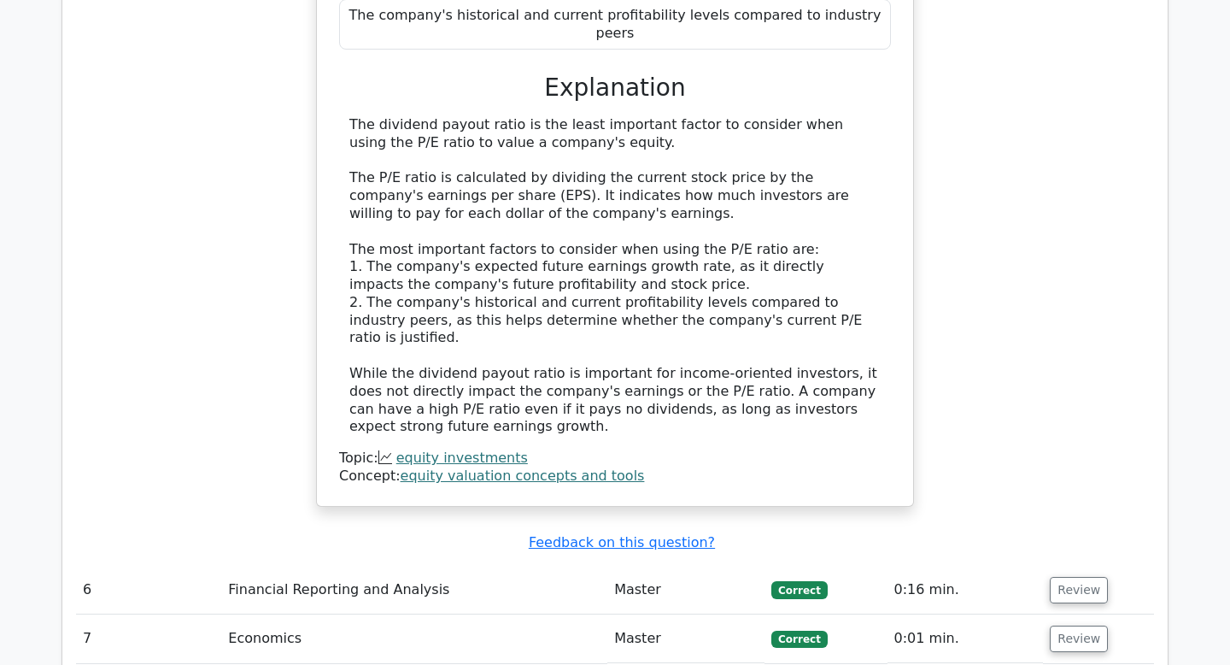
scroll to position [5178, 0]
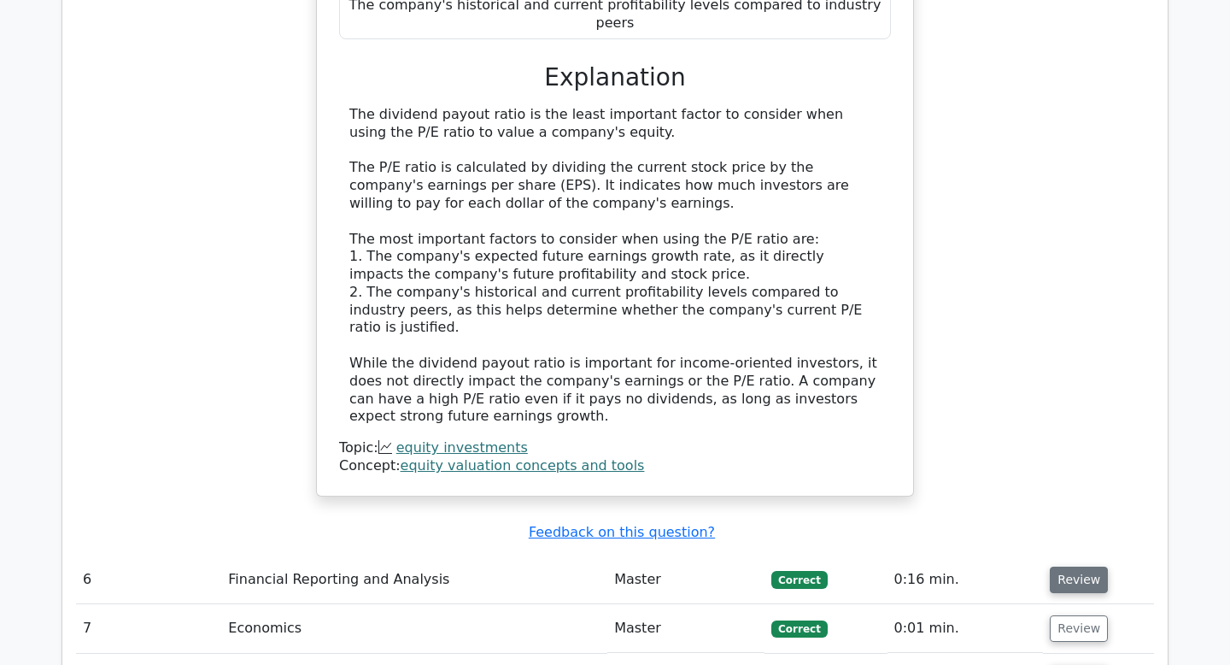
click at [1082, 566] on button "Review" at bounding box center [1079, 579] width 58 height 26
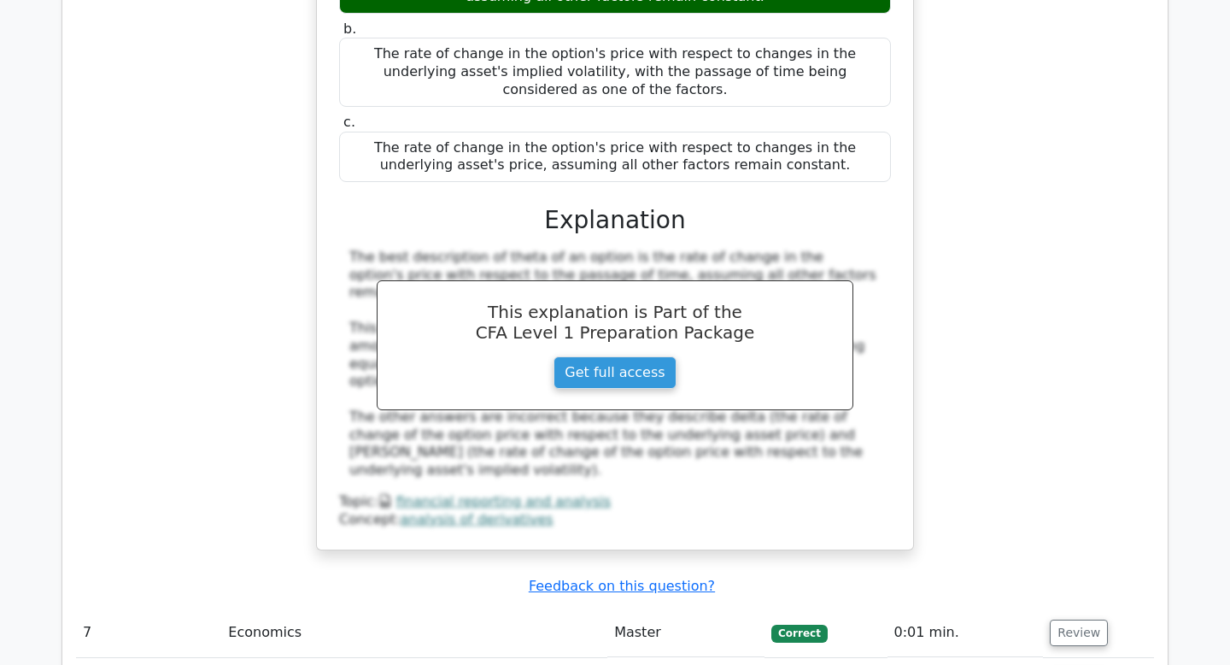
scroll to position [5937, 0]
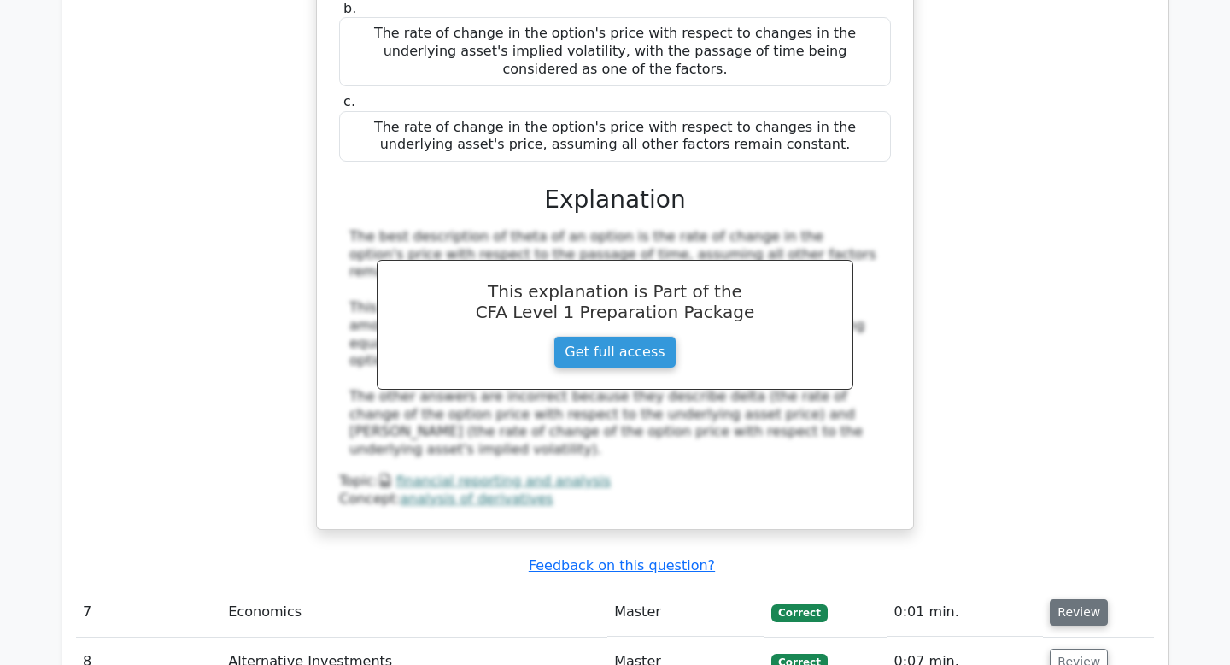
click at [1054, 599] on button "Review" at bounding box center [1079, 612] width 58 height 26
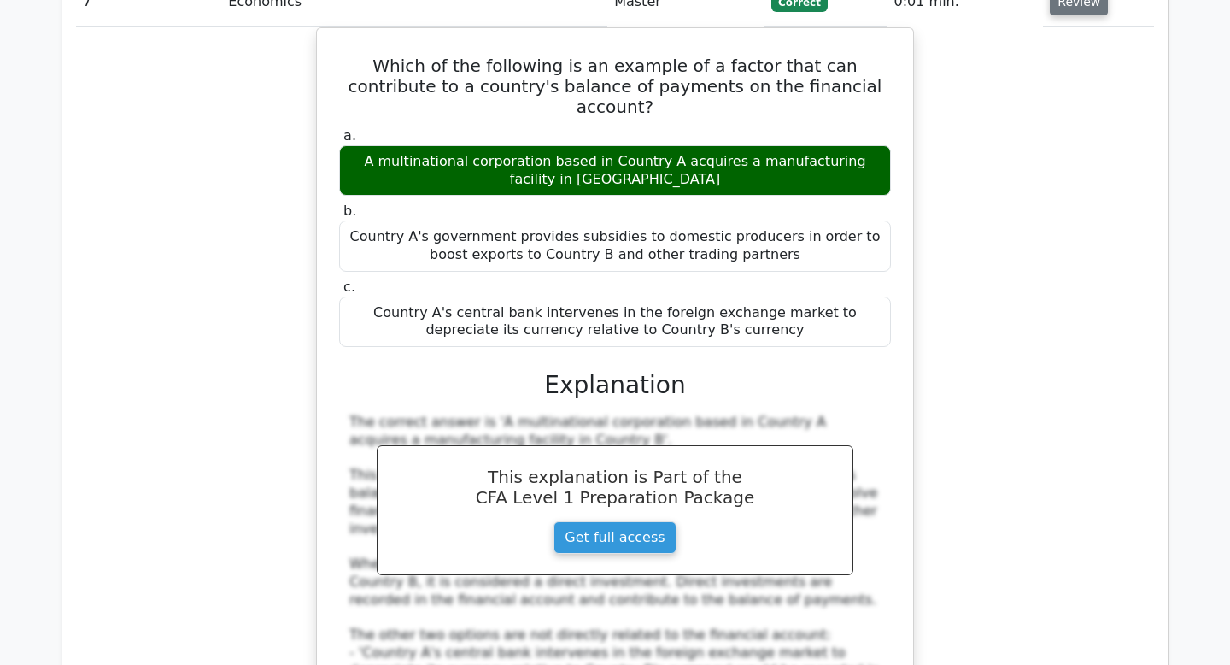
scroll to position [6723, 0]
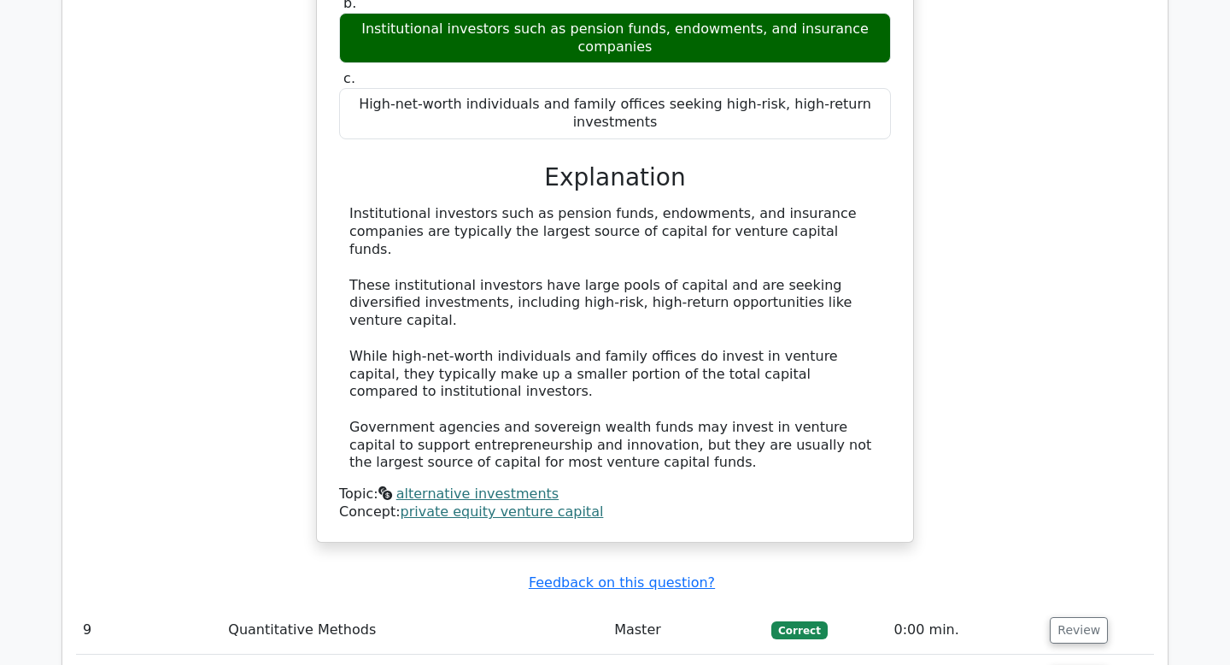
scroll to position [7734, 0]
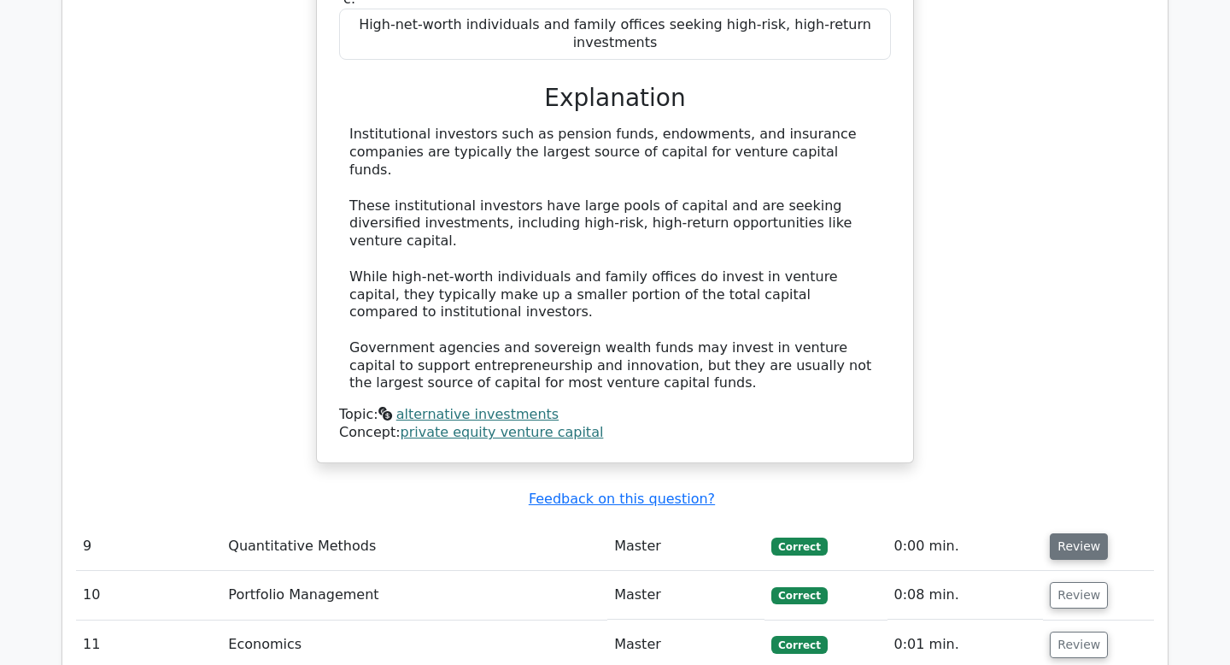
click at [1080, 533] on button "Review" at bounding box center [1079, 546] width 58 height 26
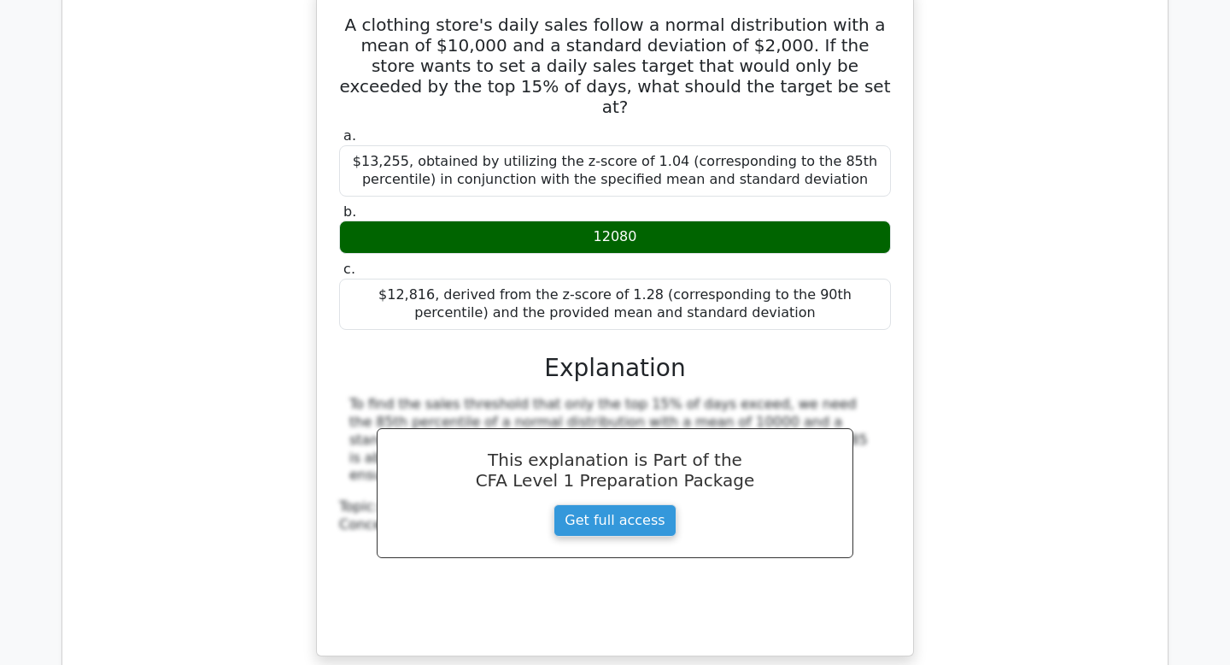
scroll to position [8463, 0]
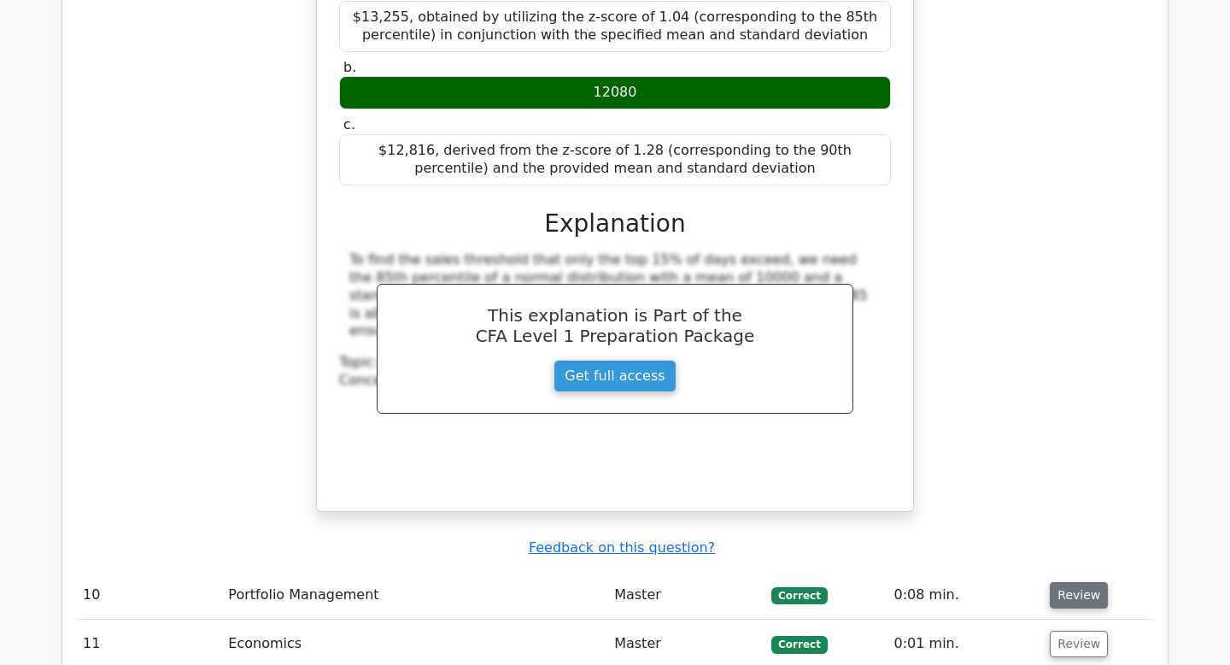
click at [1083, 582] on button "Review" at bounding box center [1079, 595] width 58 height 26
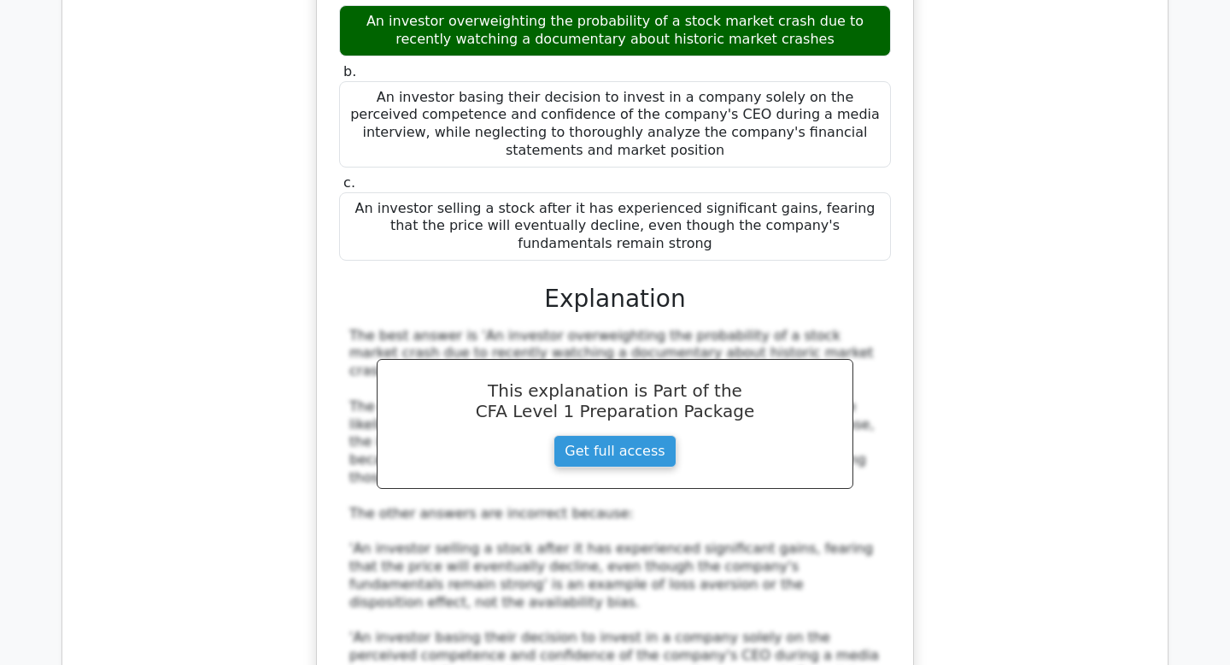
scroll to position [9311, 0]
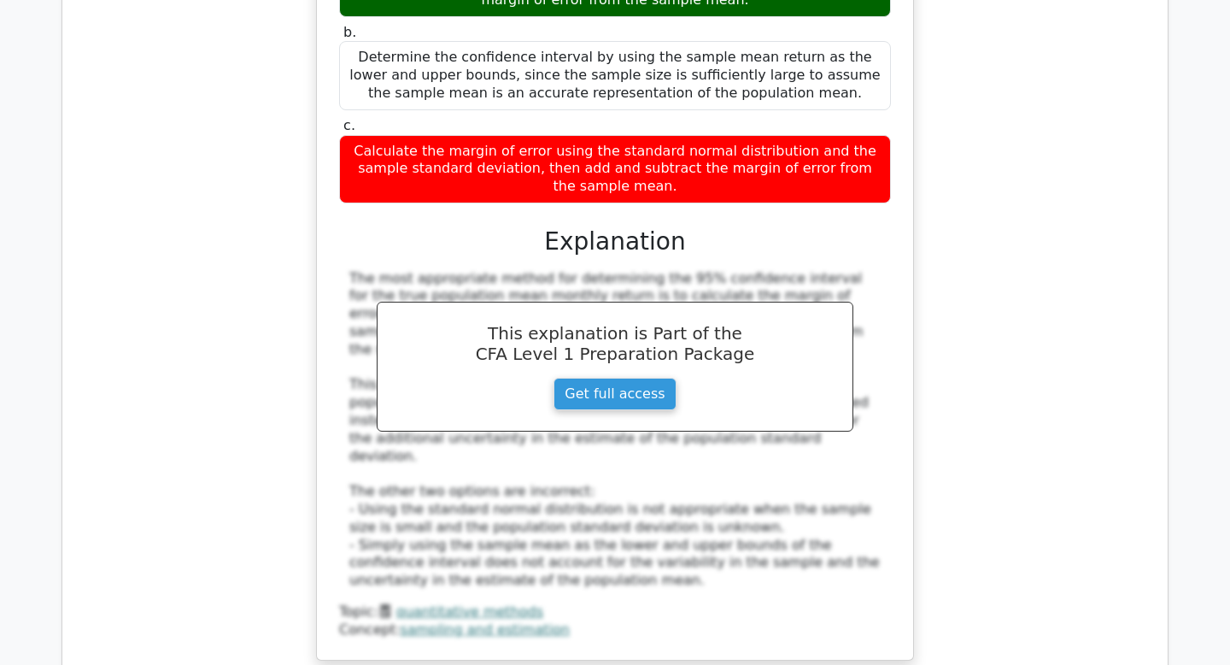
scroll to position [11041, 0]
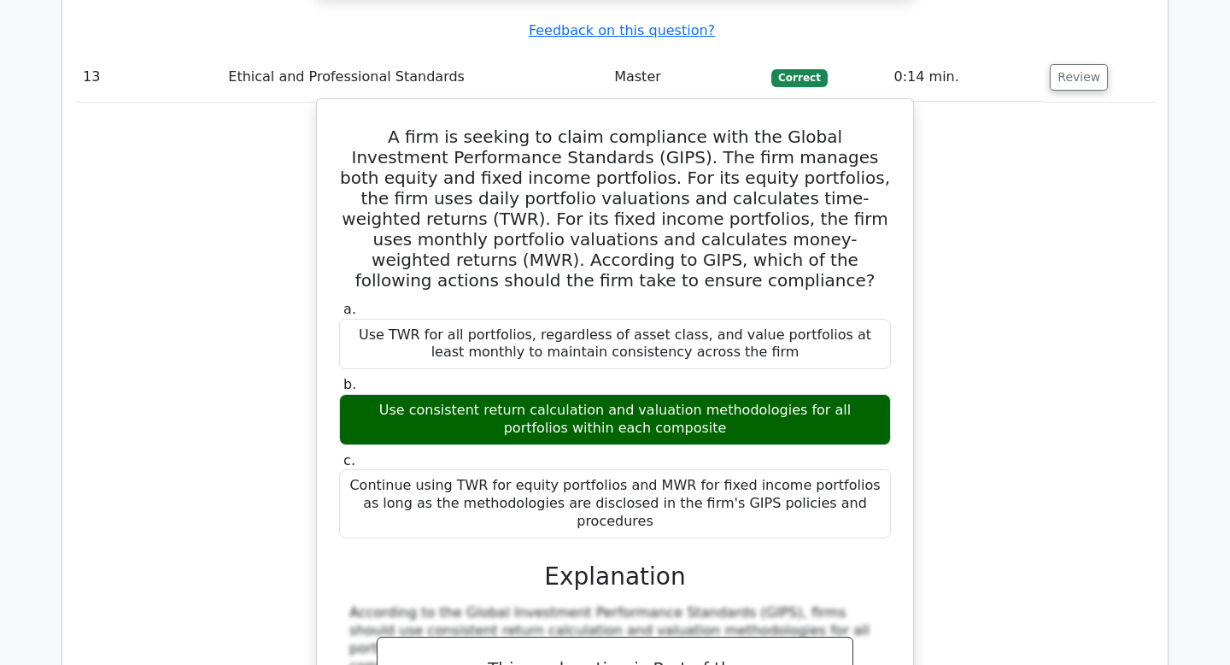
scroll to position [11793, 0]
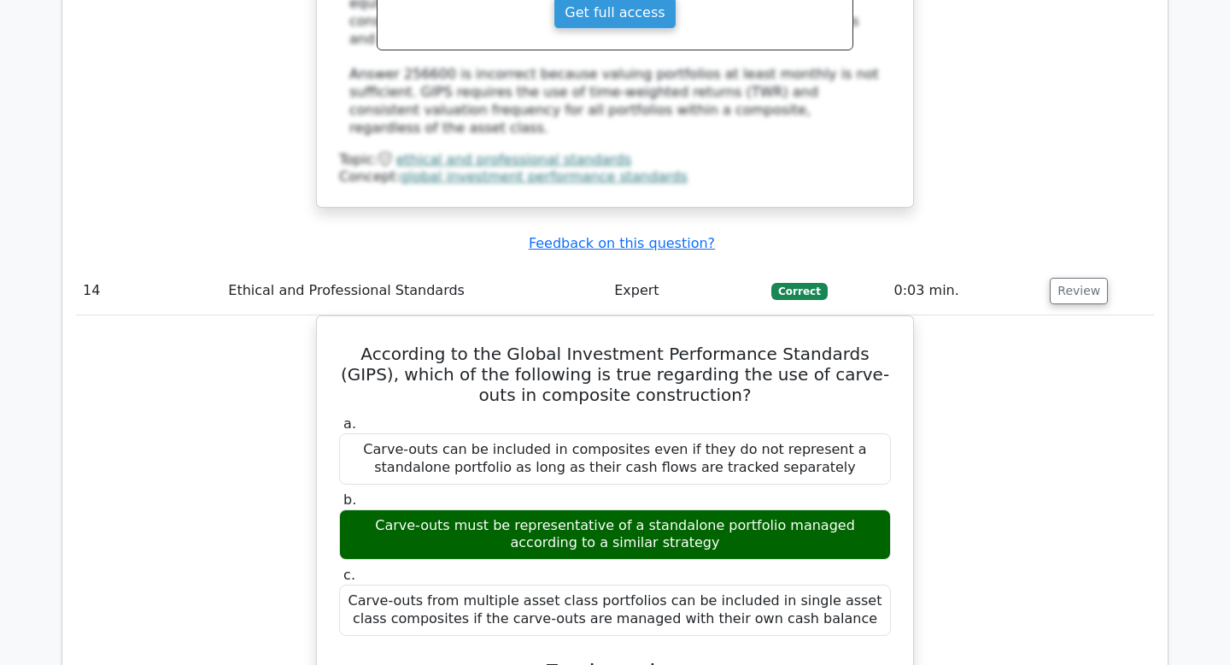
scroll to position [12455, 0]
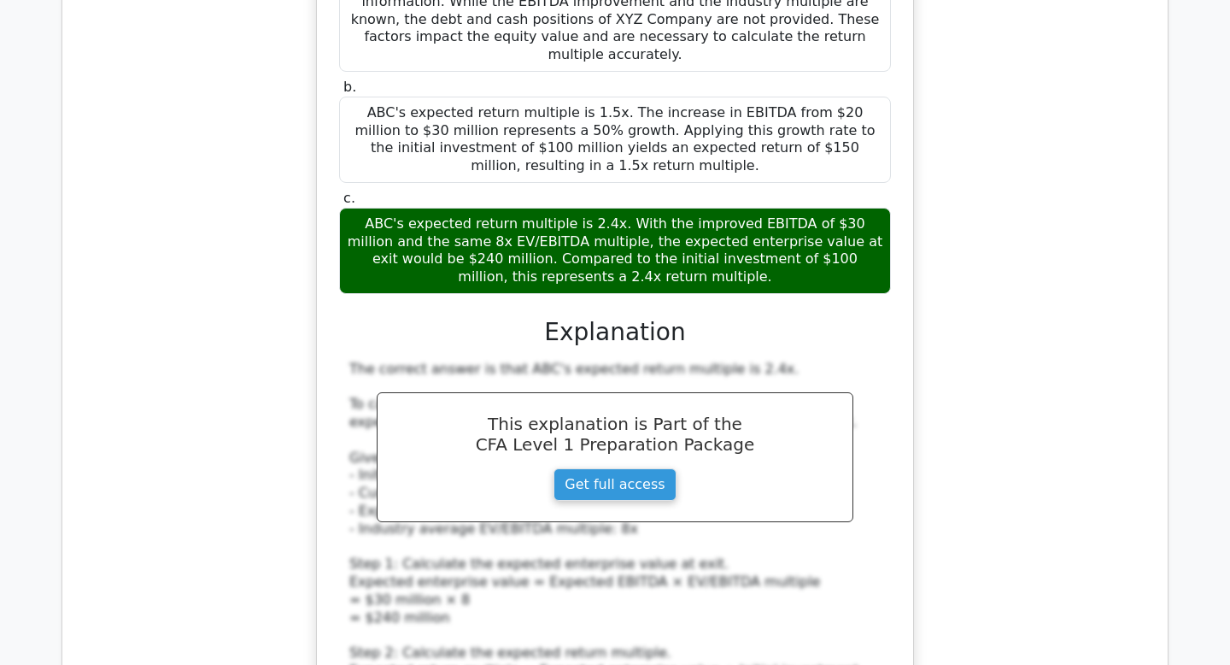
scroll to position [13923, 0]
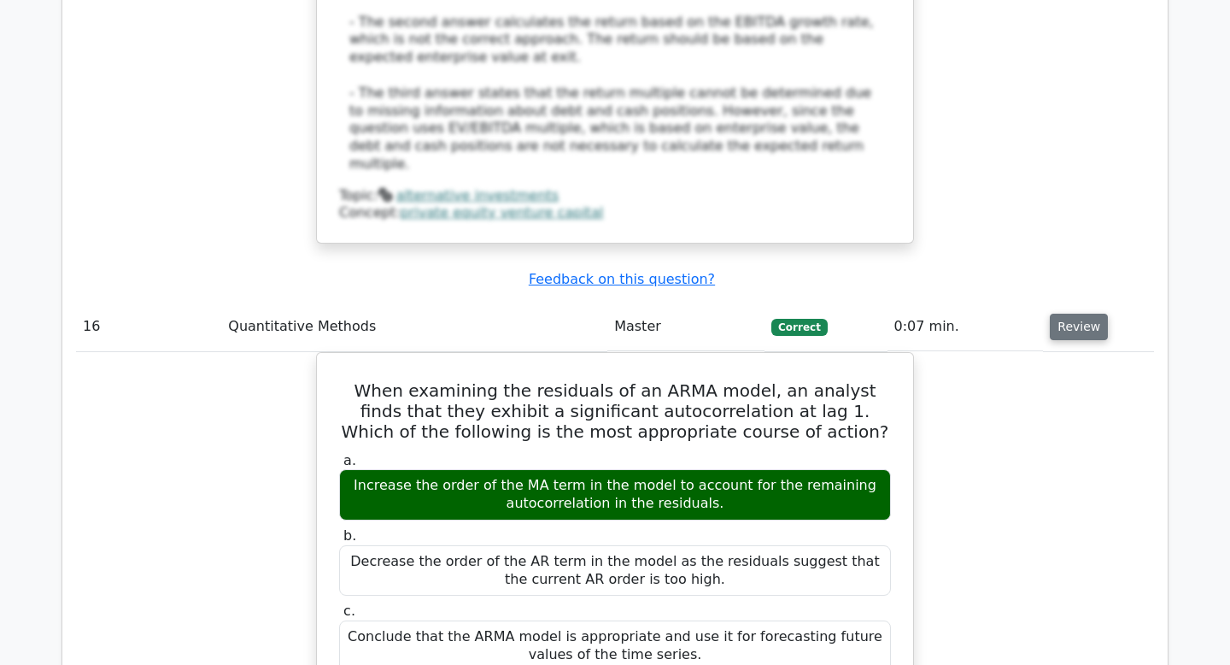
scroll to position [14611, 0]
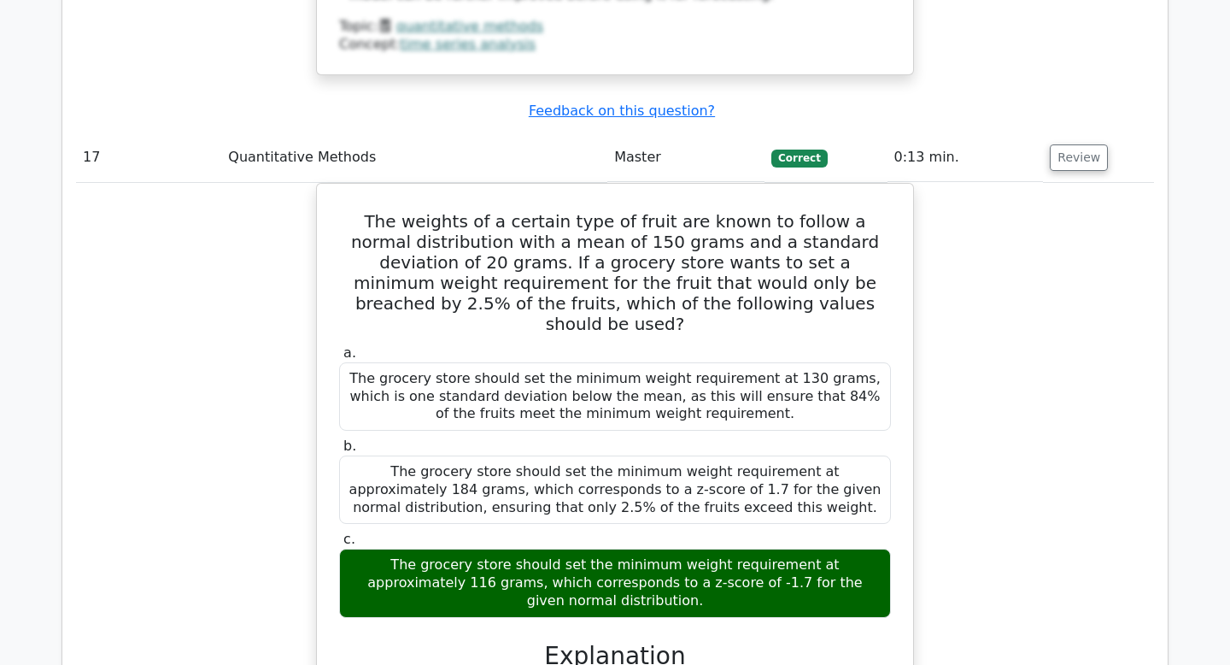
scroll to position [15625, 0]
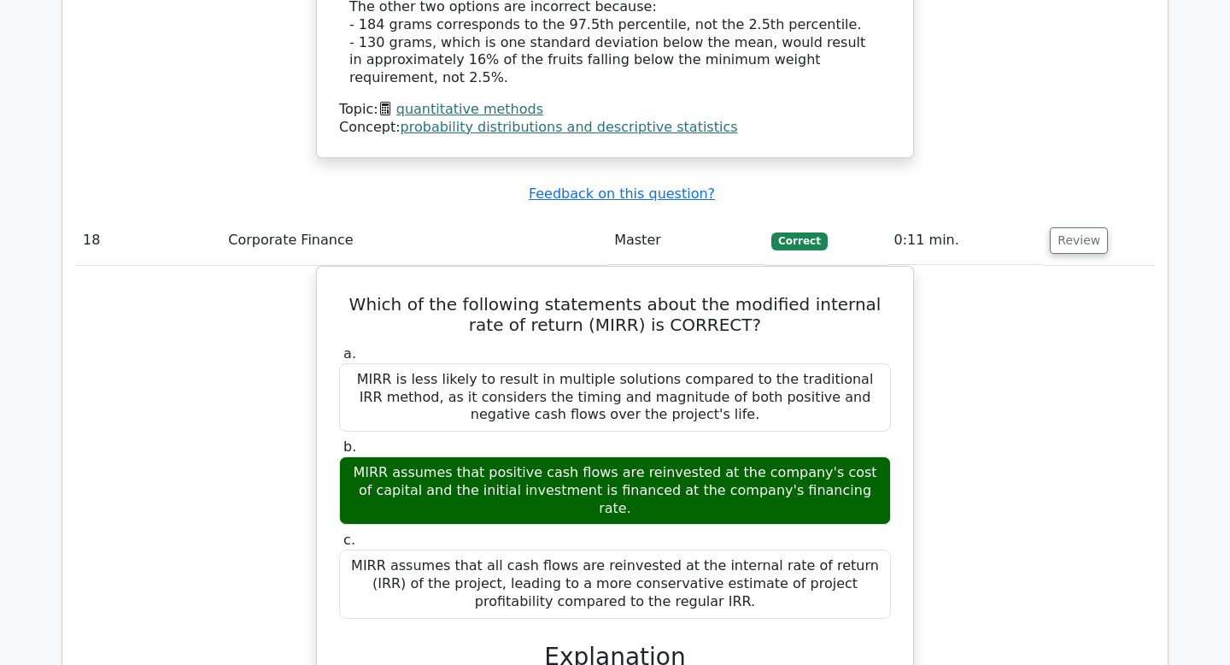
scroll to position [16580, 0]
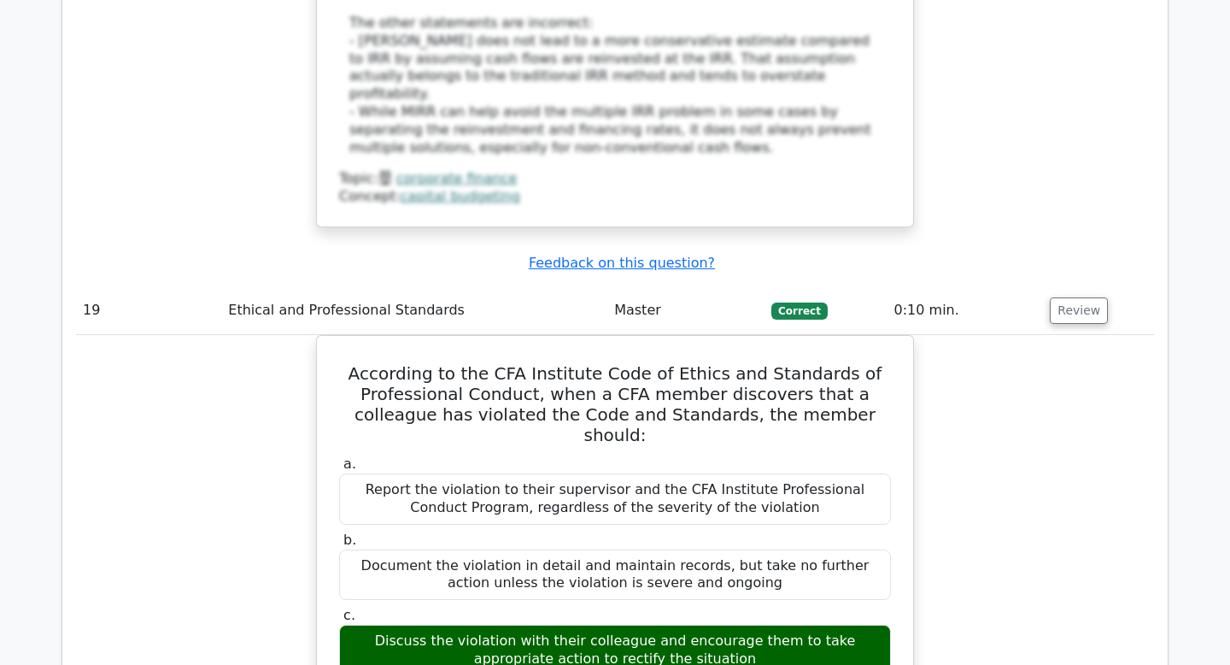
scroll to position [17439, 0]
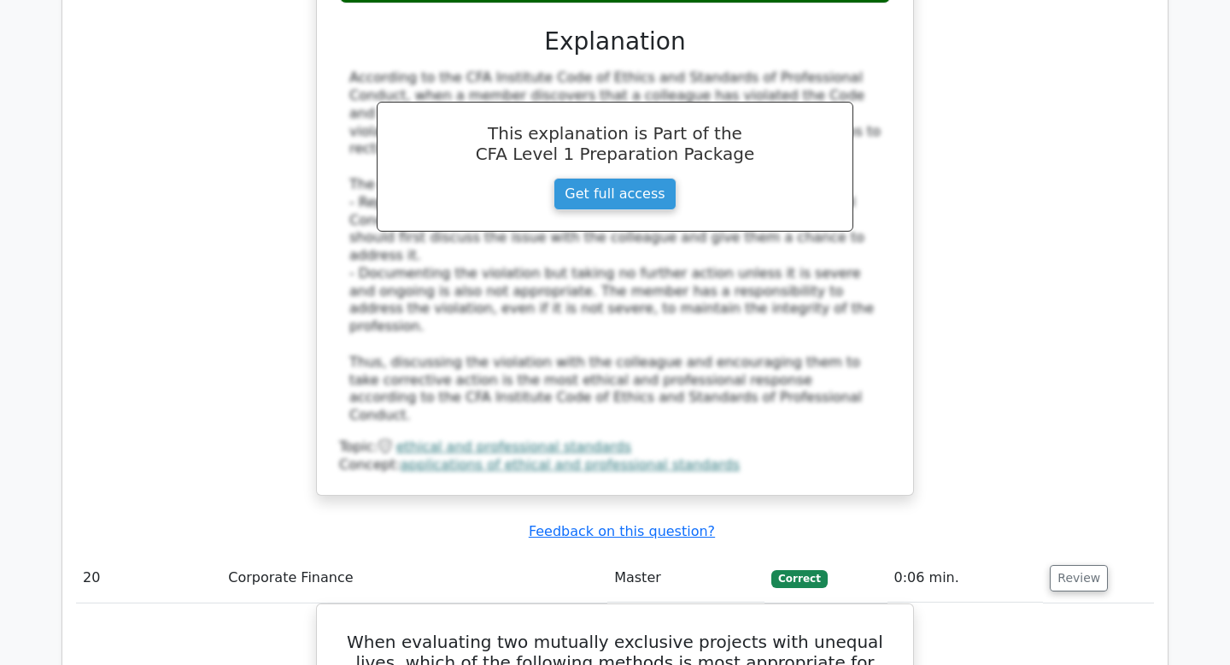
scroll to position [18097, 0]
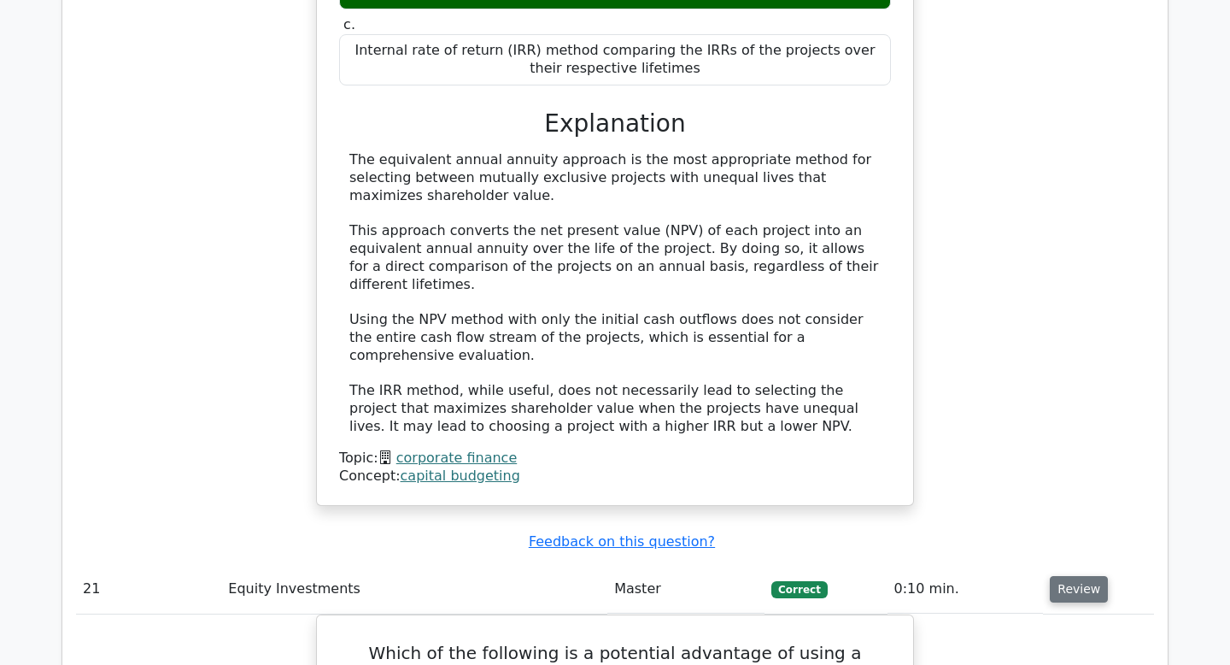
scroll to position [19062, 0]
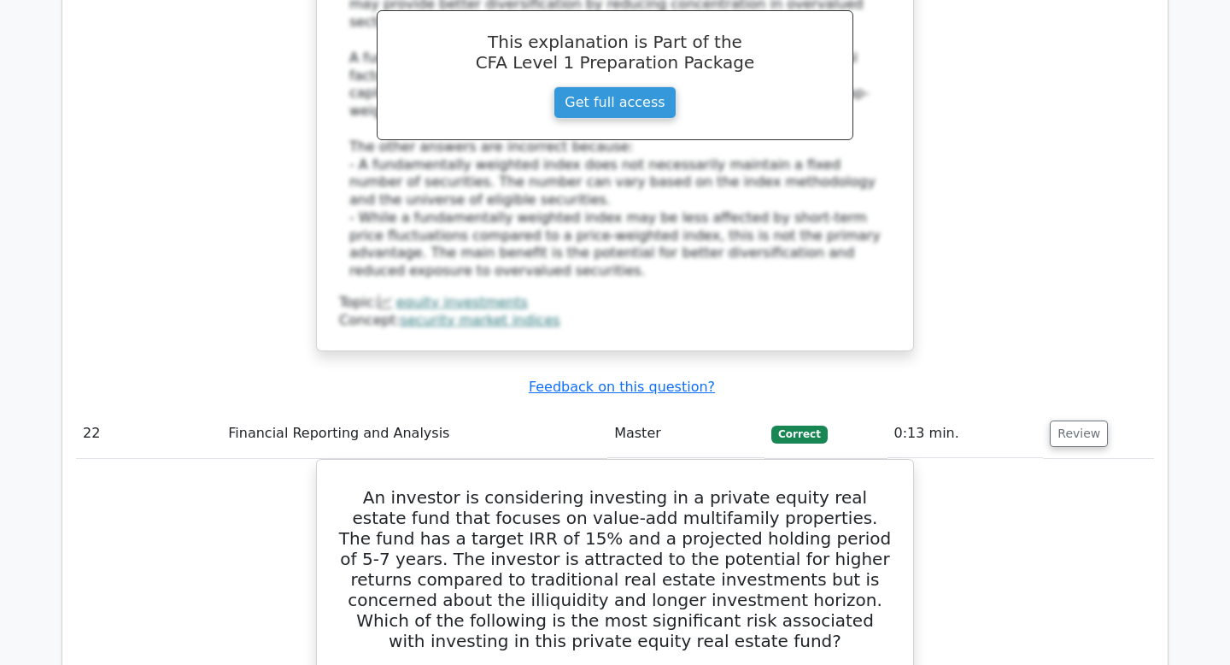
scroll to position [19957, 0]
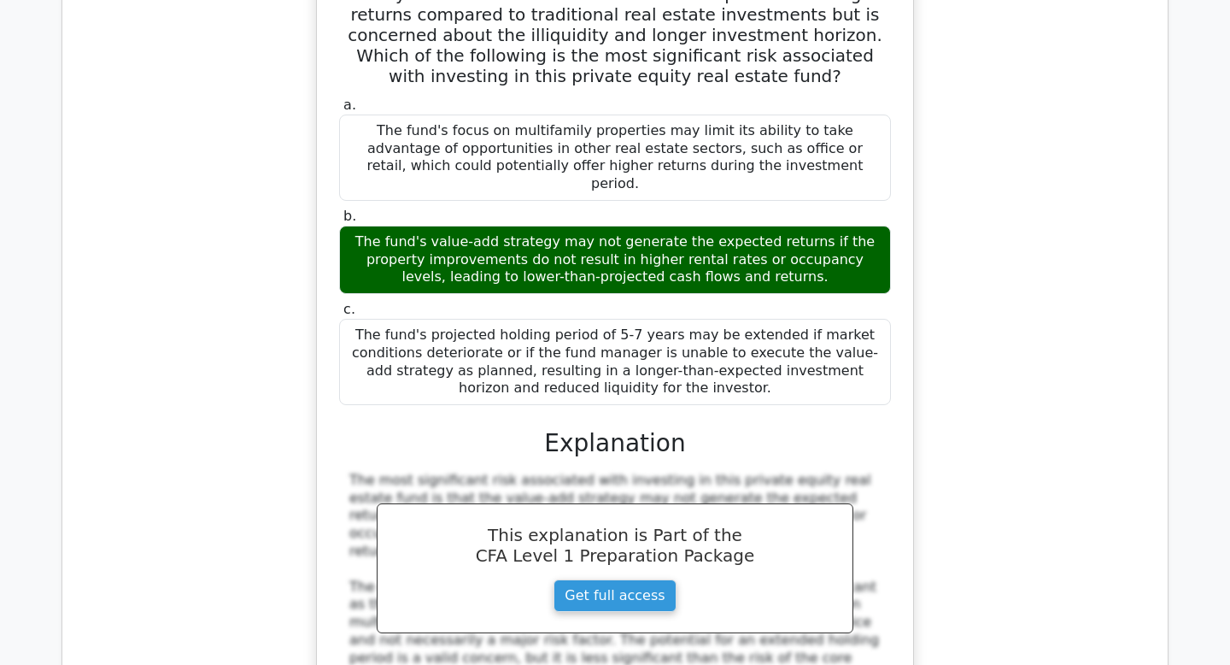
scroll to position [20531, 0]
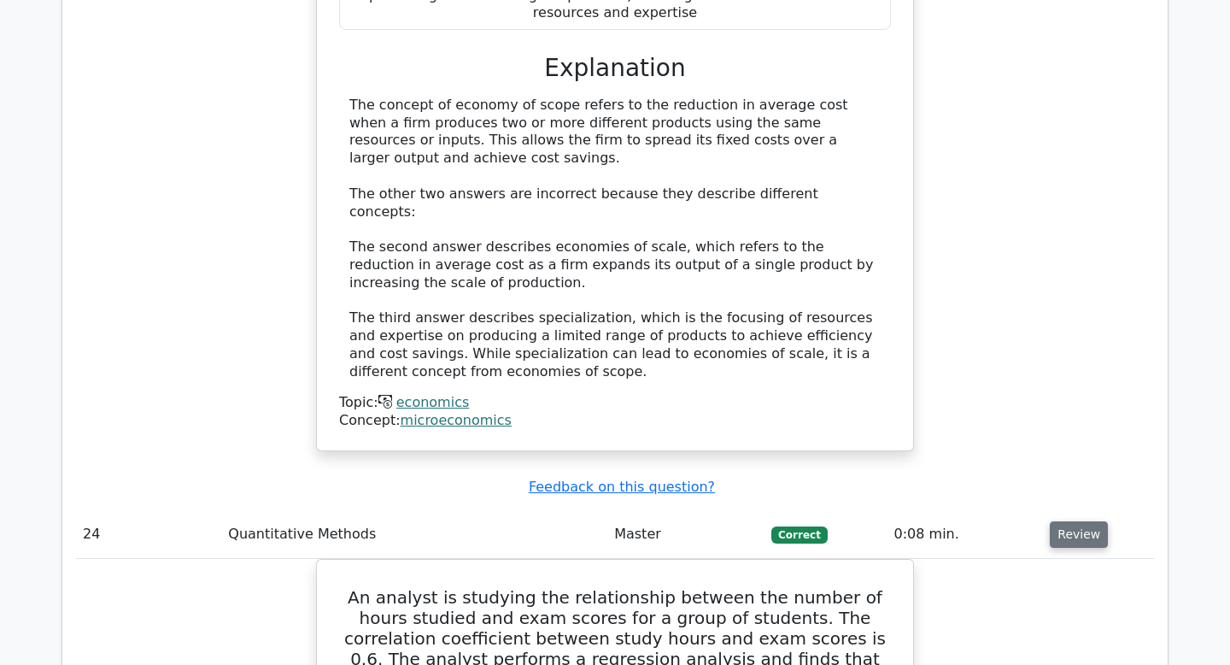
scroll to position [21636, 0]
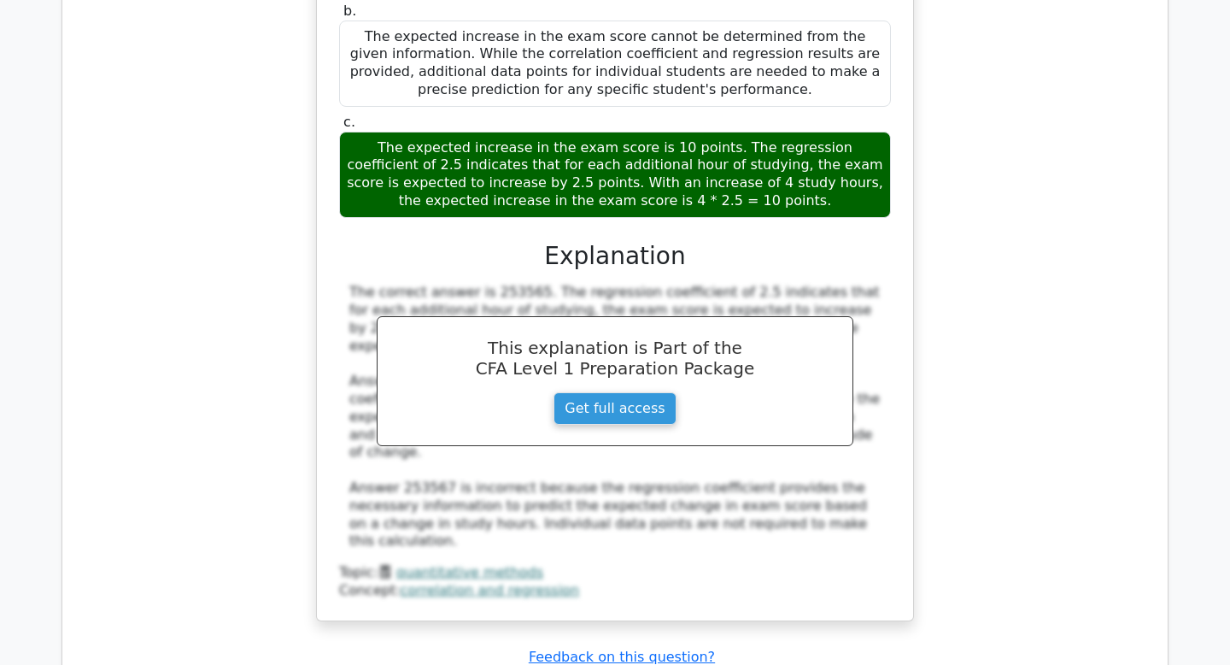
scroll to position [22548, 0]
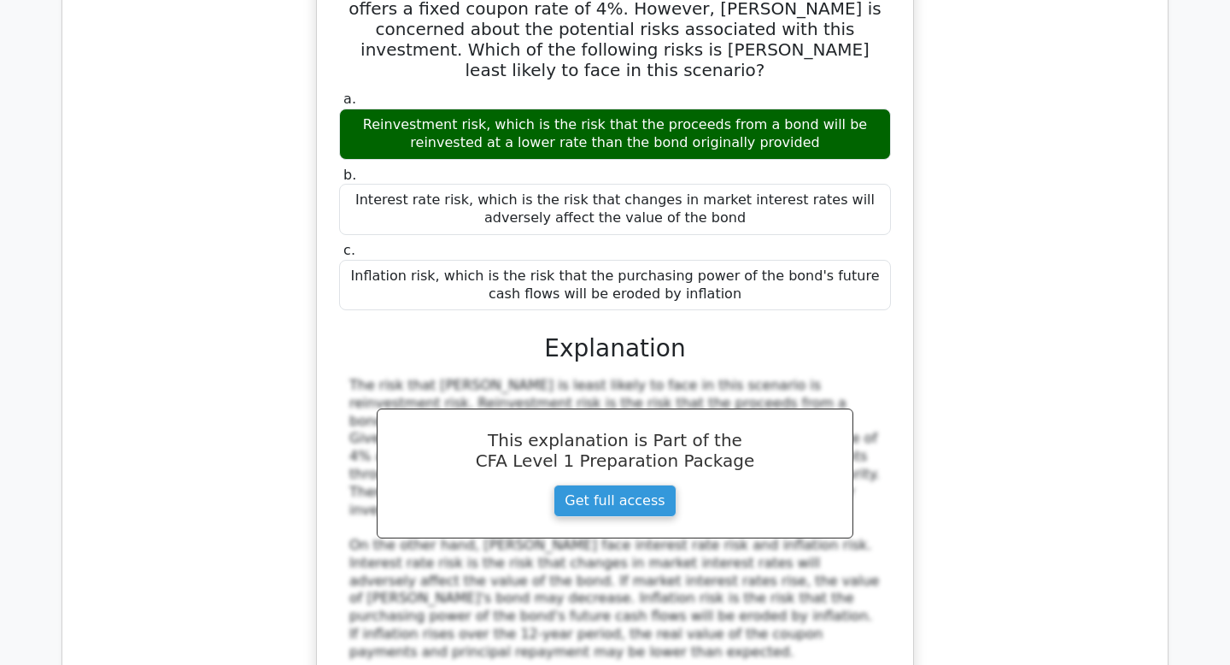
scroll to position [23384, 0]
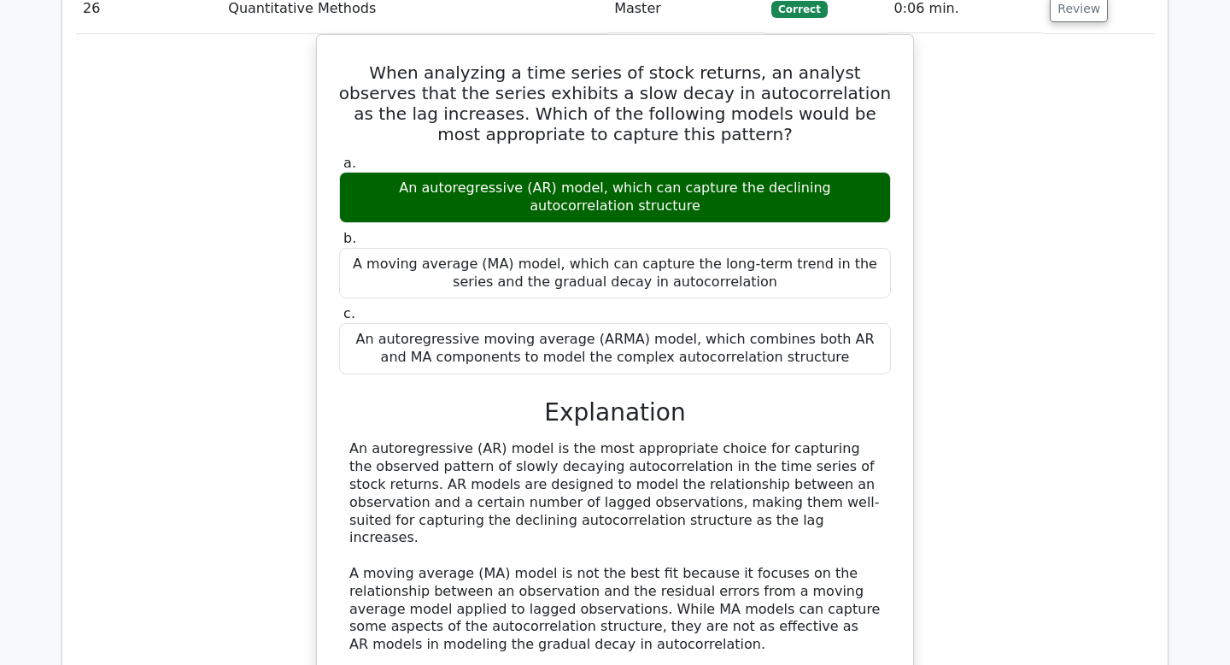
scroll to position [24123, 0]
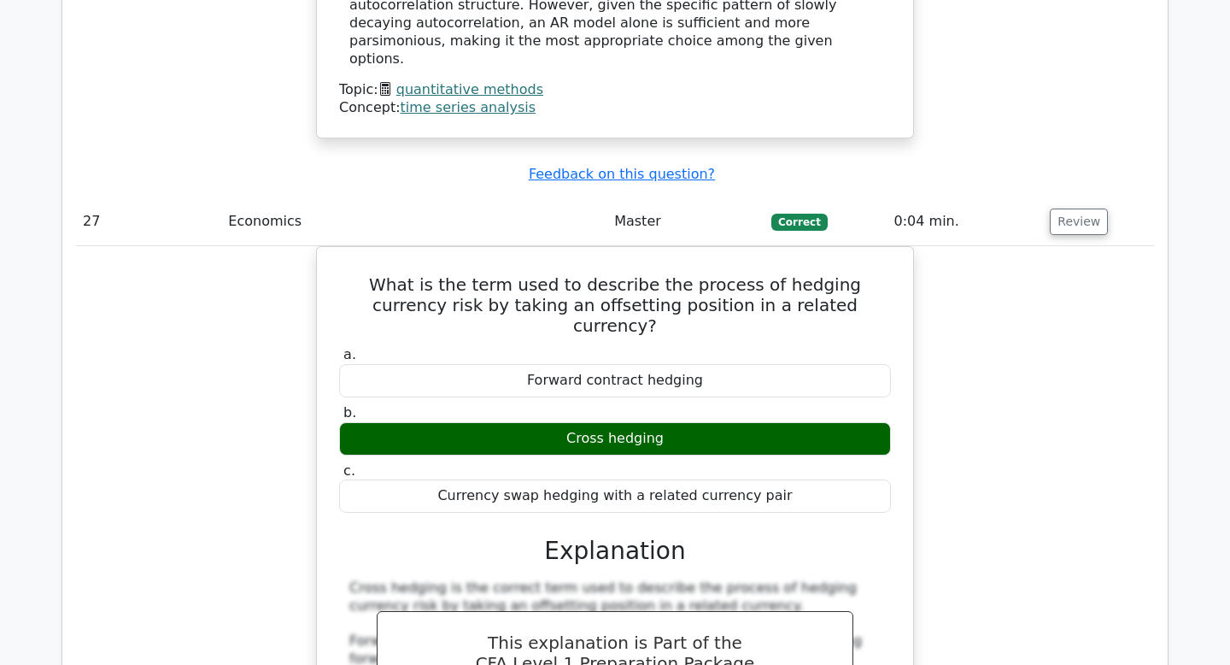
scroll to position [24841, 0]
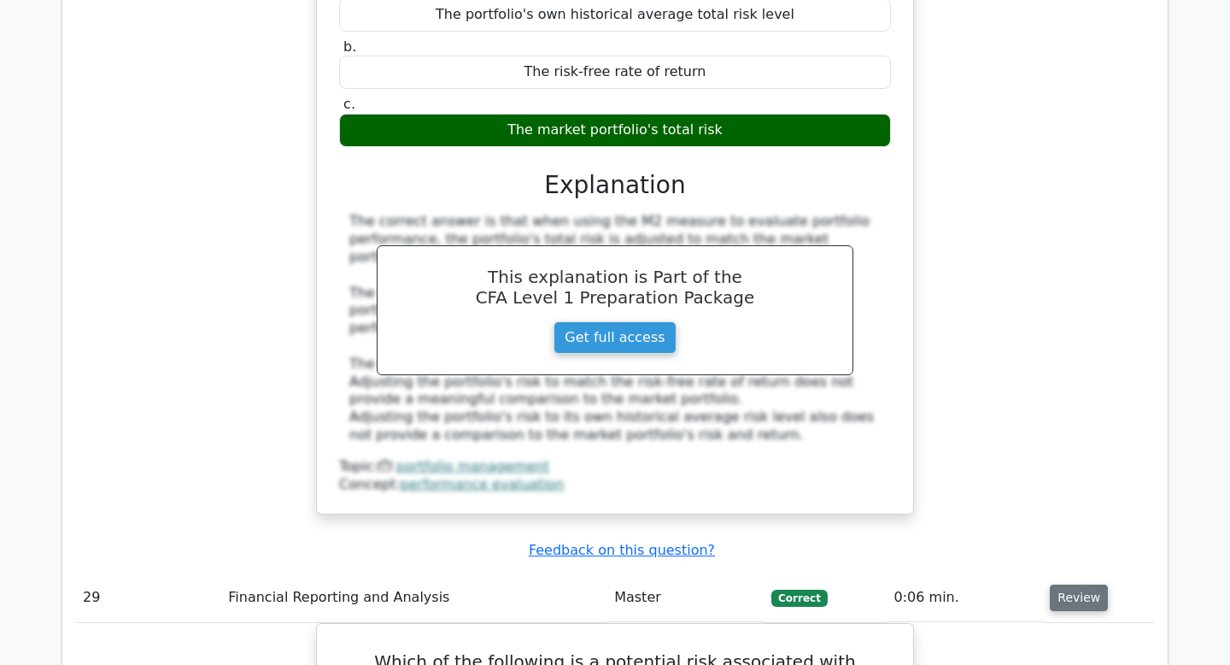
scroll to position [25767, 0]
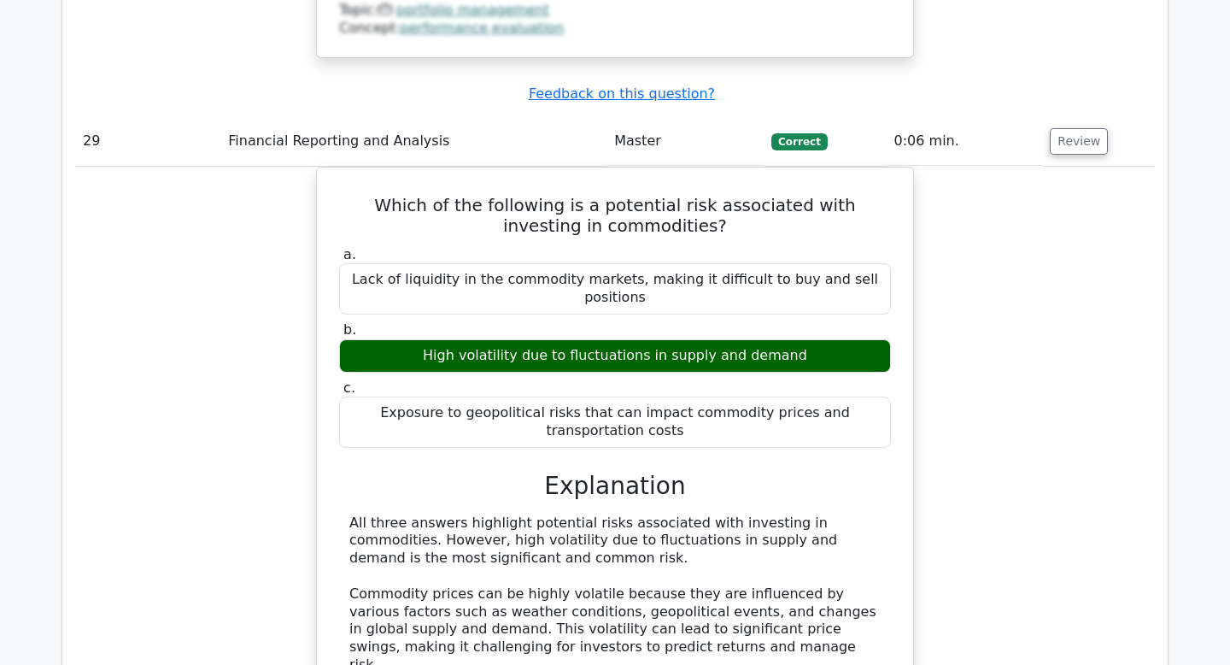
scroll to position [26506, 0]
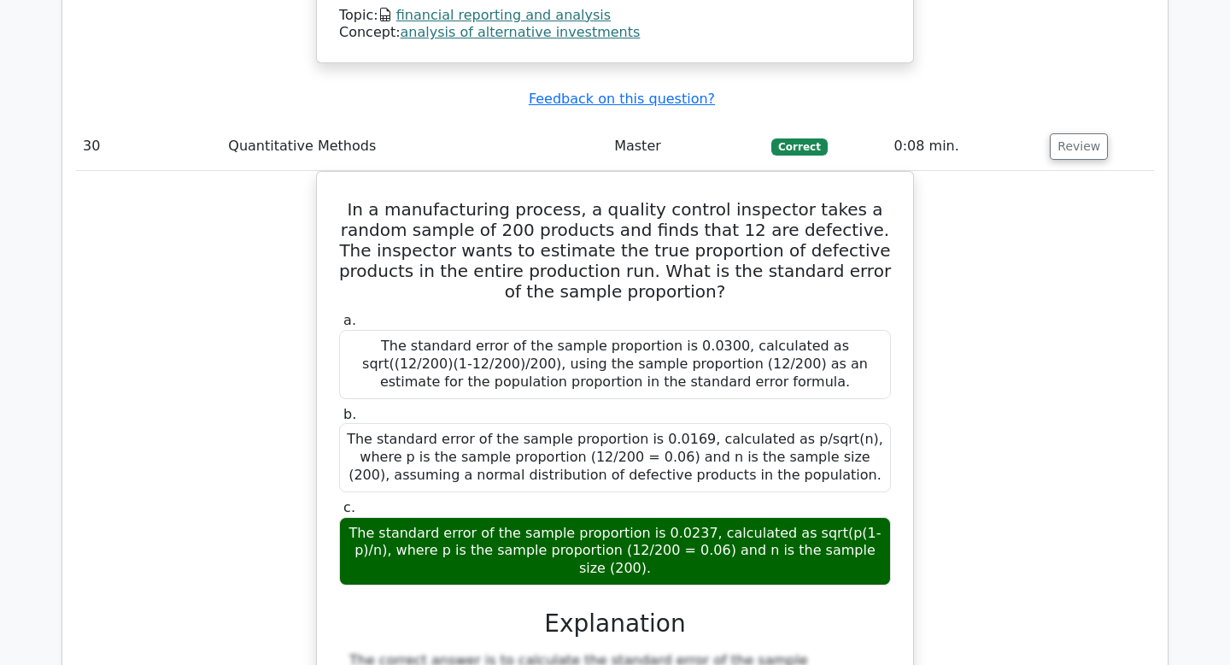
scroll to position [27125, 0]
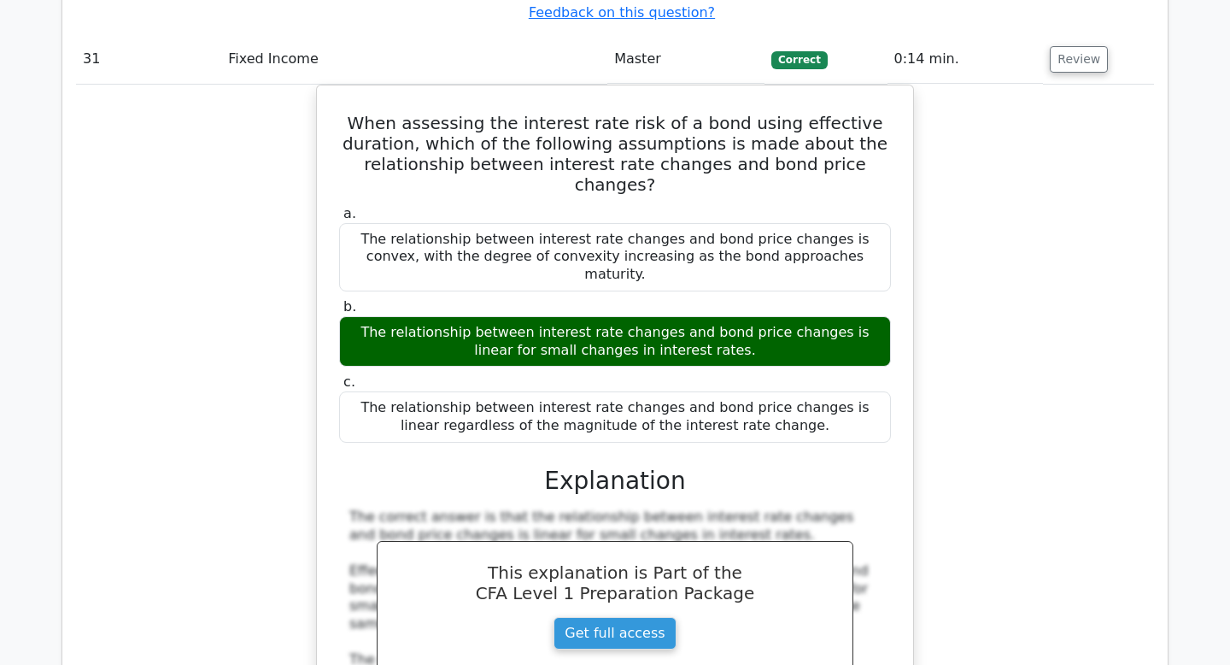
scroll to position [28108, 0]
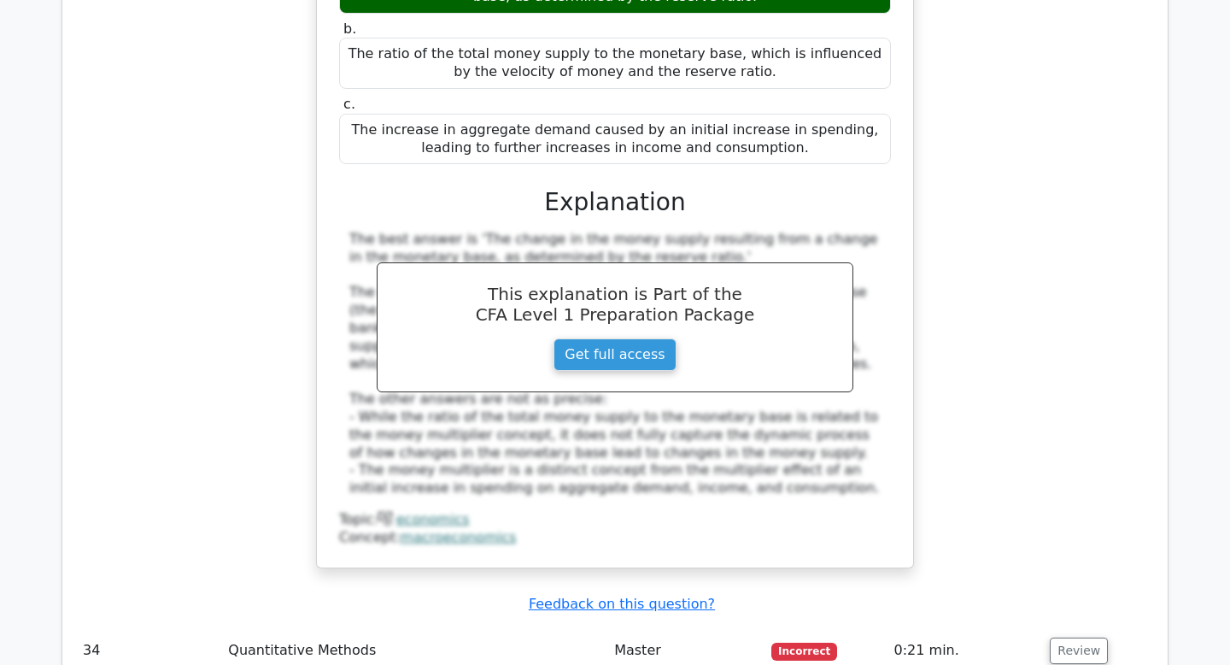
scroll to position [30275, 0]
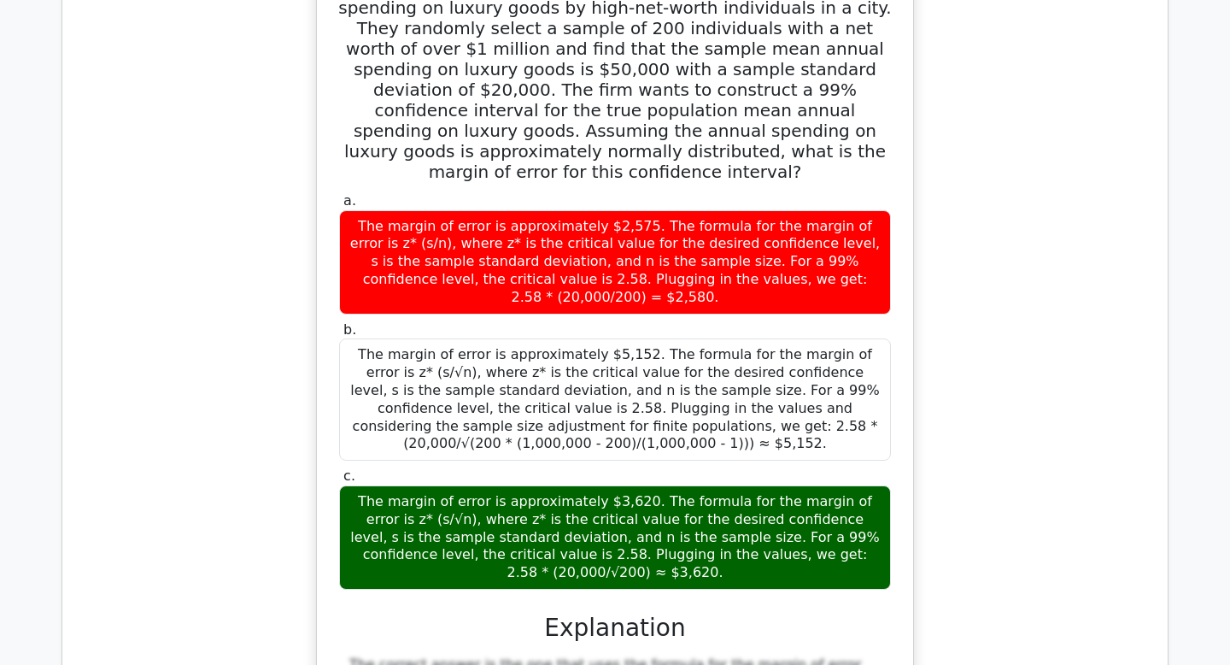
scroll to position [31062, 0]
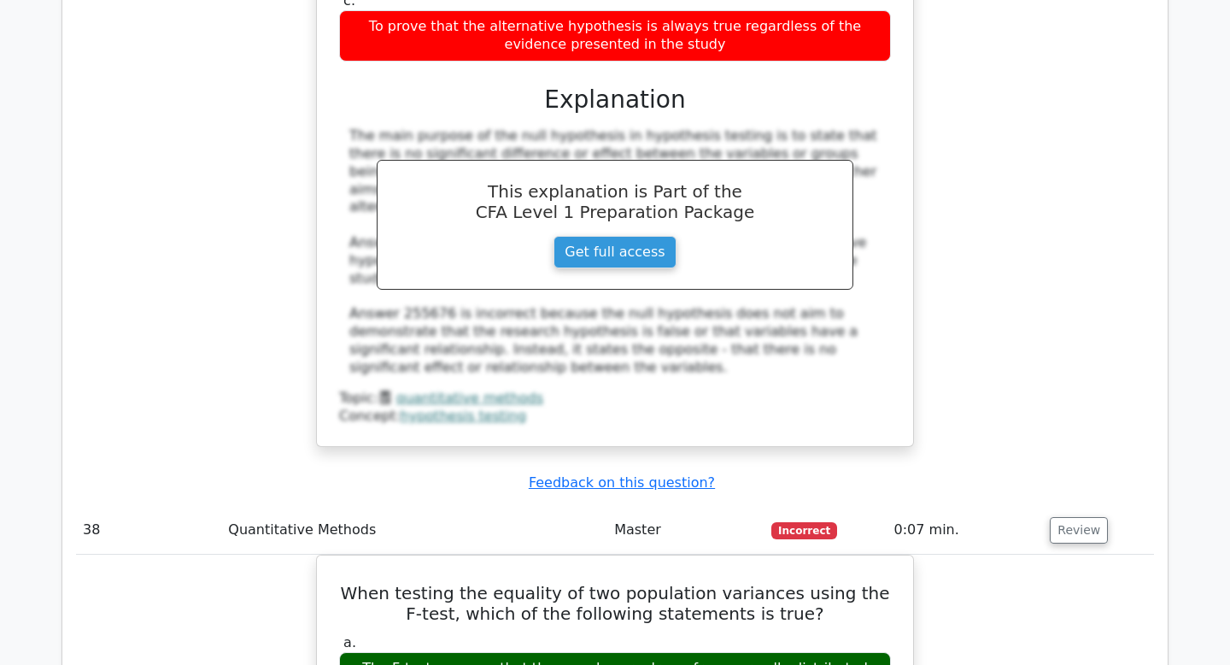
scroll to position [34173, 0]
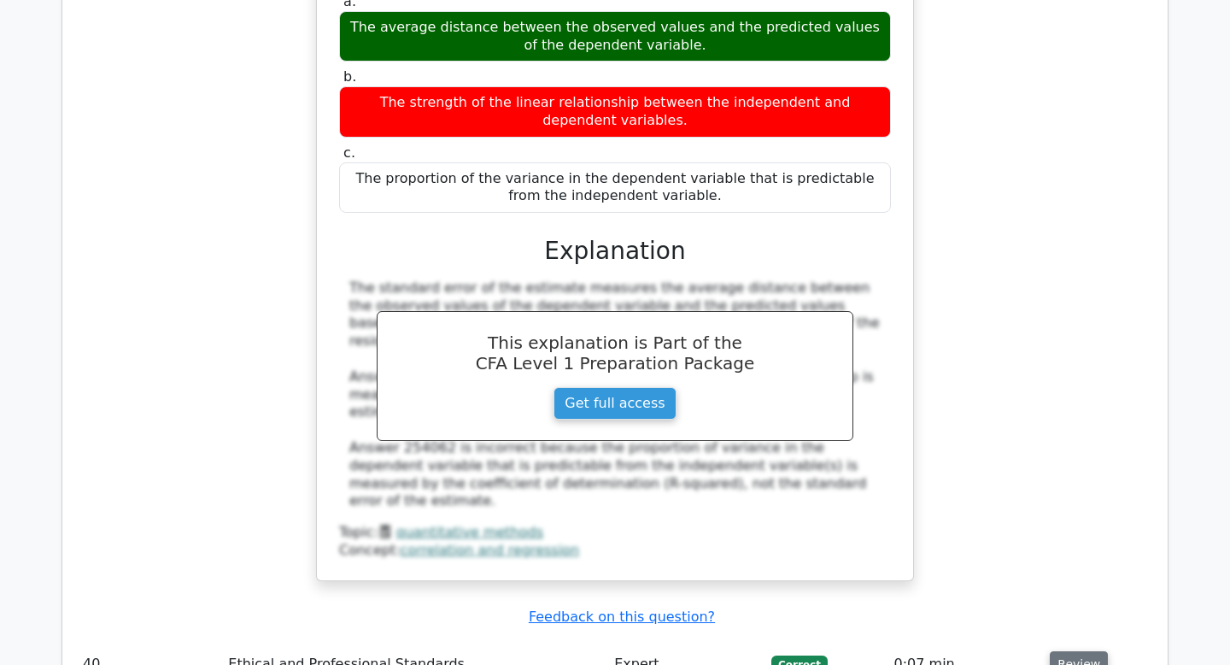
scroll to position [35615, 0]
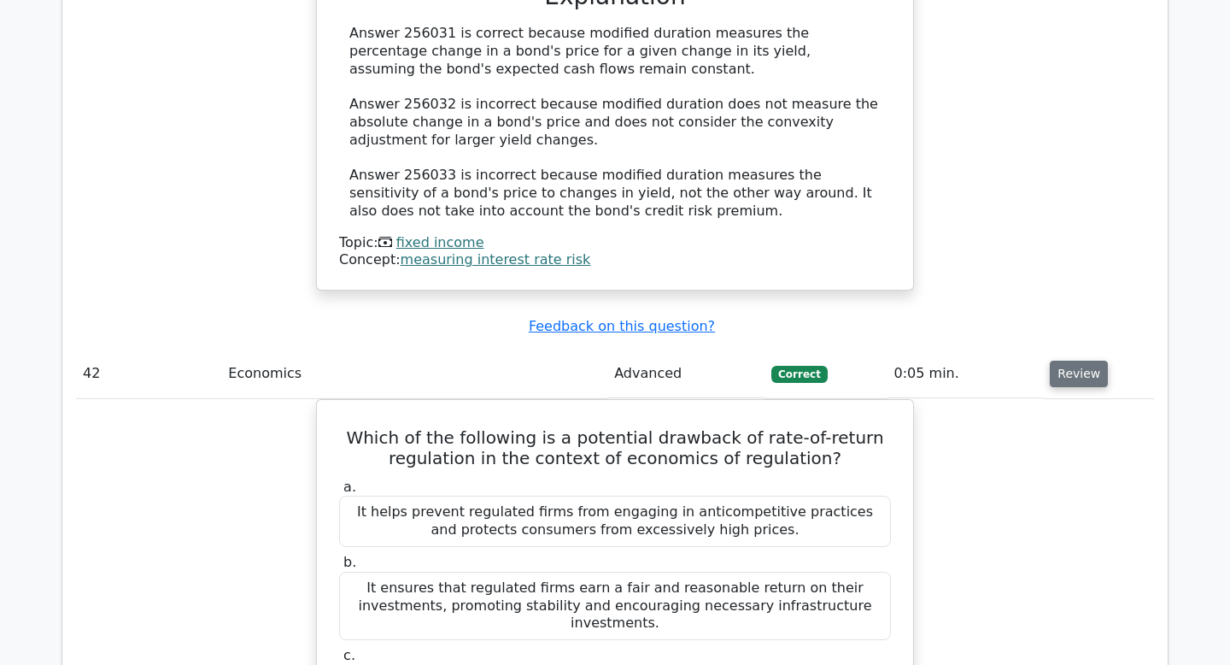
scroll to position [37400, 0]
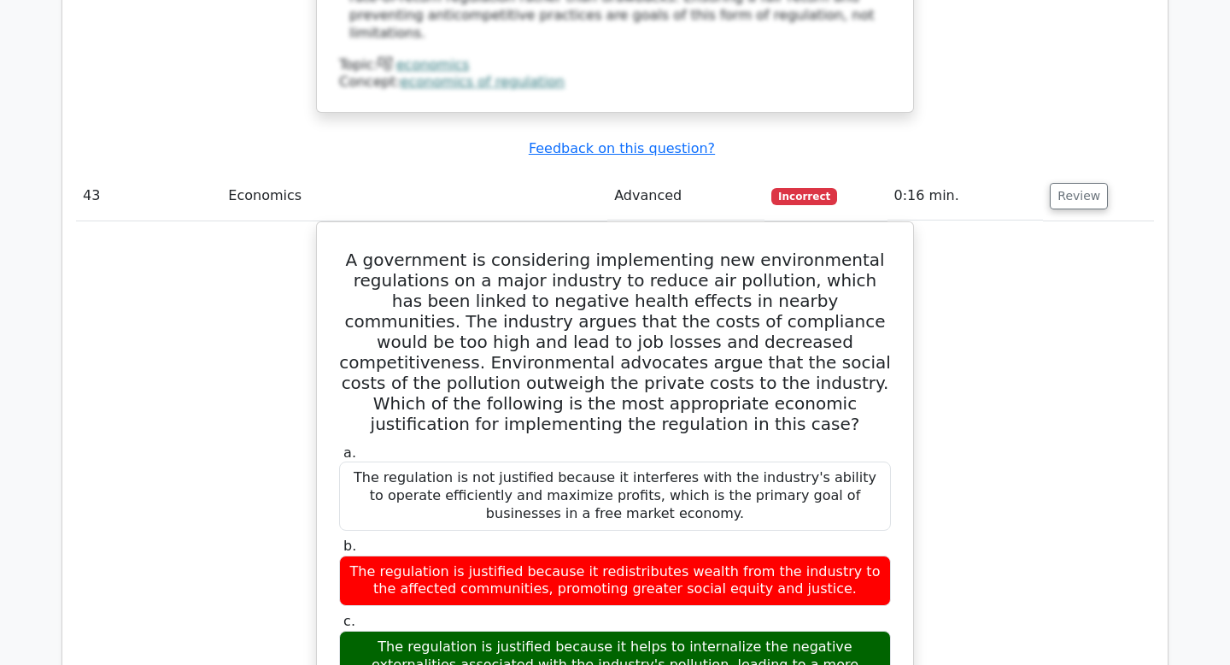
scroll to position [38372, 0]
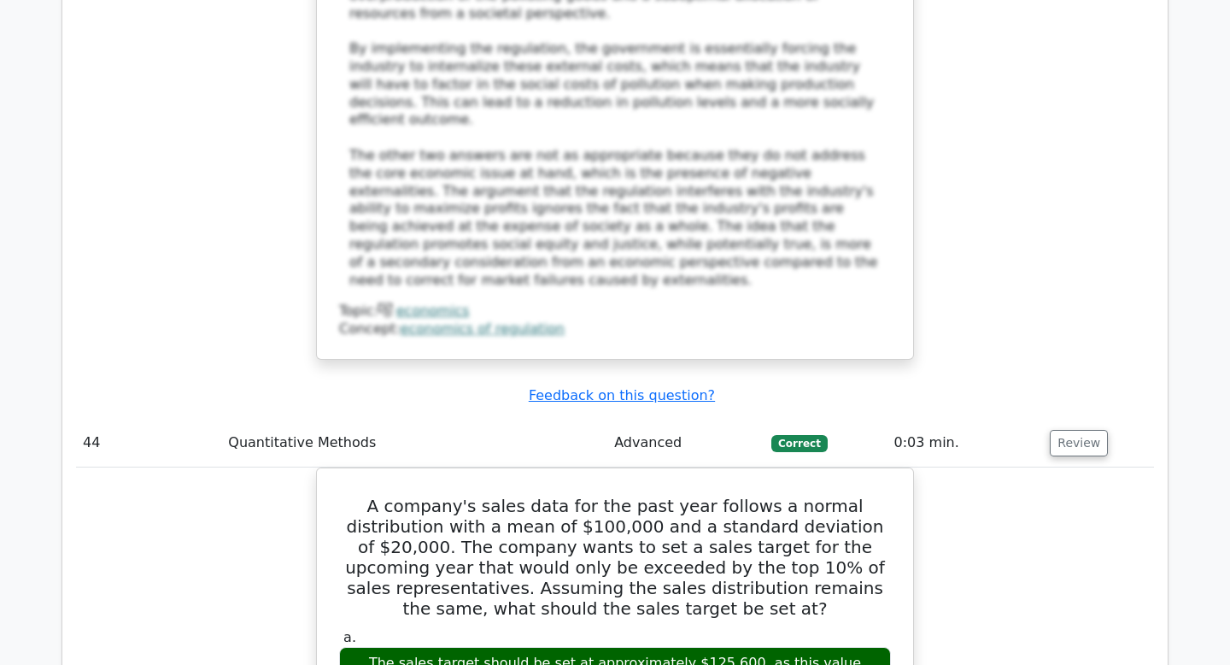
scroll to position [39435, 0]
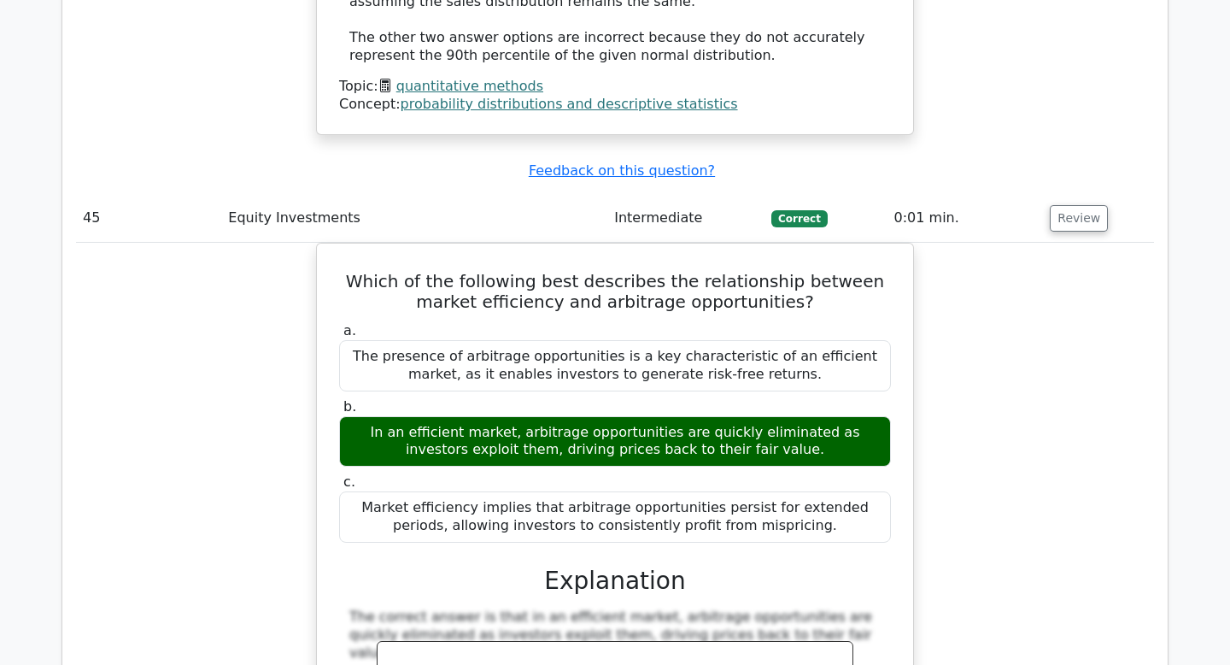
scroll to position [40692, 0]
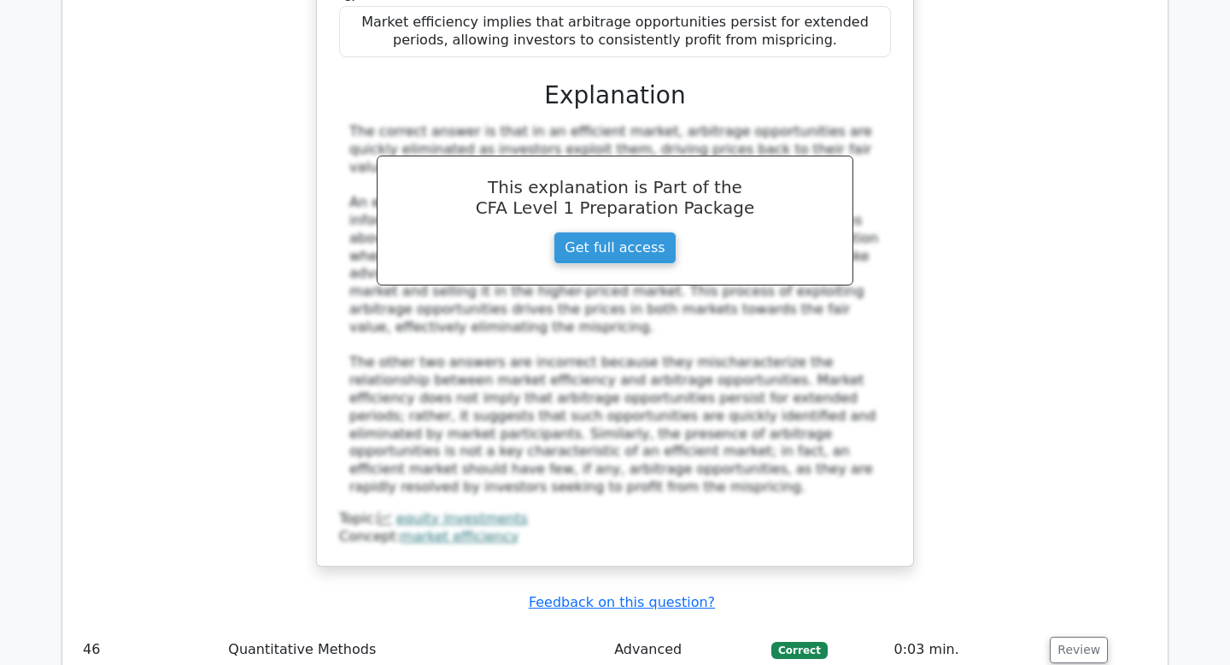
scroll to position [41267, 0]
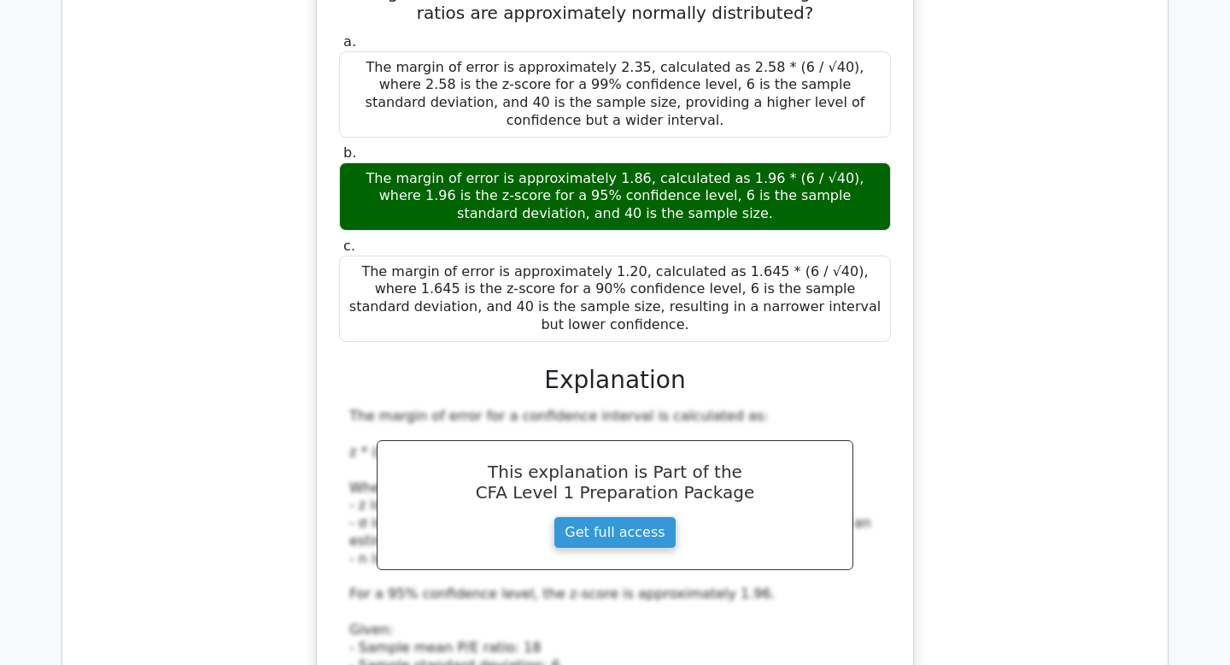
scroll to position [41901, 0]
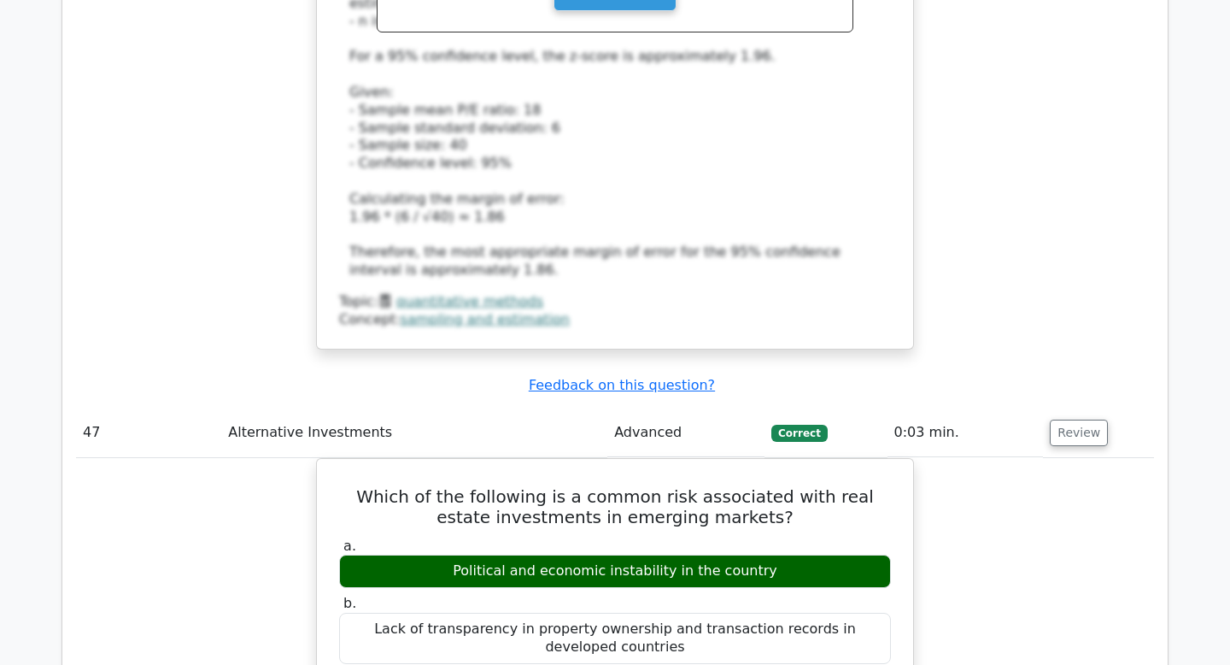
scroll to position [42465, 0]
